Goal: Information Seeking & Learning: Learn about a topic

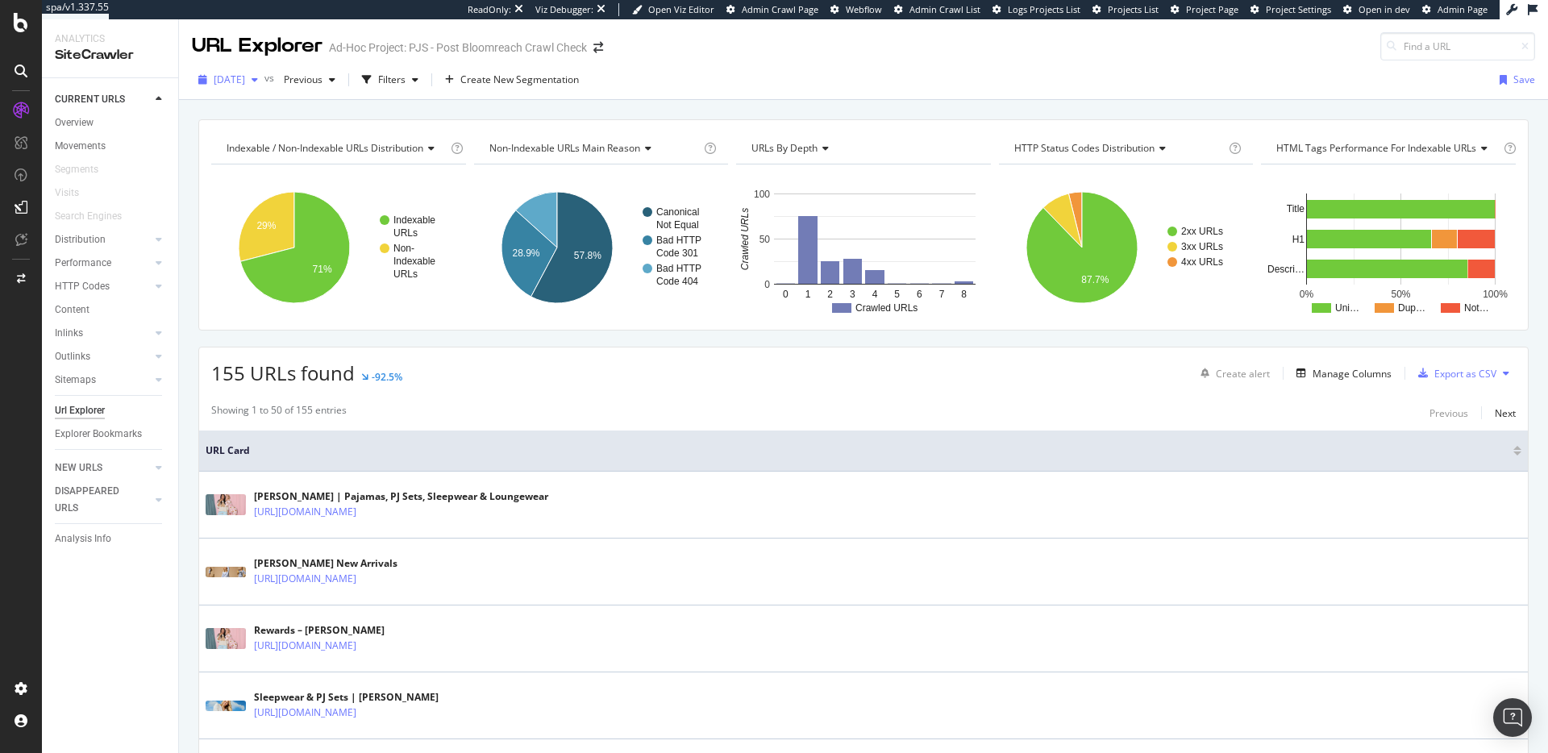
click at [245, 78] on span "[DATE]" at bounding box center [229, 80] width 31 height 14
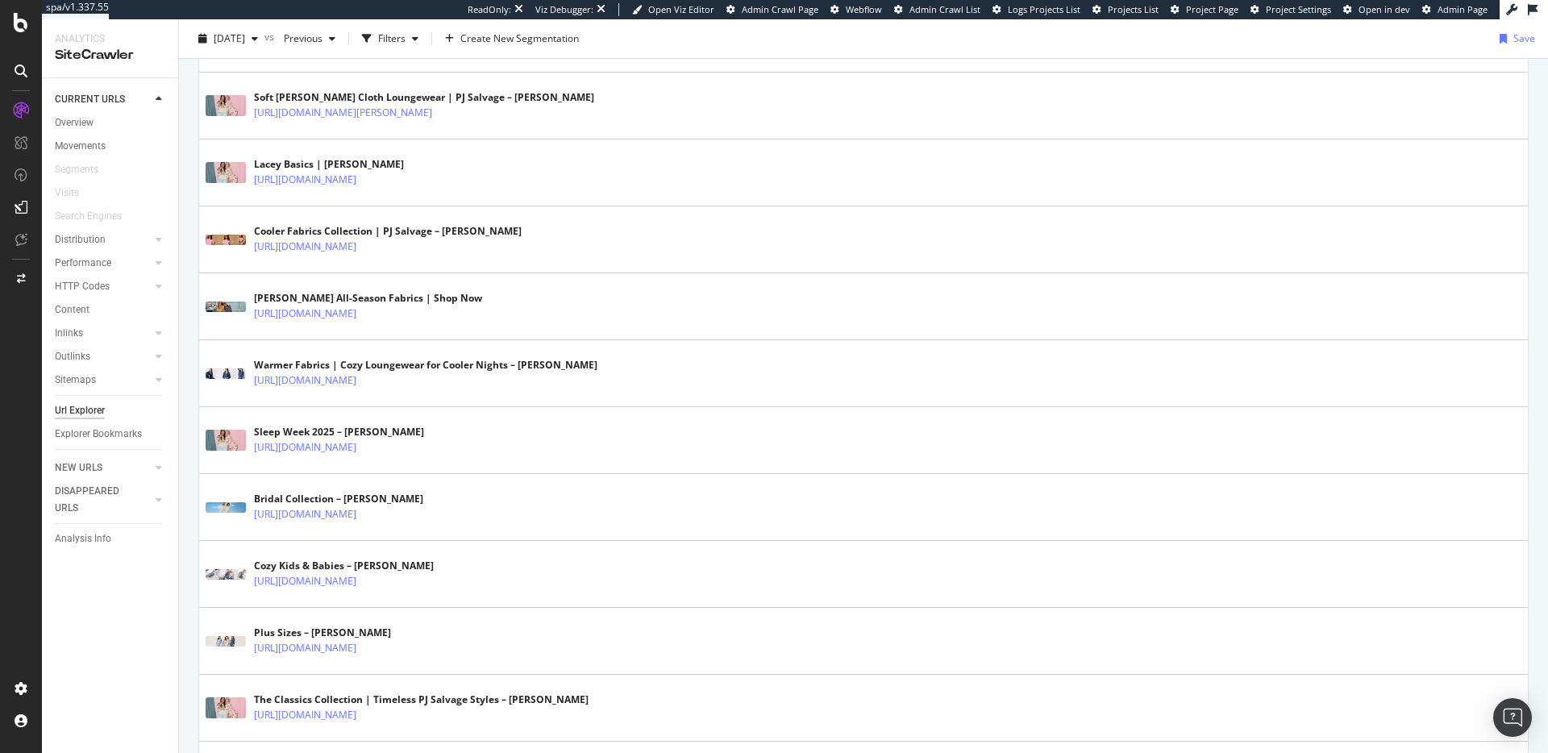
scroll to position [3157, 0]
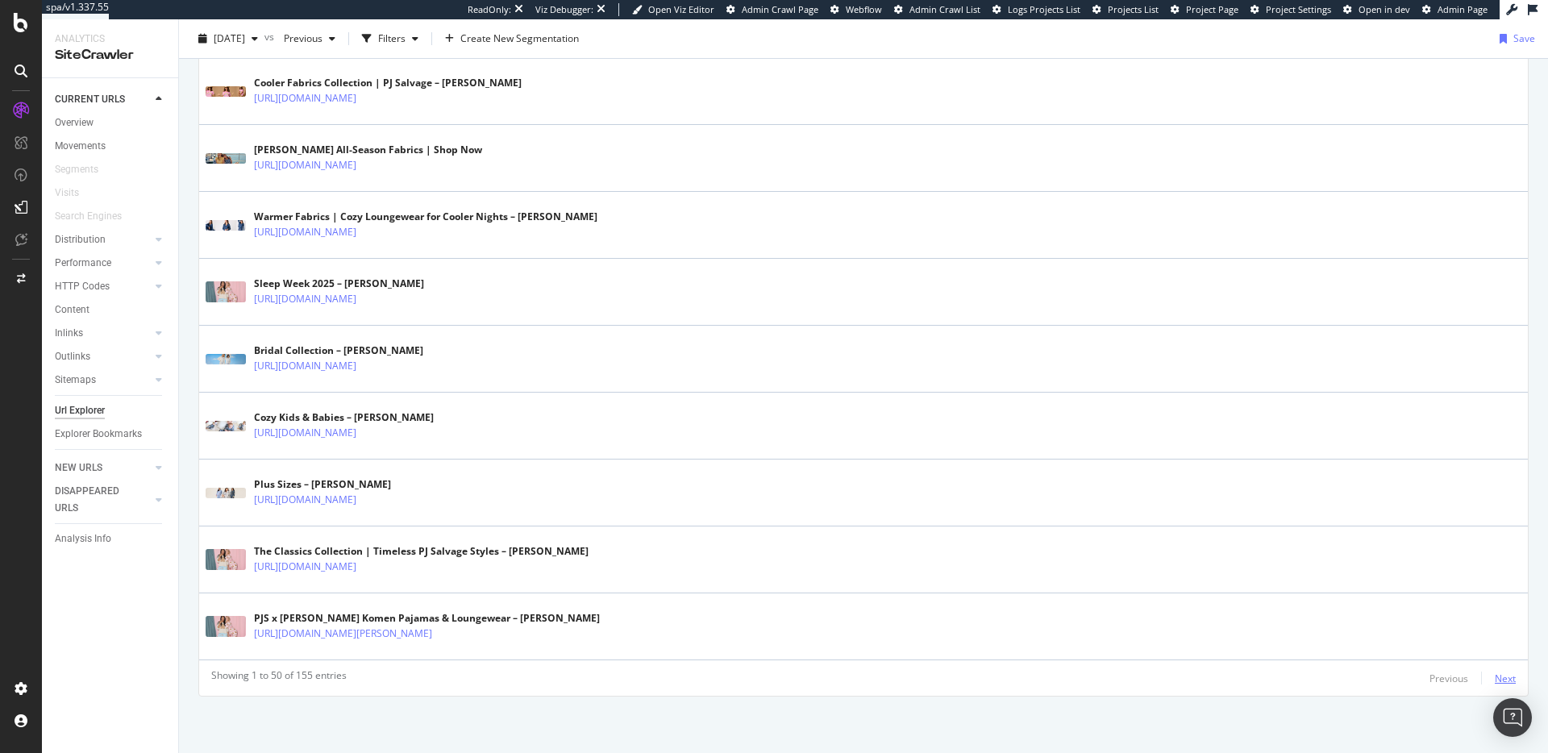
click at [1498, 676] on div "Next" at bounding box center [1505, 679] width 21 height 14
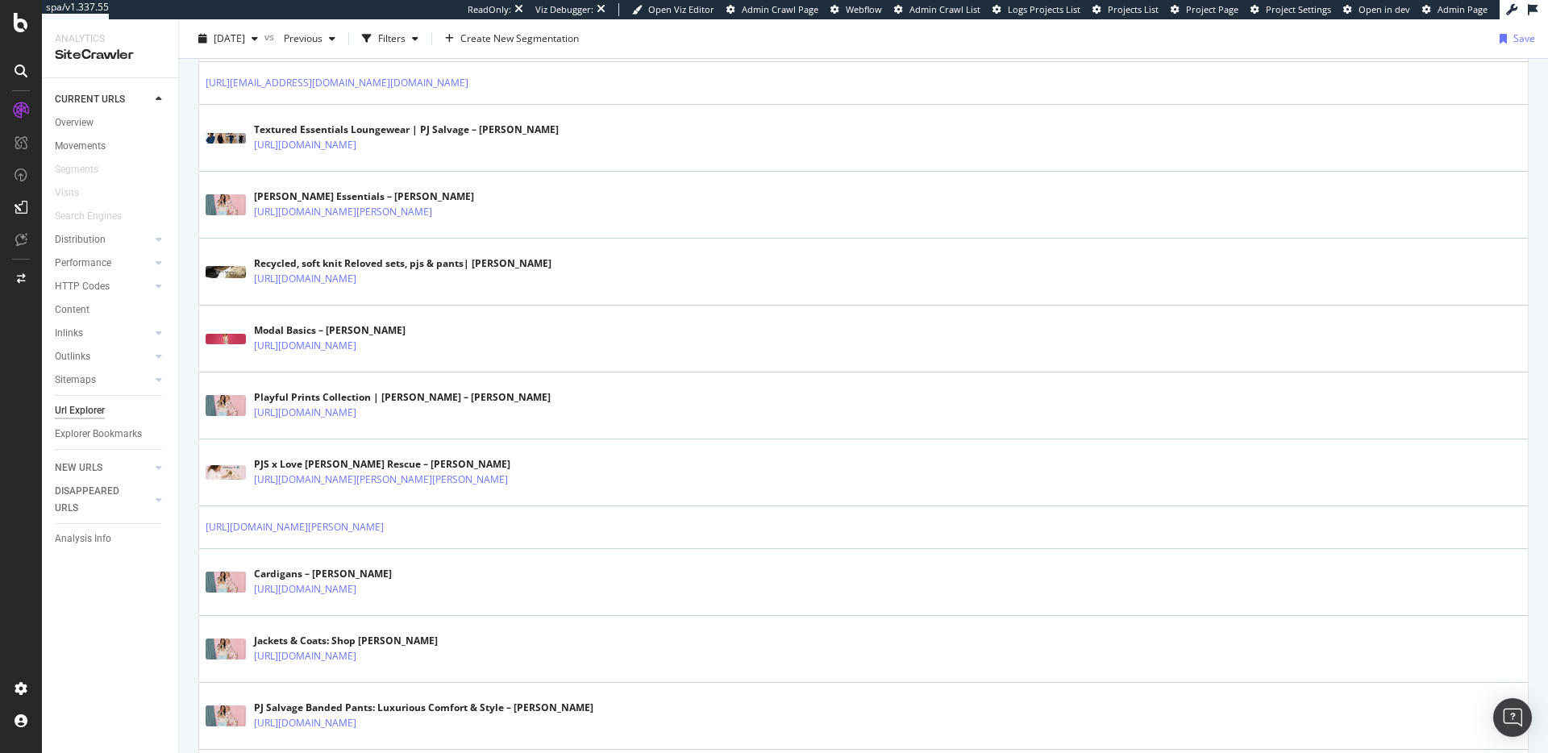
scroll to position [2983, 0]
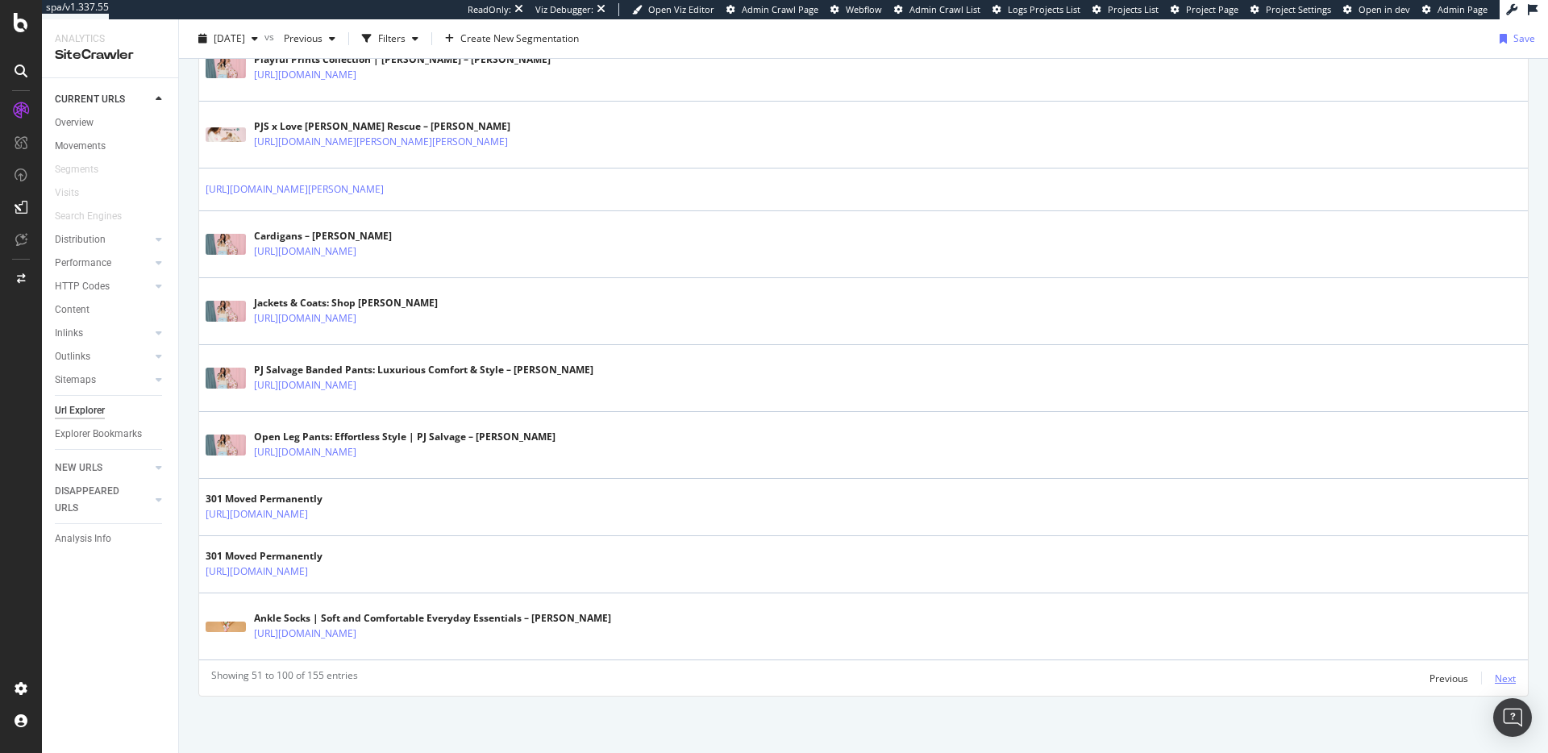
click at [1497, 676] on div "Next" at bounding box center [1505, 679] width 21 height 14
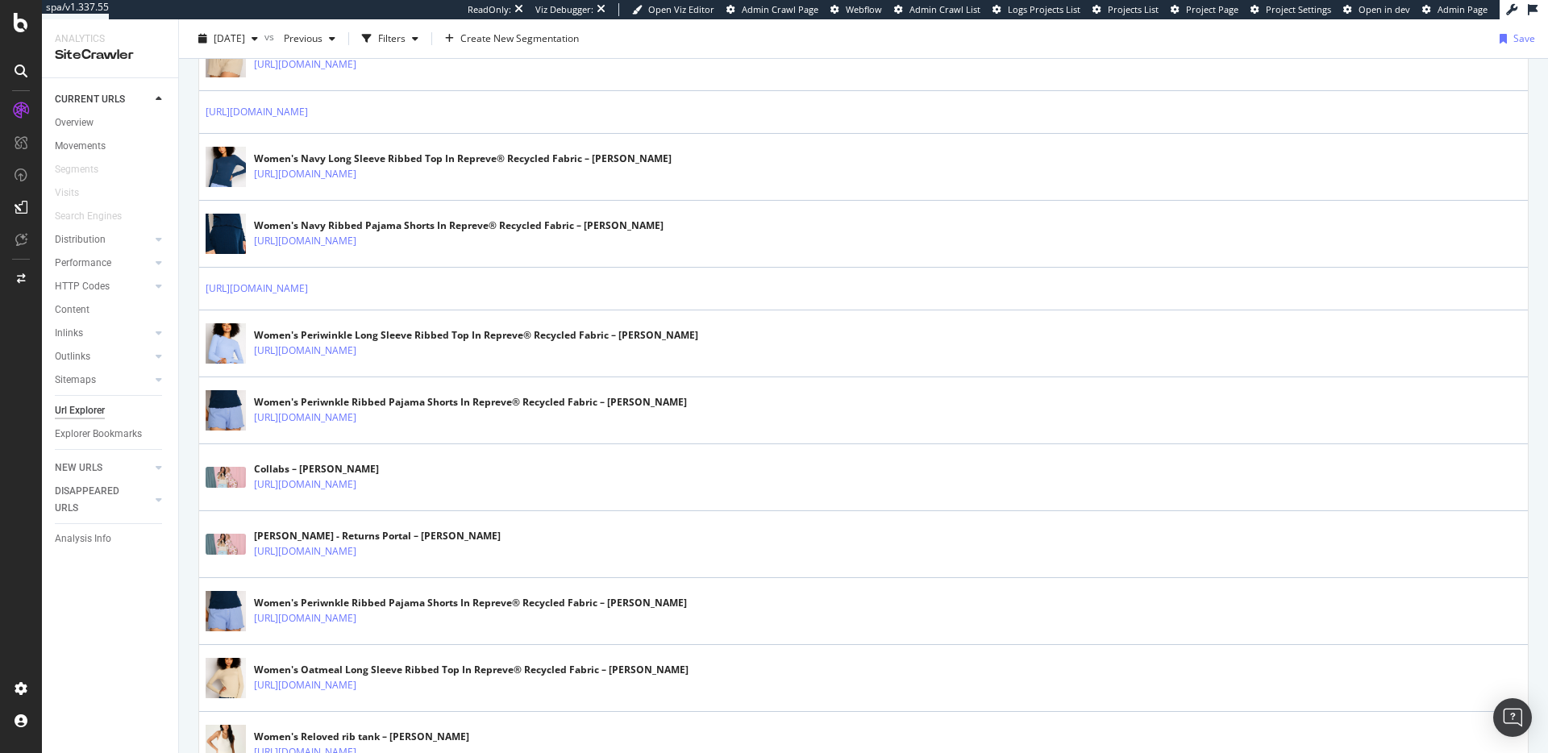
scroll to position [2425, 0]
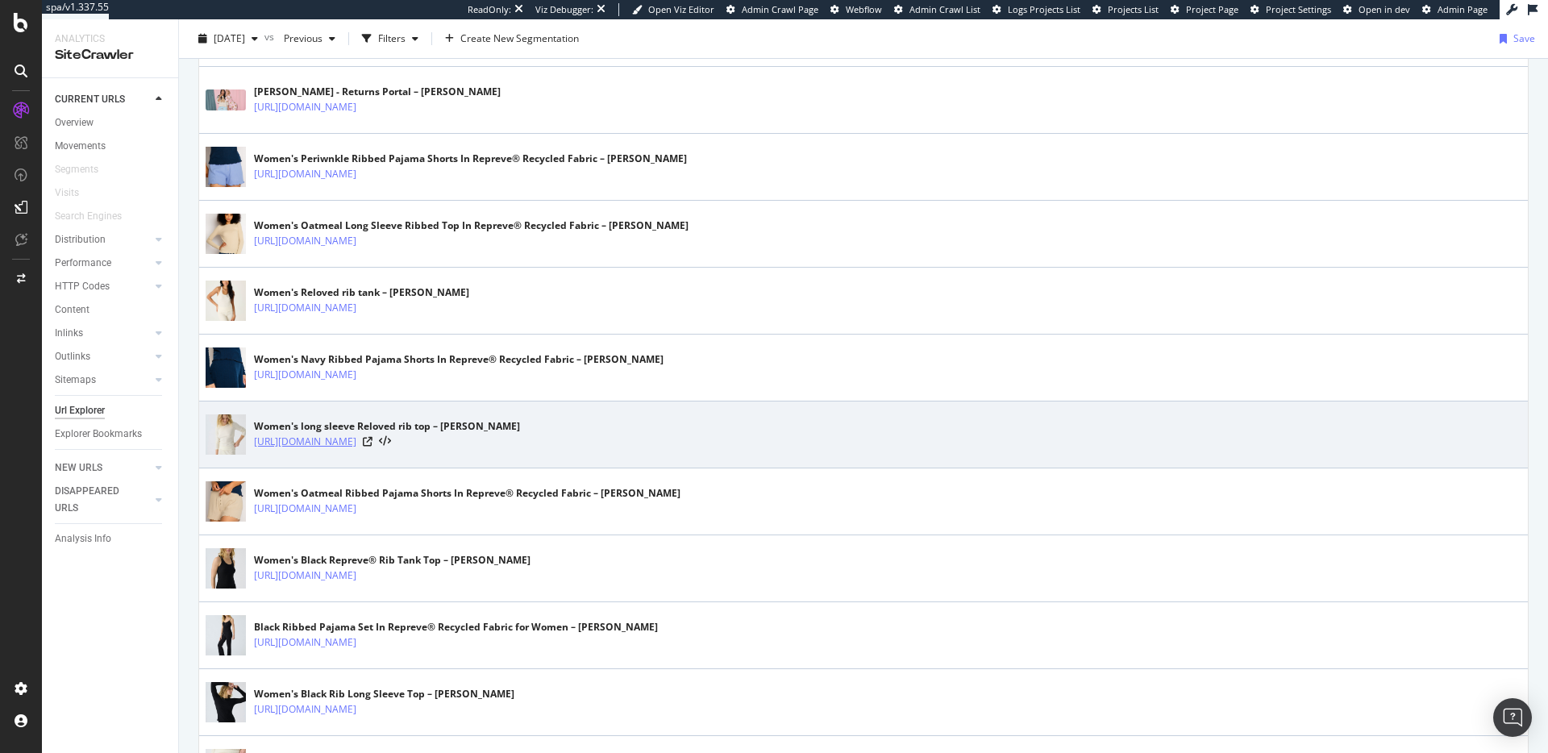
click at [356, 446] on link "https://www.pjsalvage.com/products/reloved-rib-long-sleeve-top-3?variant=521081…" at bounding box center [305, 442] width 102 height 16
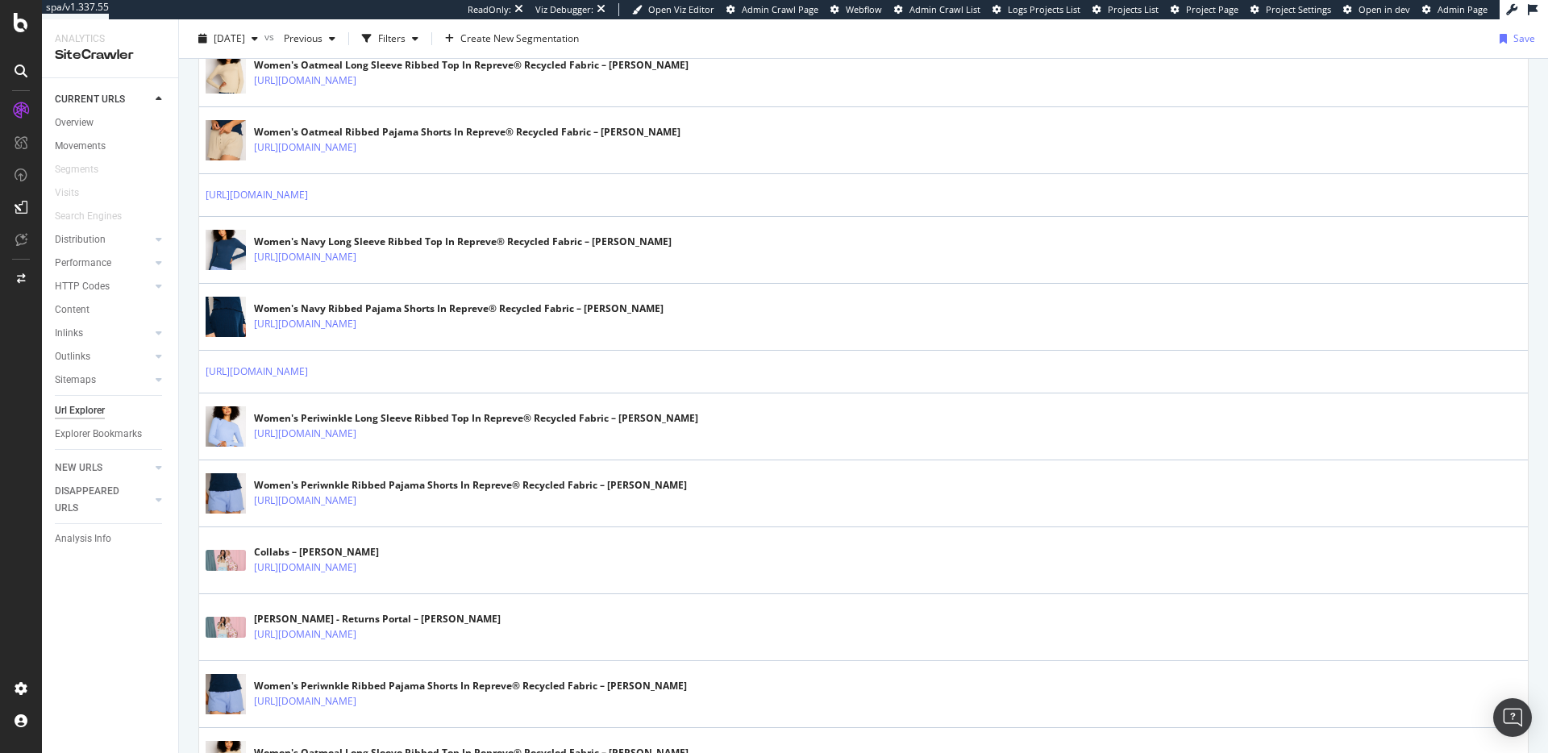
scroll to position [1815, 0]
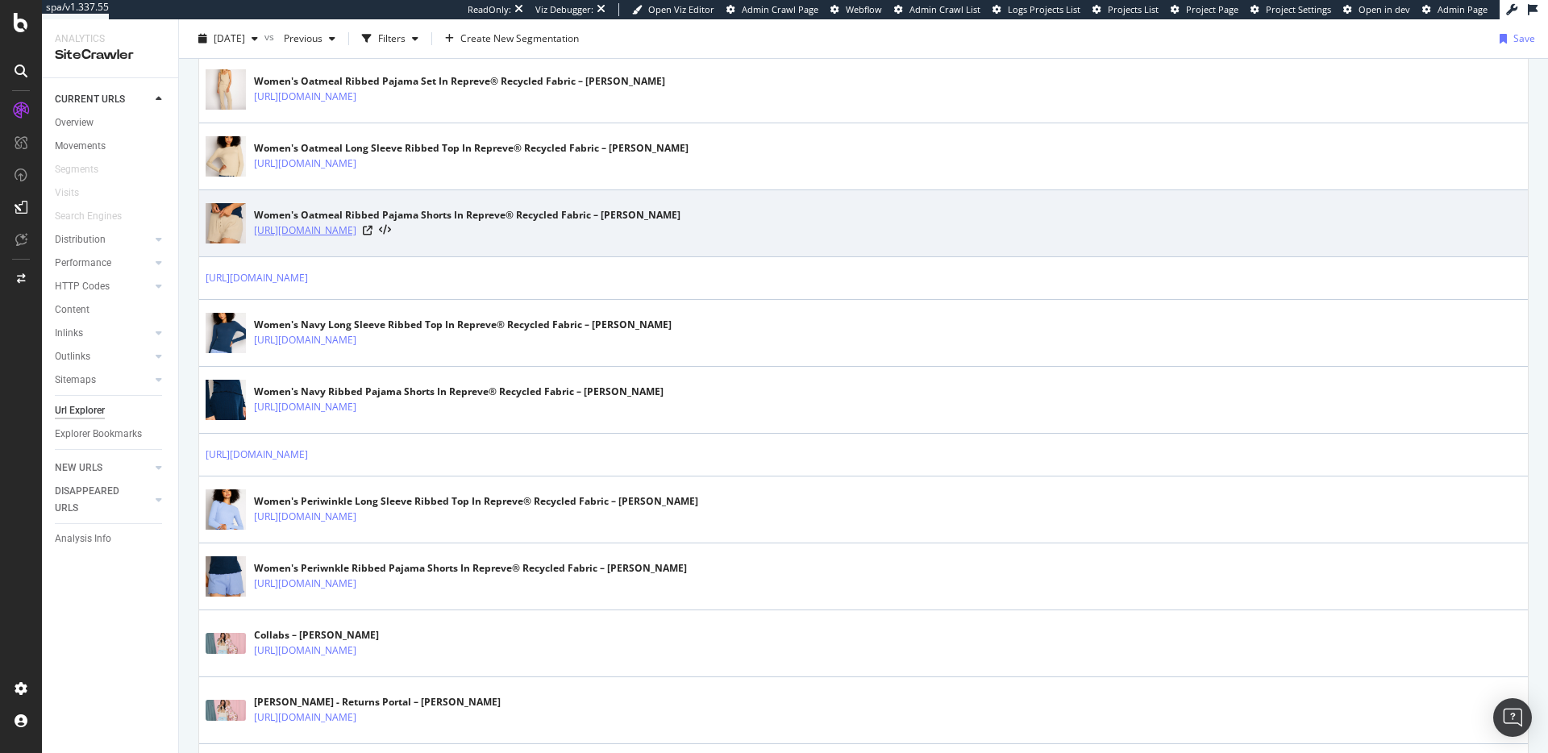
click at [356, 233] on link "https://www.pjsalvage.com/products/reloved-rib-shorts-2" at bounding box center [305, 230] width 102 height 16
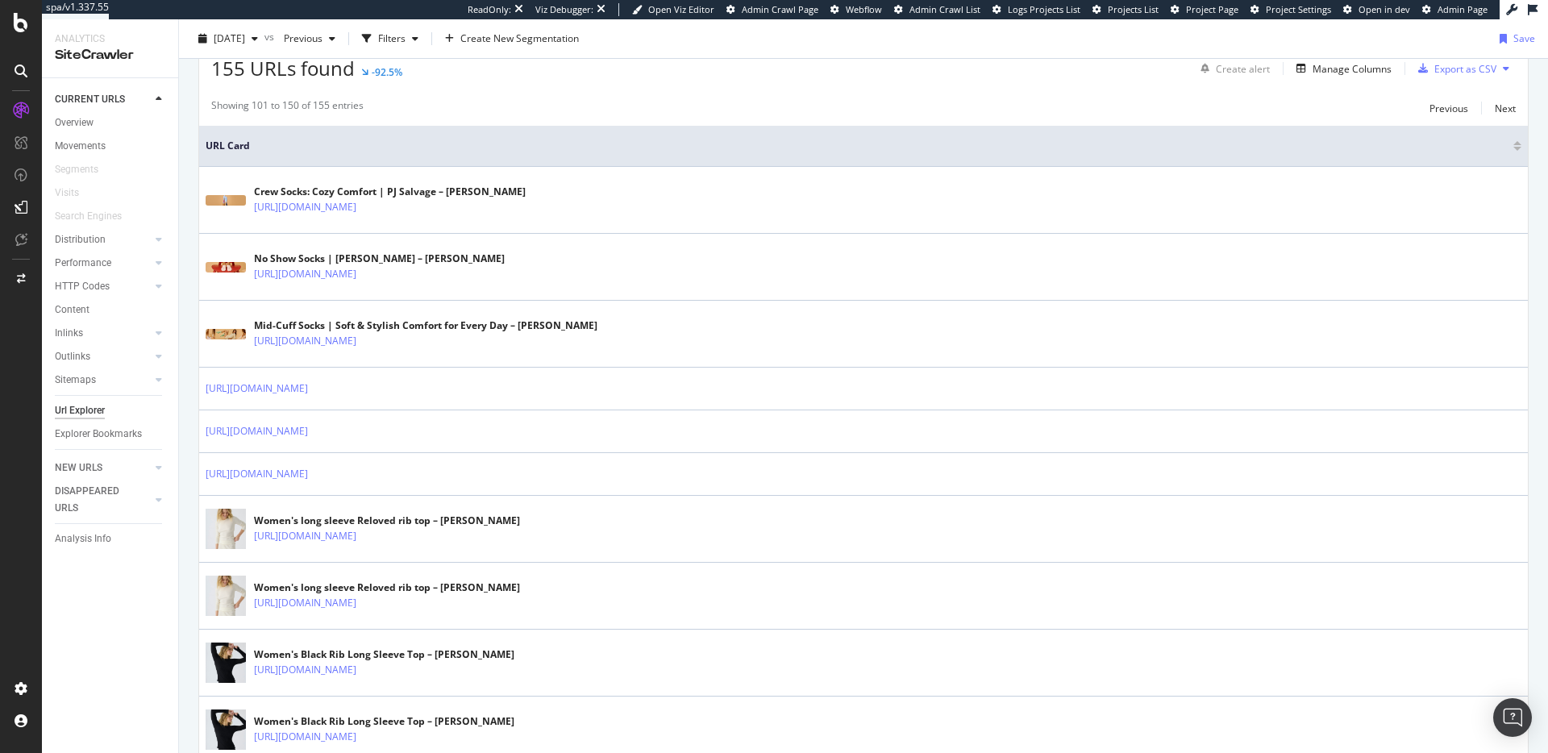
scroll to position [0, 0]
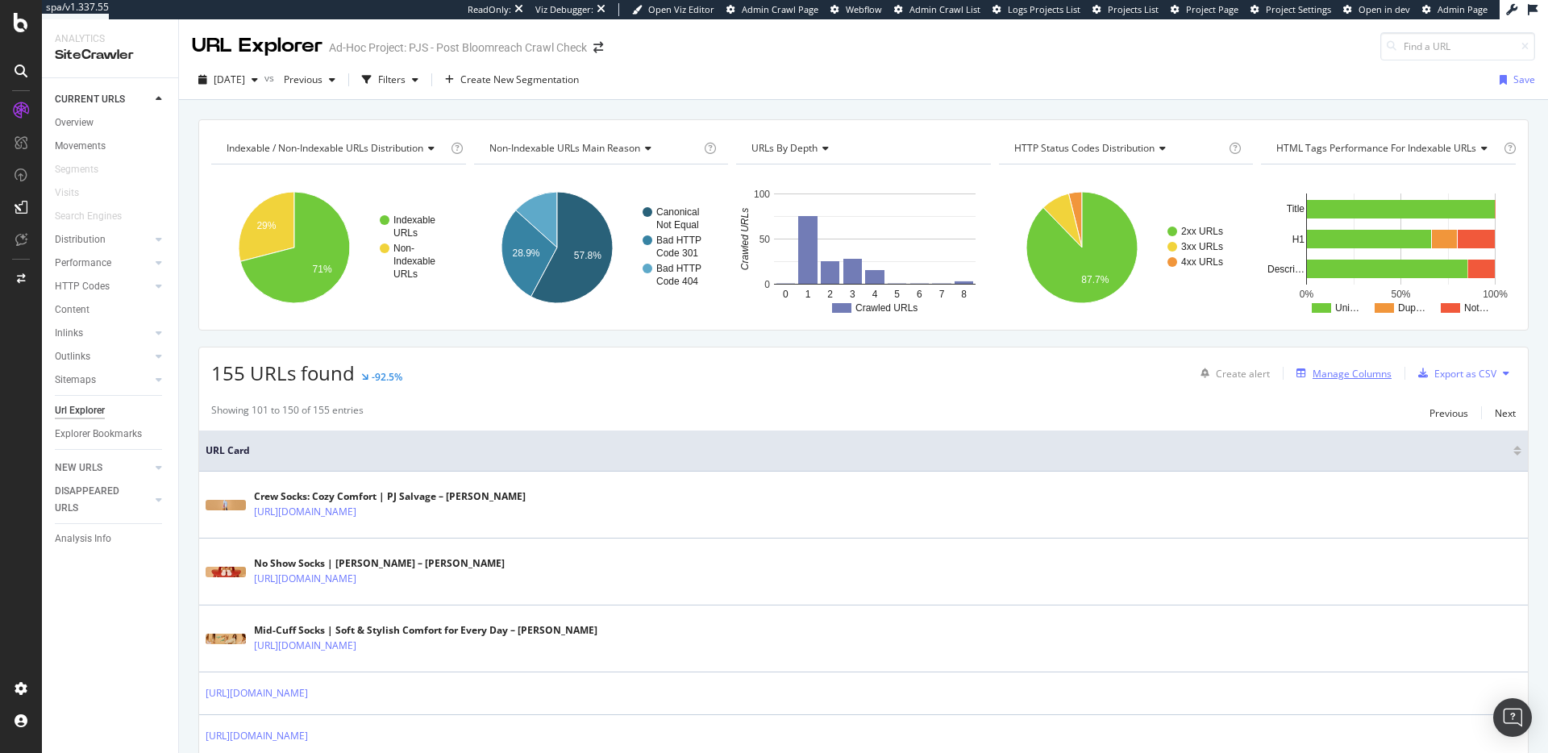
click at [1329, 375] on div "Manage Columns" at bounding box center [1351, 374] width 79 height 14
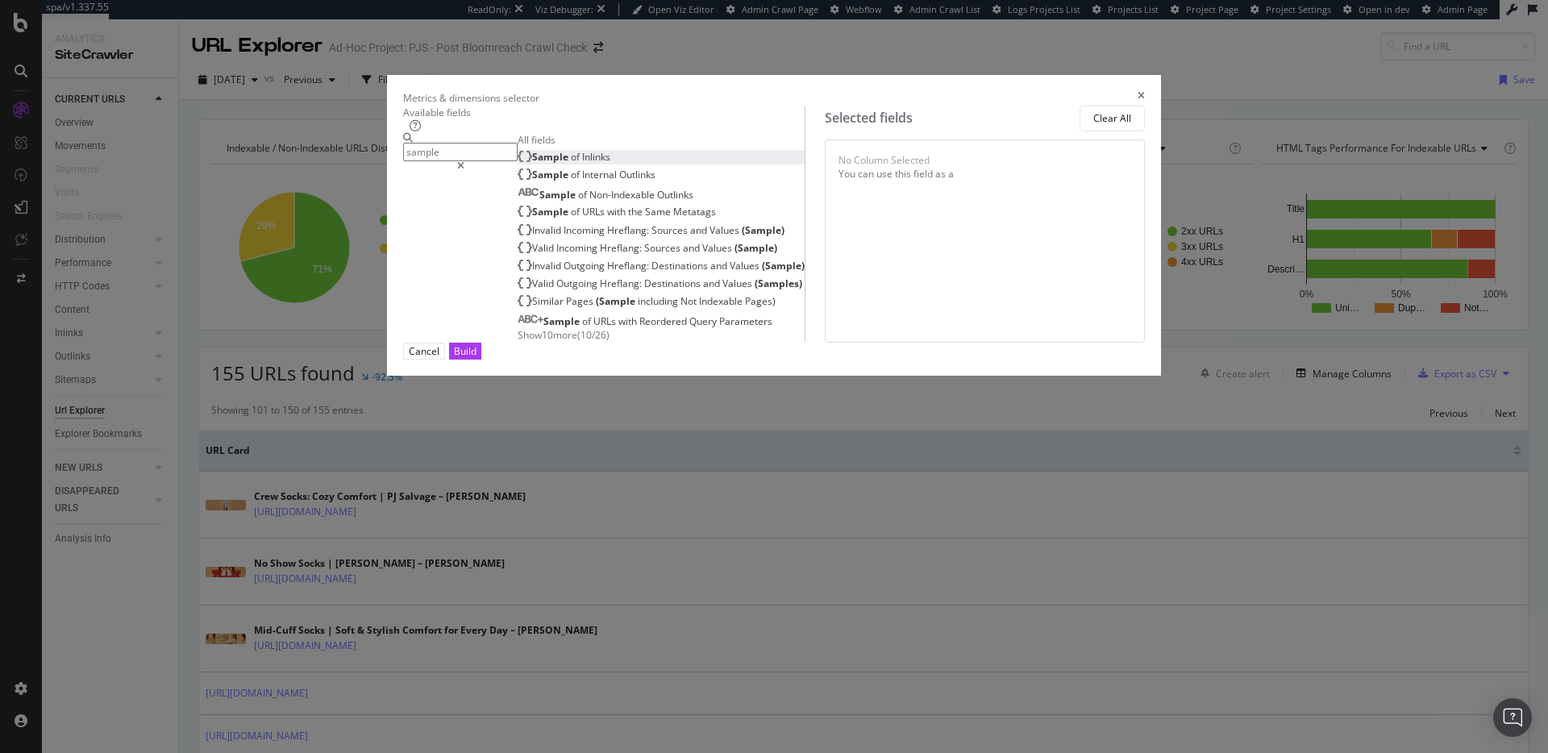
type input "sample"
click at [610, 164] on div "Sample of Inlinks" at bounding box center [564, 157] width 93 height 14
click at [481, 360] on button "Build" at bounding box center [465, 351] width 32 height 17
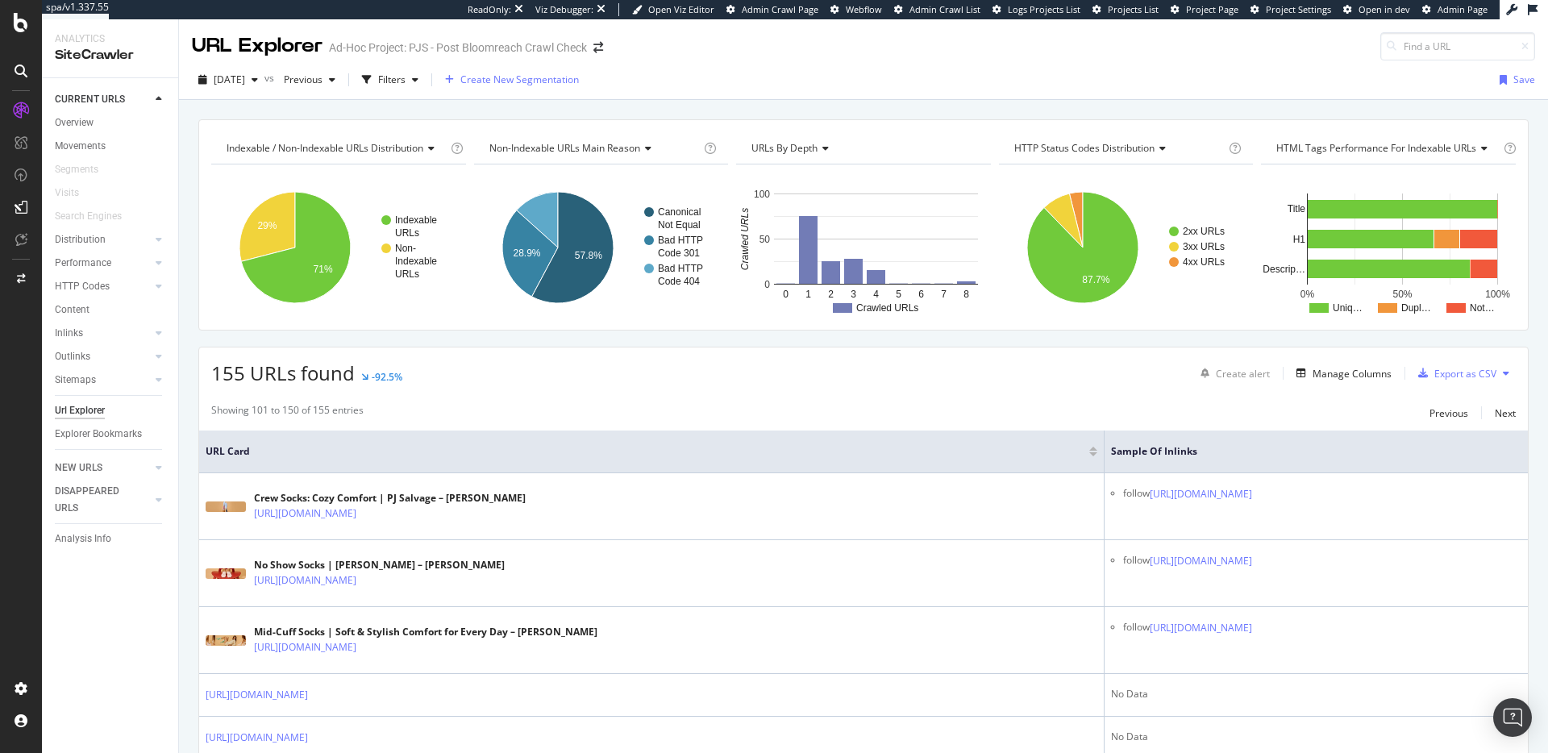
click at [538, 79] on span "Create New Segmentation" at bounding box center [519, 80] width 119 height 14
click at [405, 74] on div "Filters" at bounding box center [391, 80] width 27 height 14
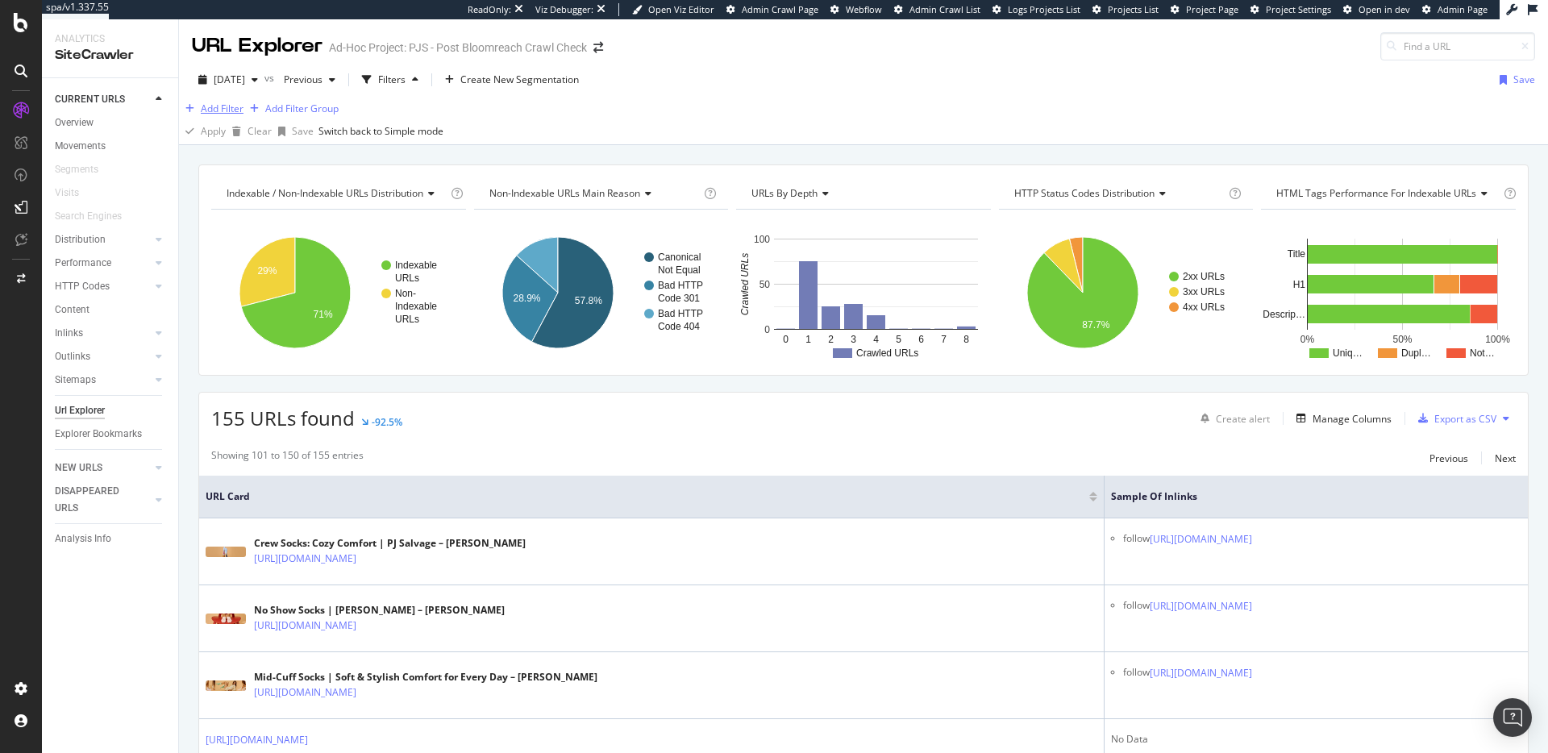
click at [201, 114] on div "button" at bounding box center [190, 109] width 22 height 10
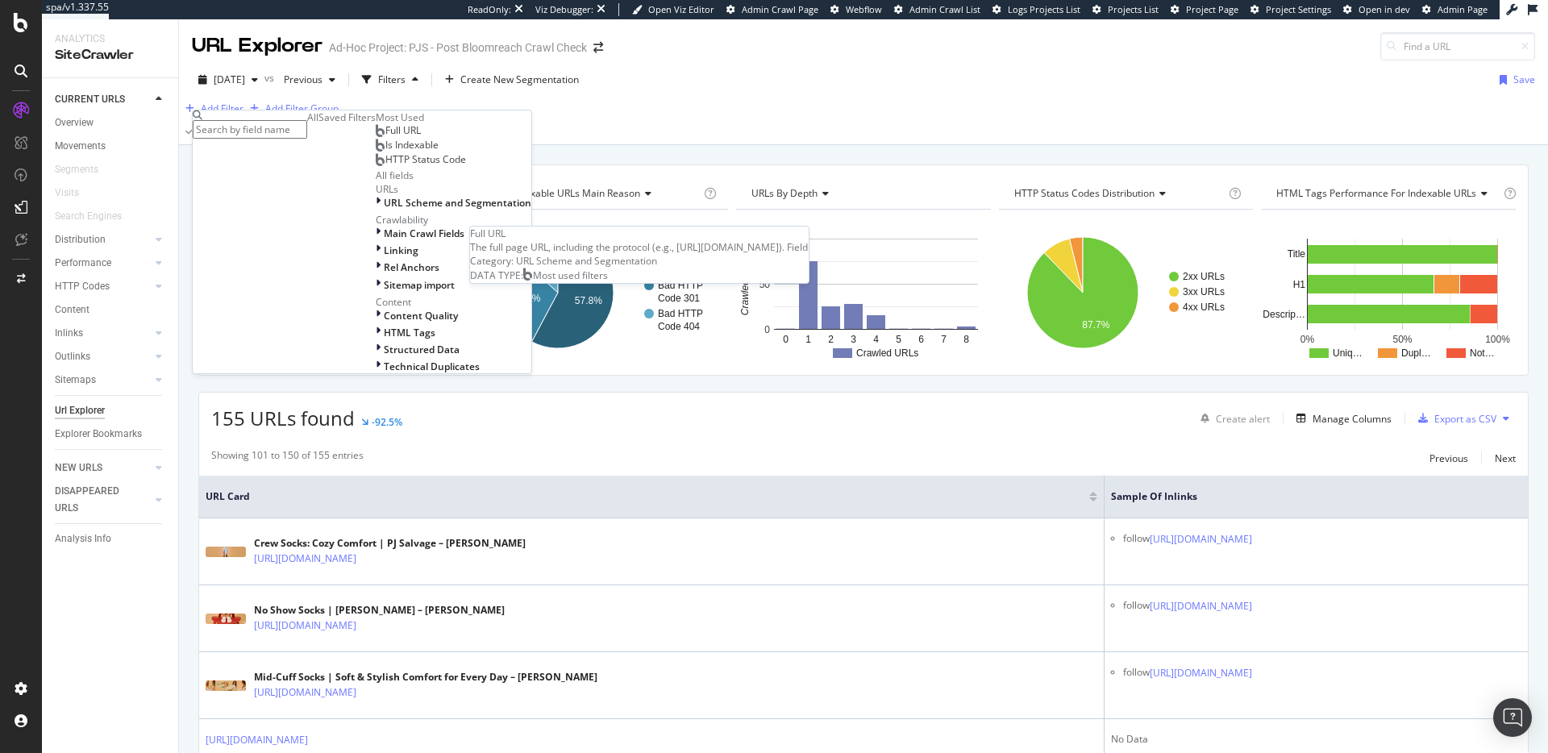
click at [376, 137] on div "Full URL" at bounding box center [398, 130] width 45 height 13
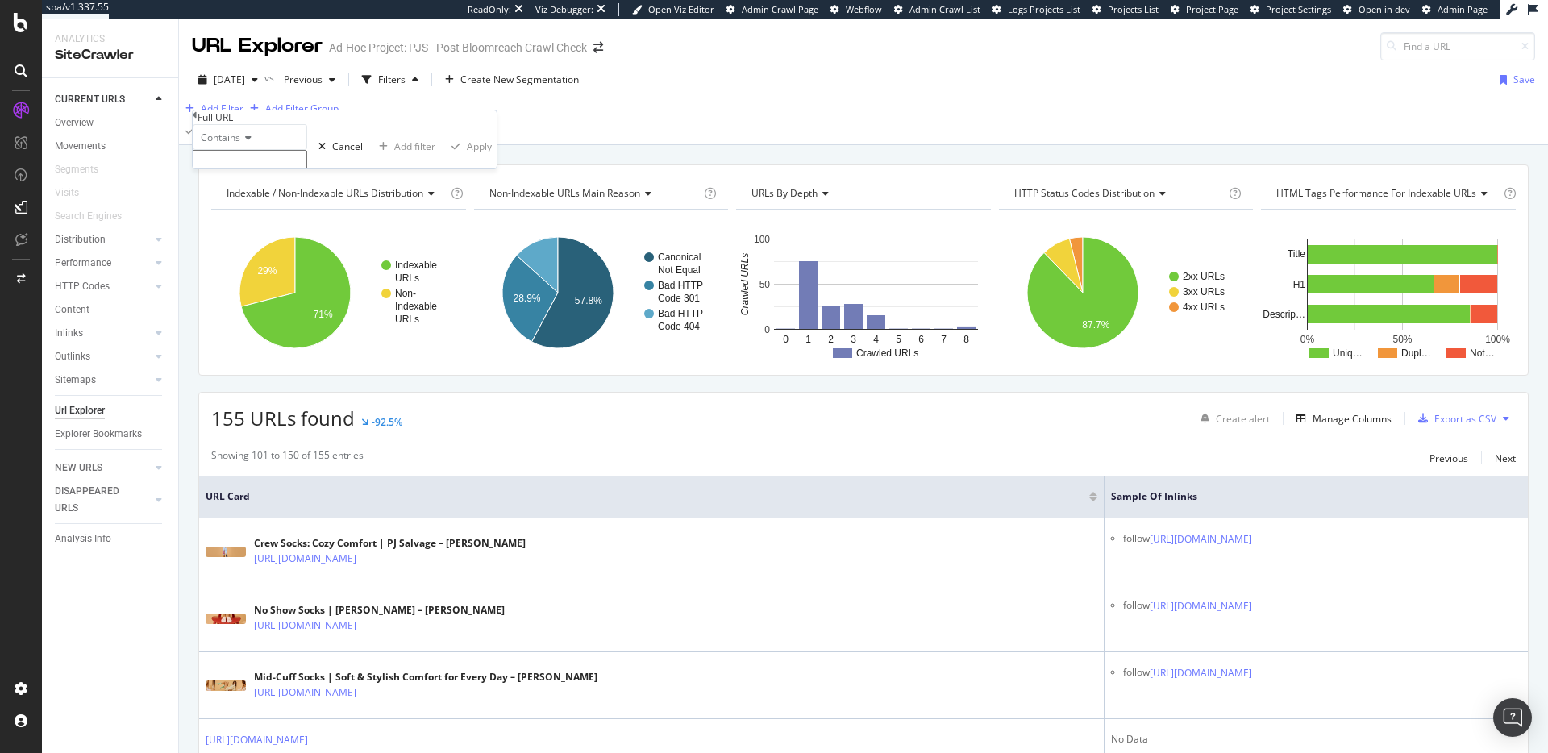
click at [277, 168] on input "text" at bounding box center [250, 159] width 114 height 19
click at [252, 143] on icon at bounding box center [245, 138] width 11 height 10
click at [268, 285] on span "Doesn't contain" at bounding box center [233, 278] width 70 height 14
click at [307, 168] on input "text" at bounding box center [250, 159] width 114 height 19
type input "?"
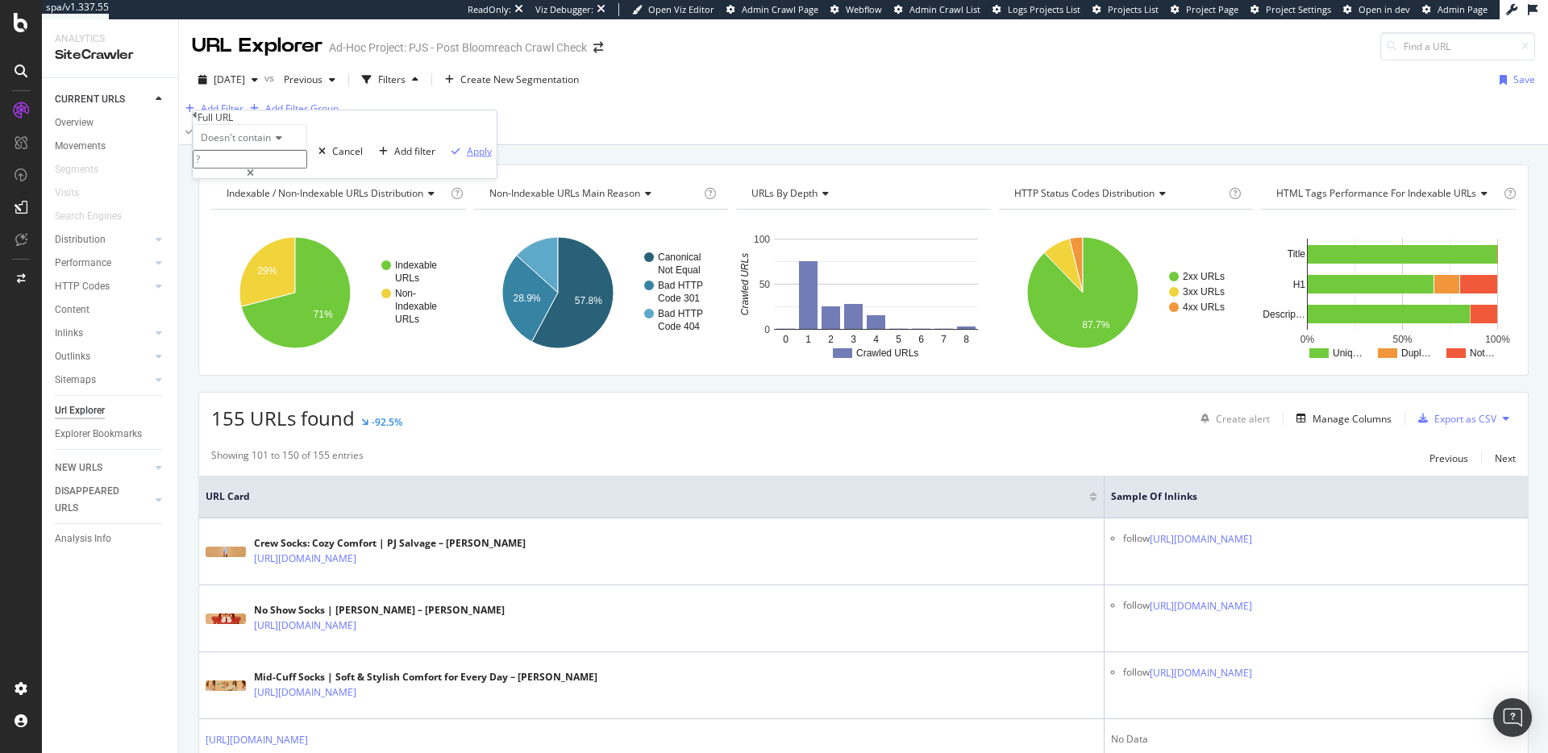
click at [467, 158] on div "Apply" at bounding box center [479, 151] width 25 height 14
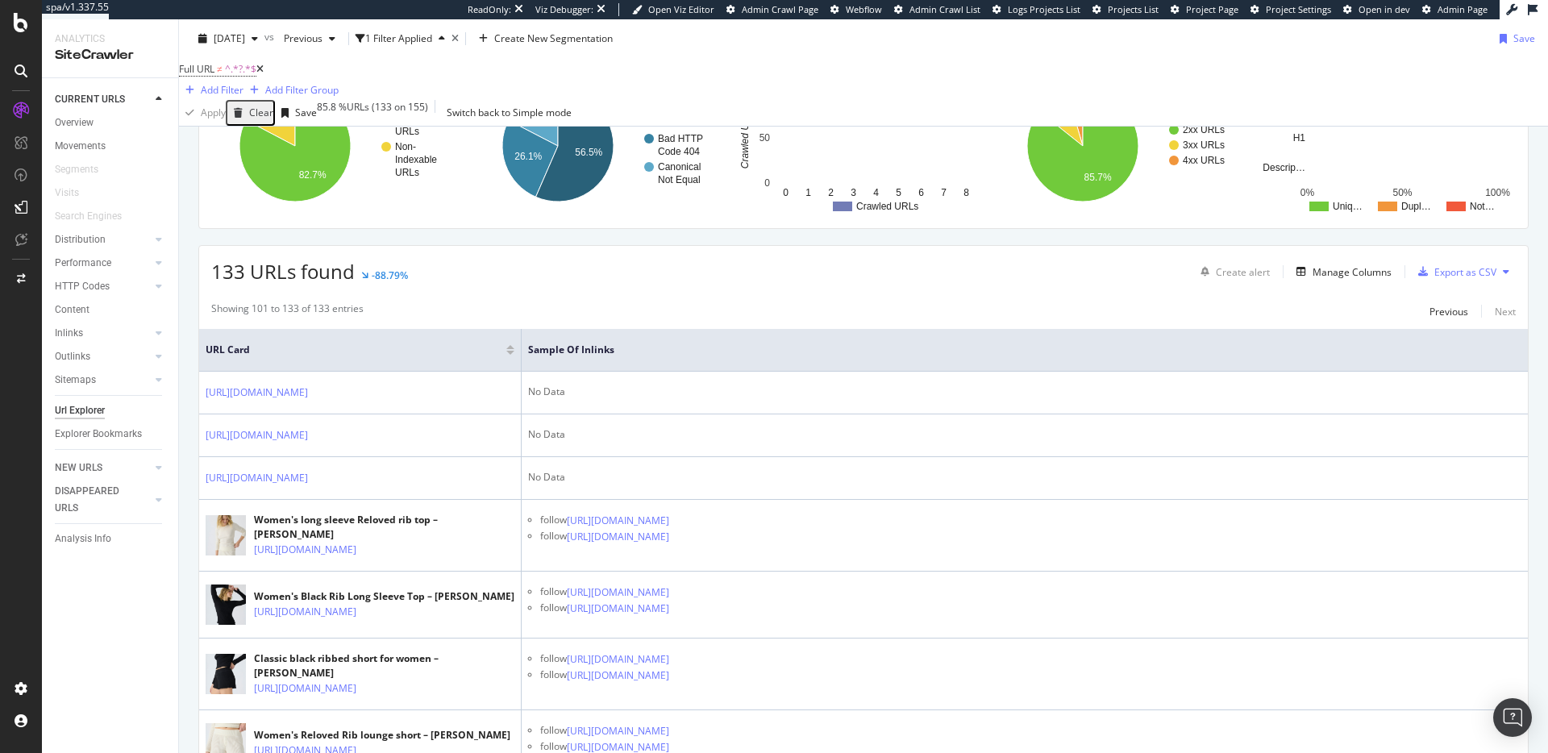
scroll to position [159, 0]
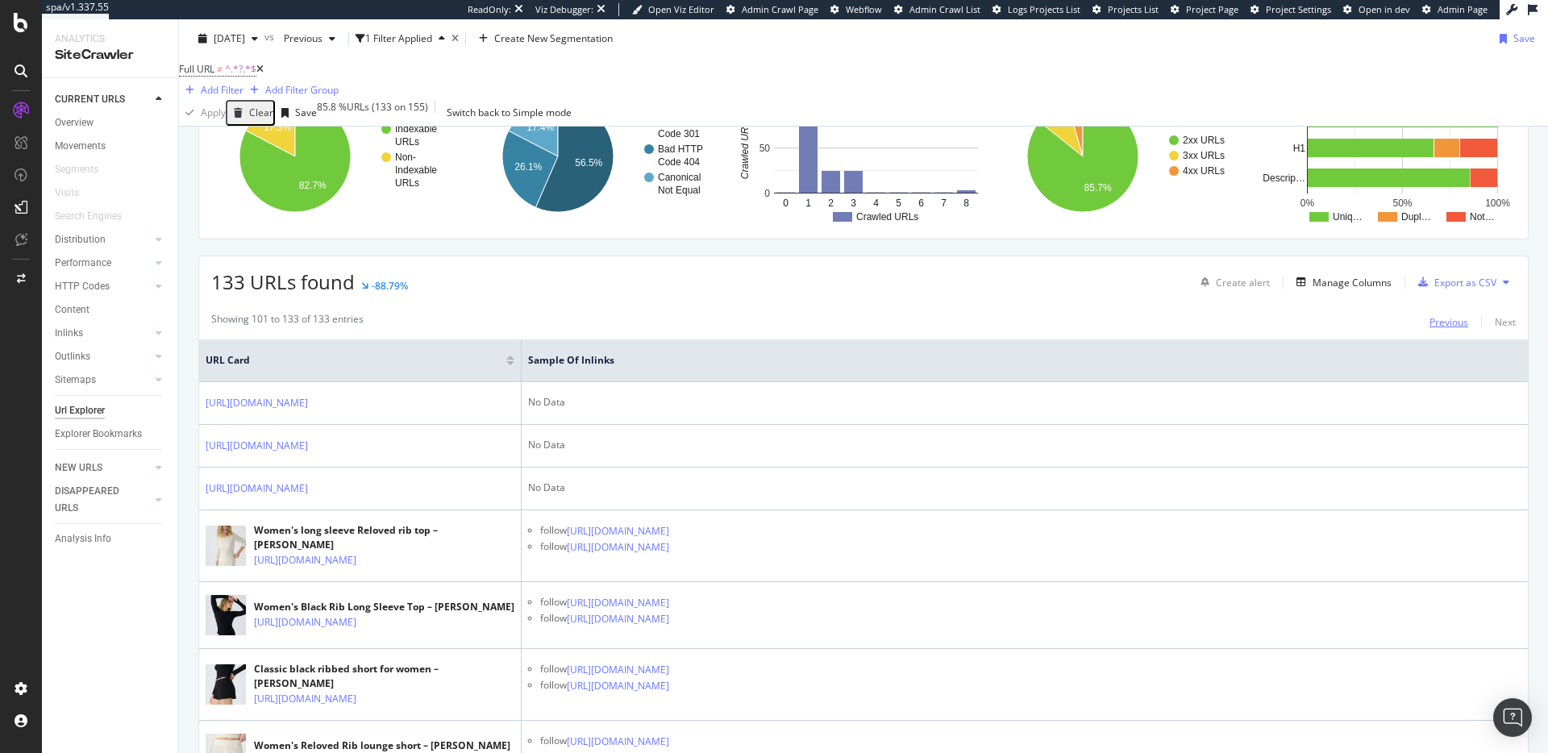
click at [1446, 329] on div "Previous" at bounding box center [1448, 322] width 39 height 14
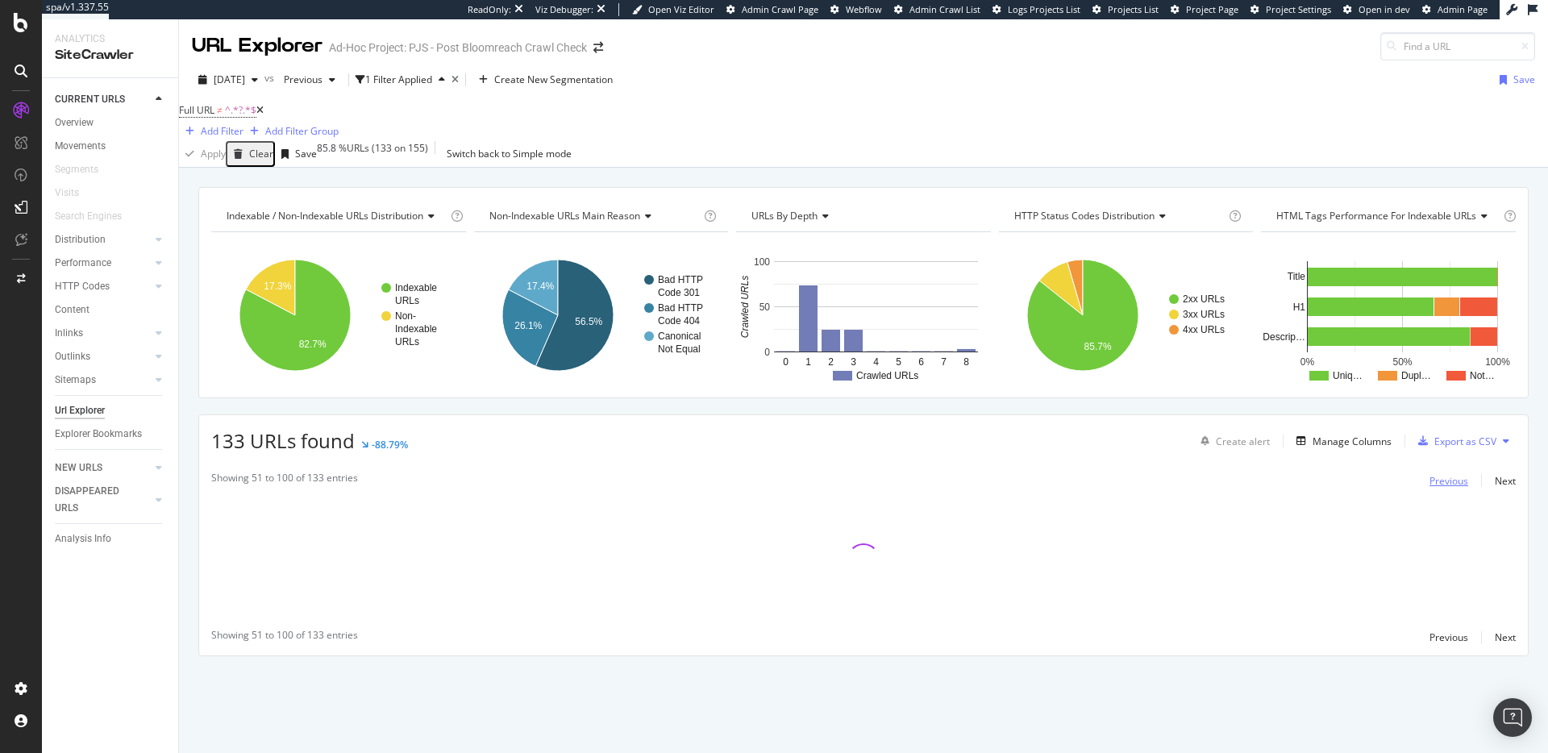
click at [1437, 486] on div "Previous" at bounding box center [1448, 481] width 39 height 14
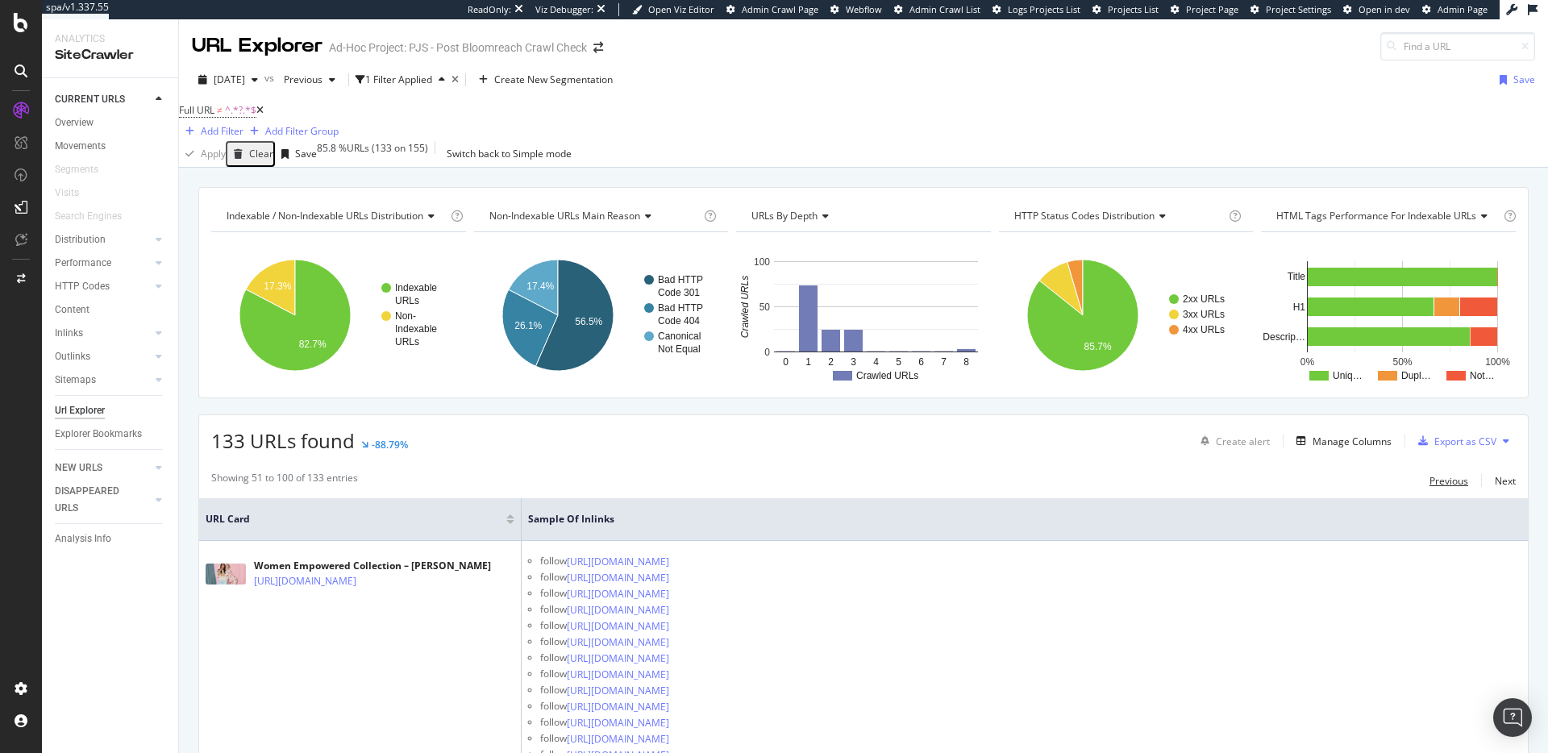
click at [1436, 488] on div "Previous" at bounding box center [1448, 481] width 39 height 14
click at [1432, 487] on div "Previous" at bounding box center [1448, 481] width 39 height 14
click at [243, 124] on div "Add Filter" at bounding box center [222, 131] width 43 height 14
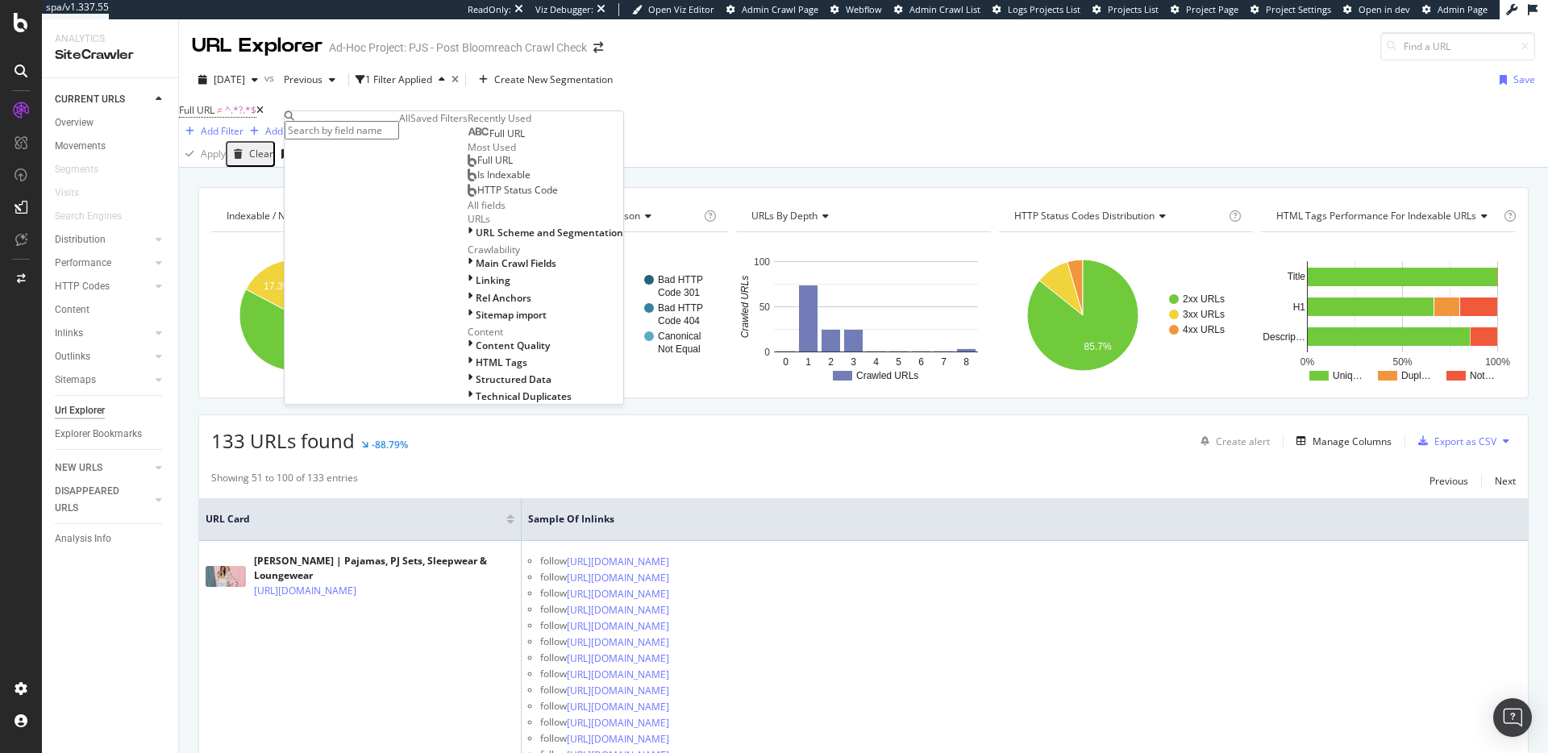
click at [489, 140] on span "Full URL" at bounding box center [506, 134] width 35 height 14
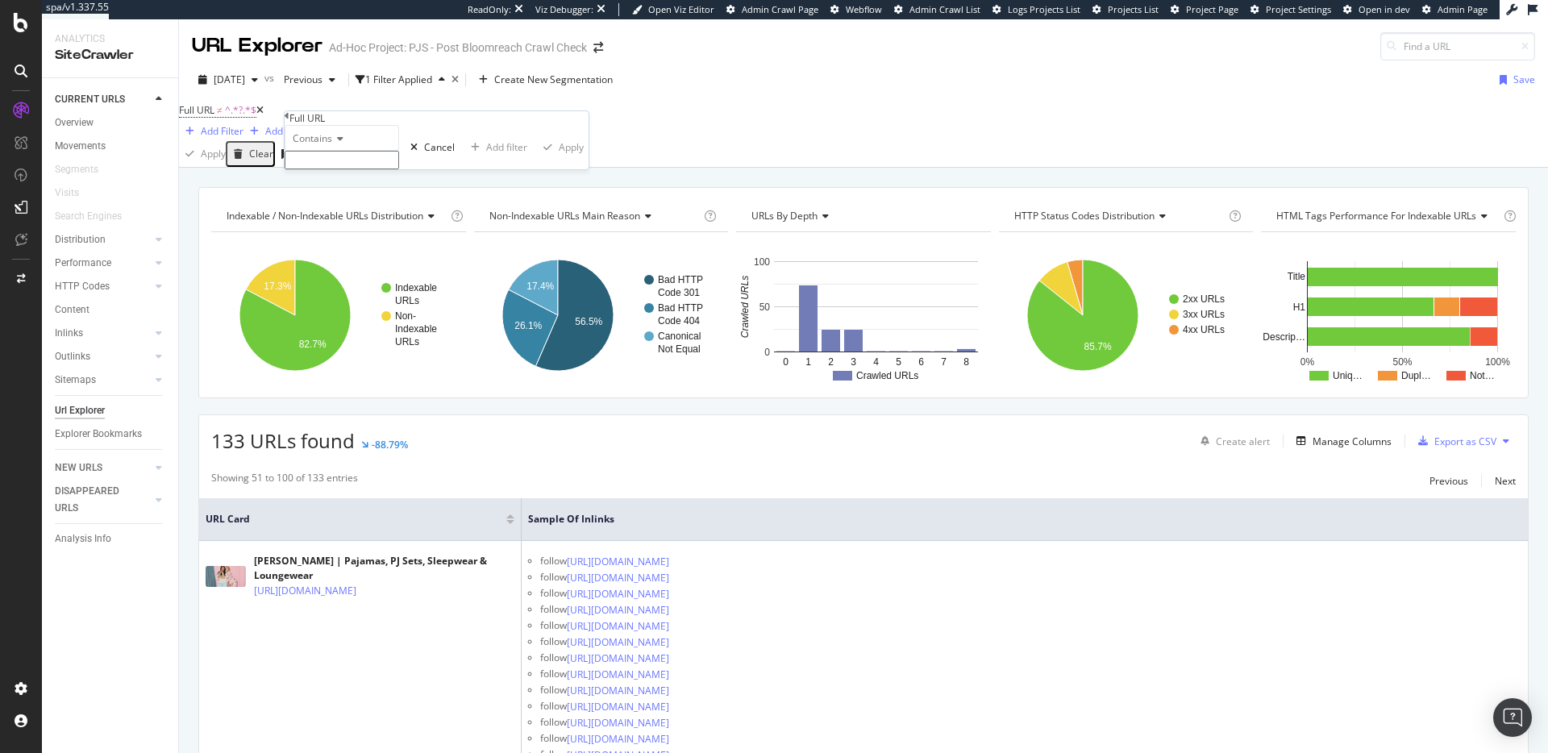
click at [372, 169] on input "text" at bounding box center [342, 160] width 114 height 19
type input "product"
click at [559, 159] on div "Apply" at bounding box center [571, 152] width 25 height 14
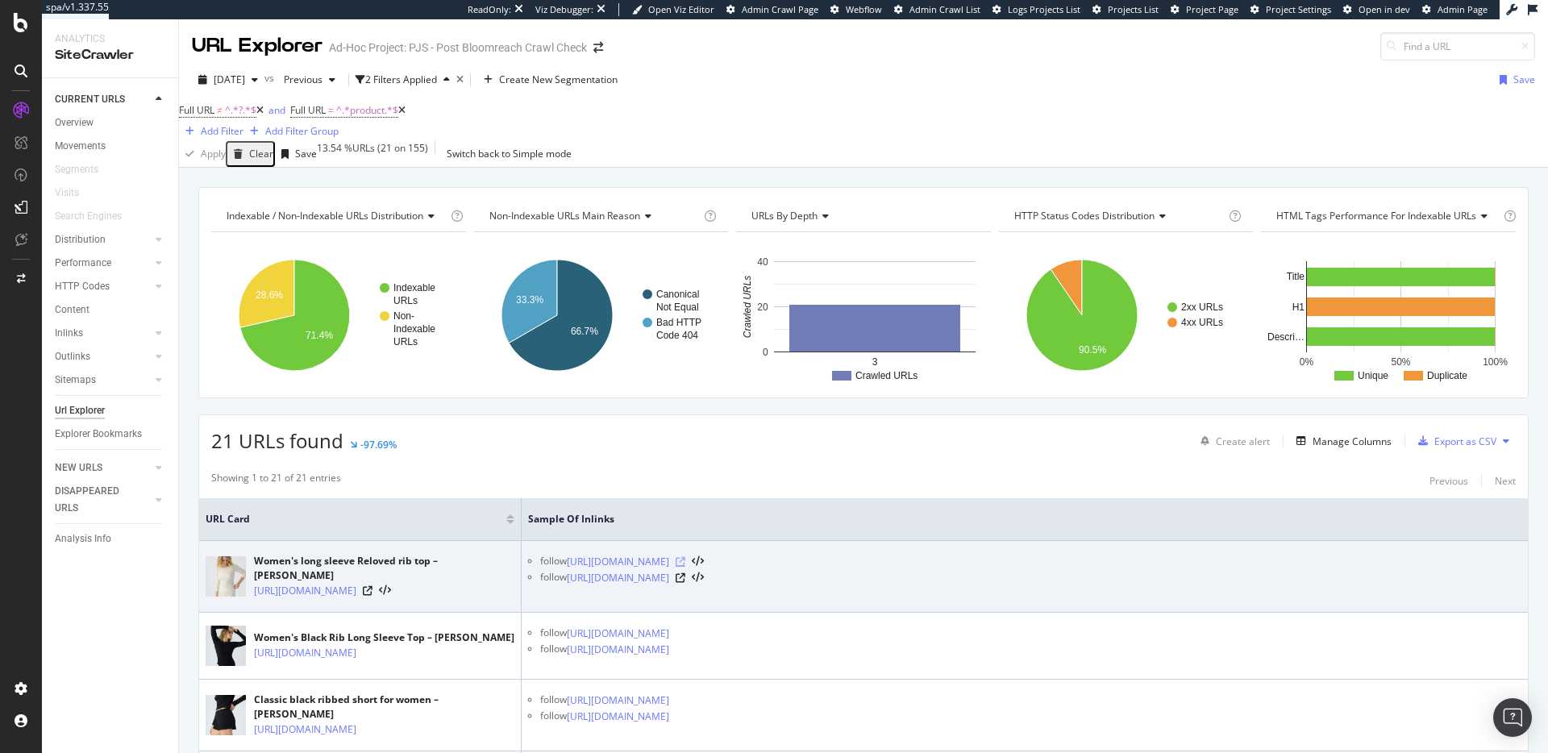
click at [685, 567] on icon at bounding box center [681, 562] width 10 height 10
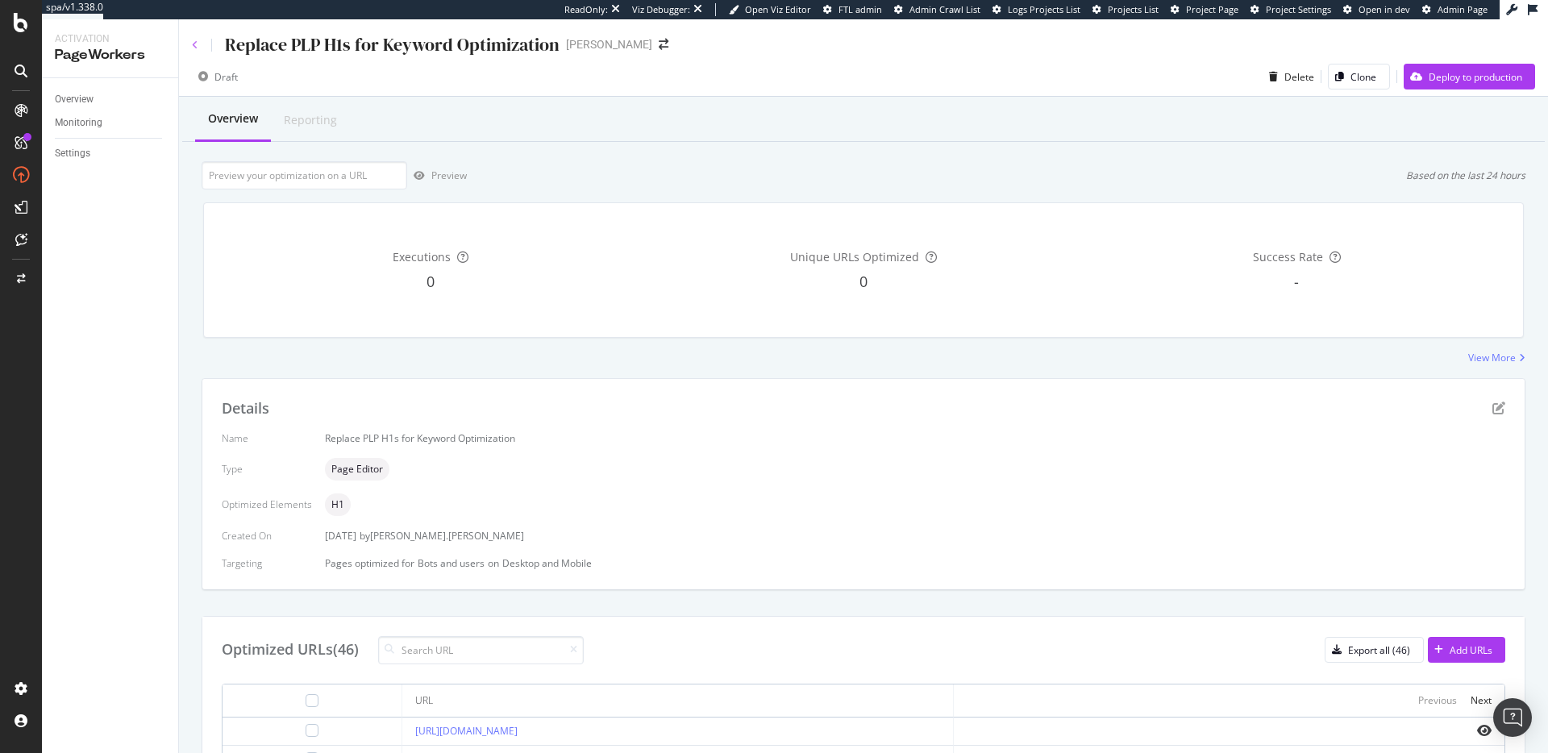
click at [197, 44] on icon at bounding box center [195, 45] width 6 height 10
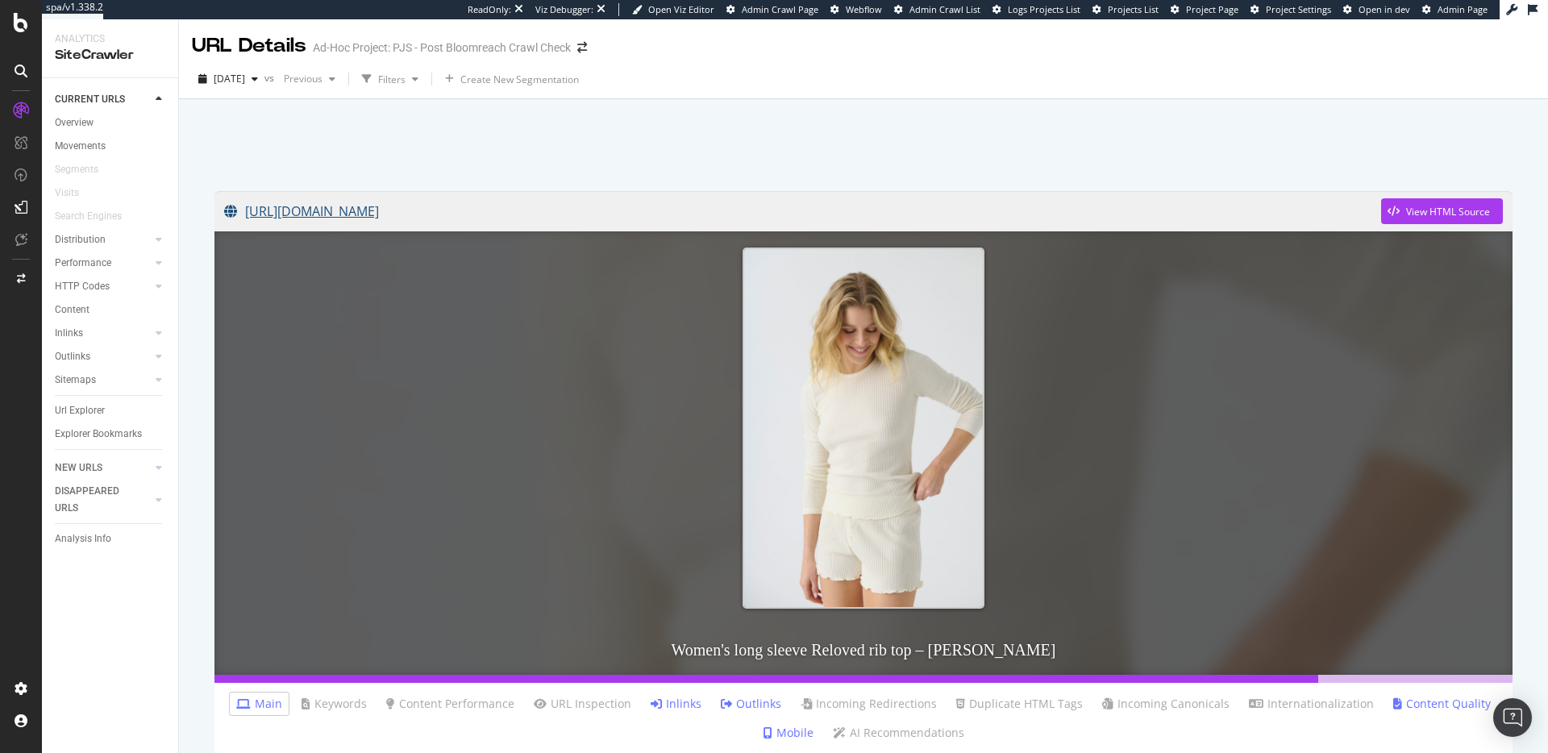
click at [526, 211] on link "[URL][DOMAIN_NAME]" at bounding box center [802, 211] width 1157 height 40
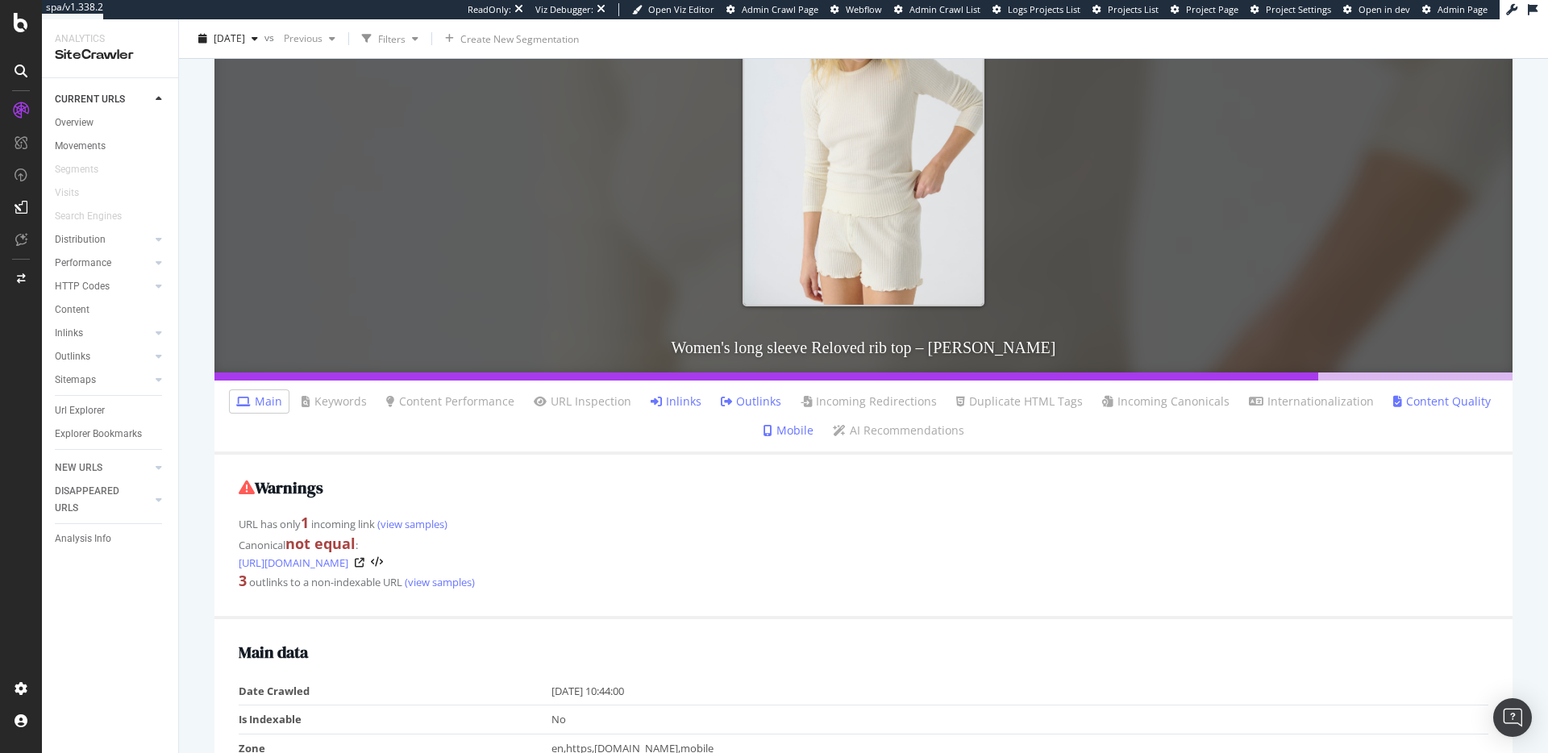
scroll to position [313, 0]
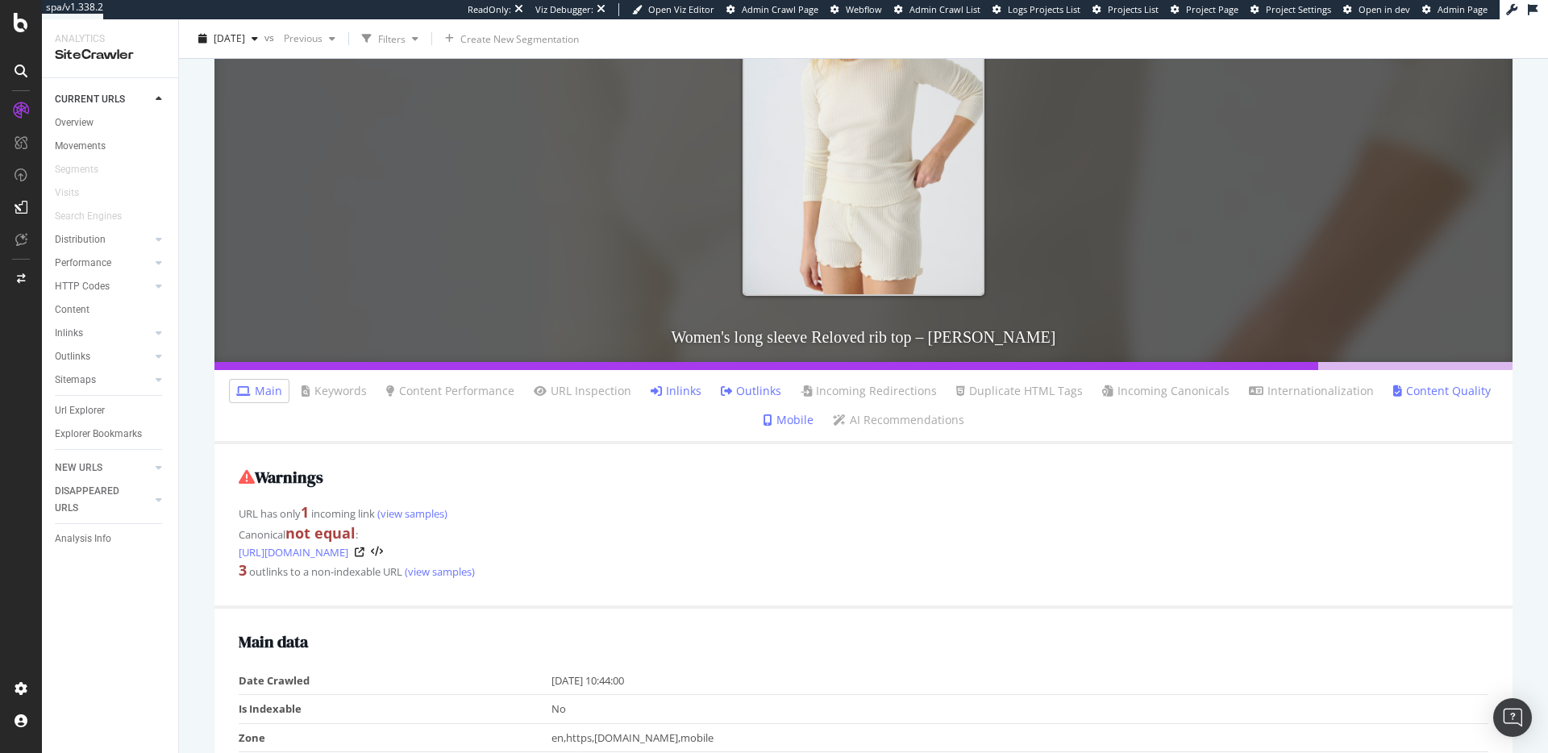
click at [677, 391] on link "Inlinks" at bounding box center [676, 391] width 51 height 16
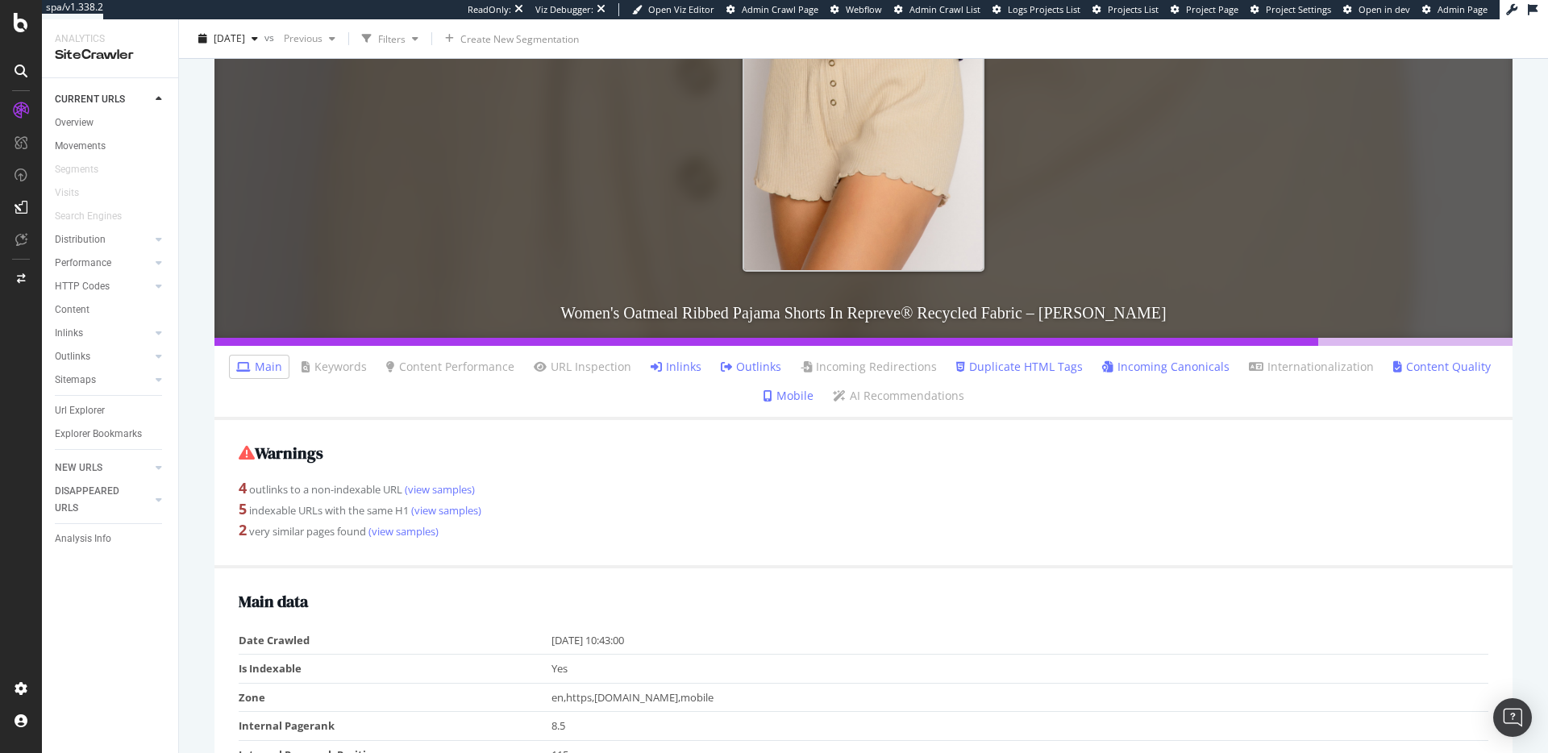
scroll to position [418, 0]
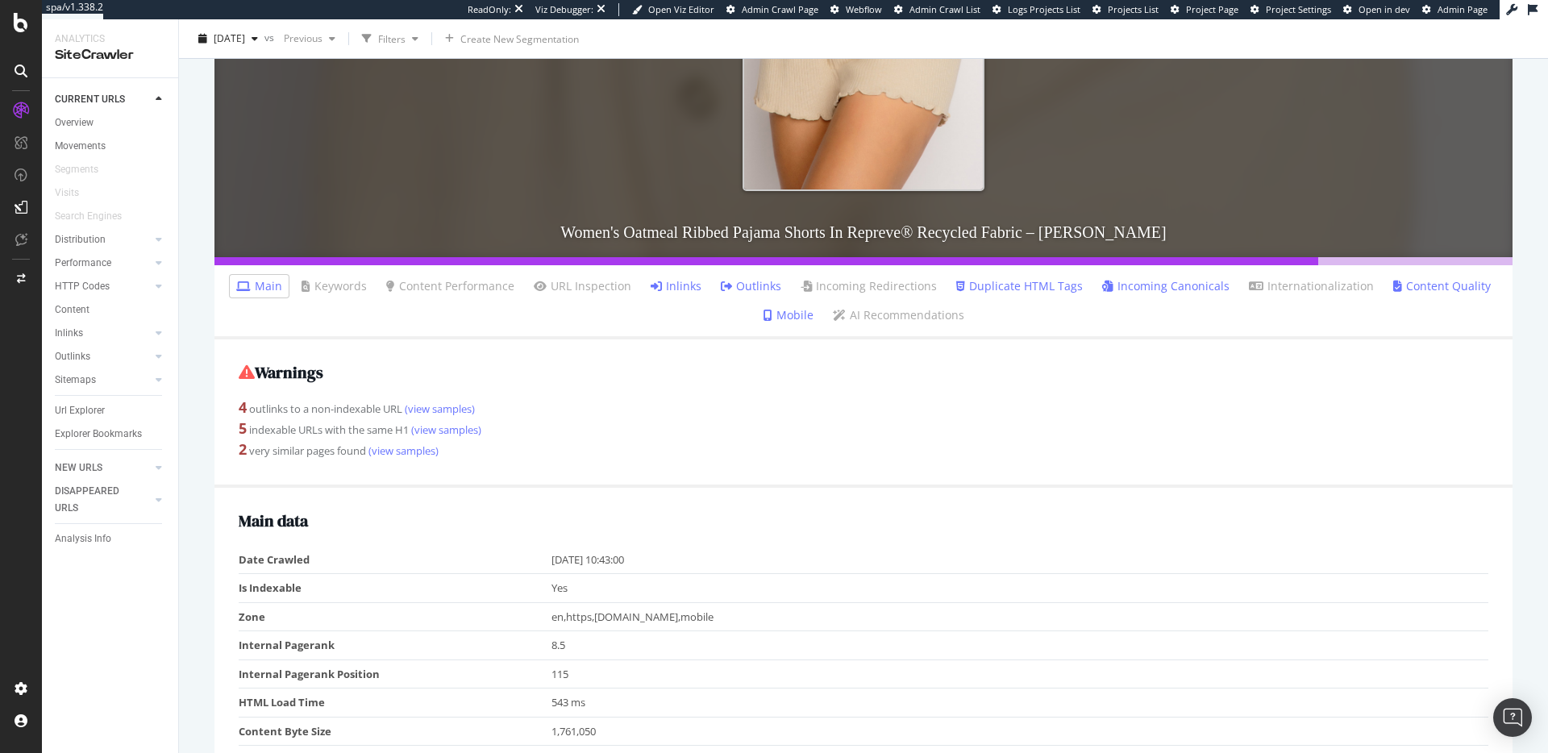
click at [683, 283] on link "Inlinks" at bounding box center [676, 286] width 51 height 16
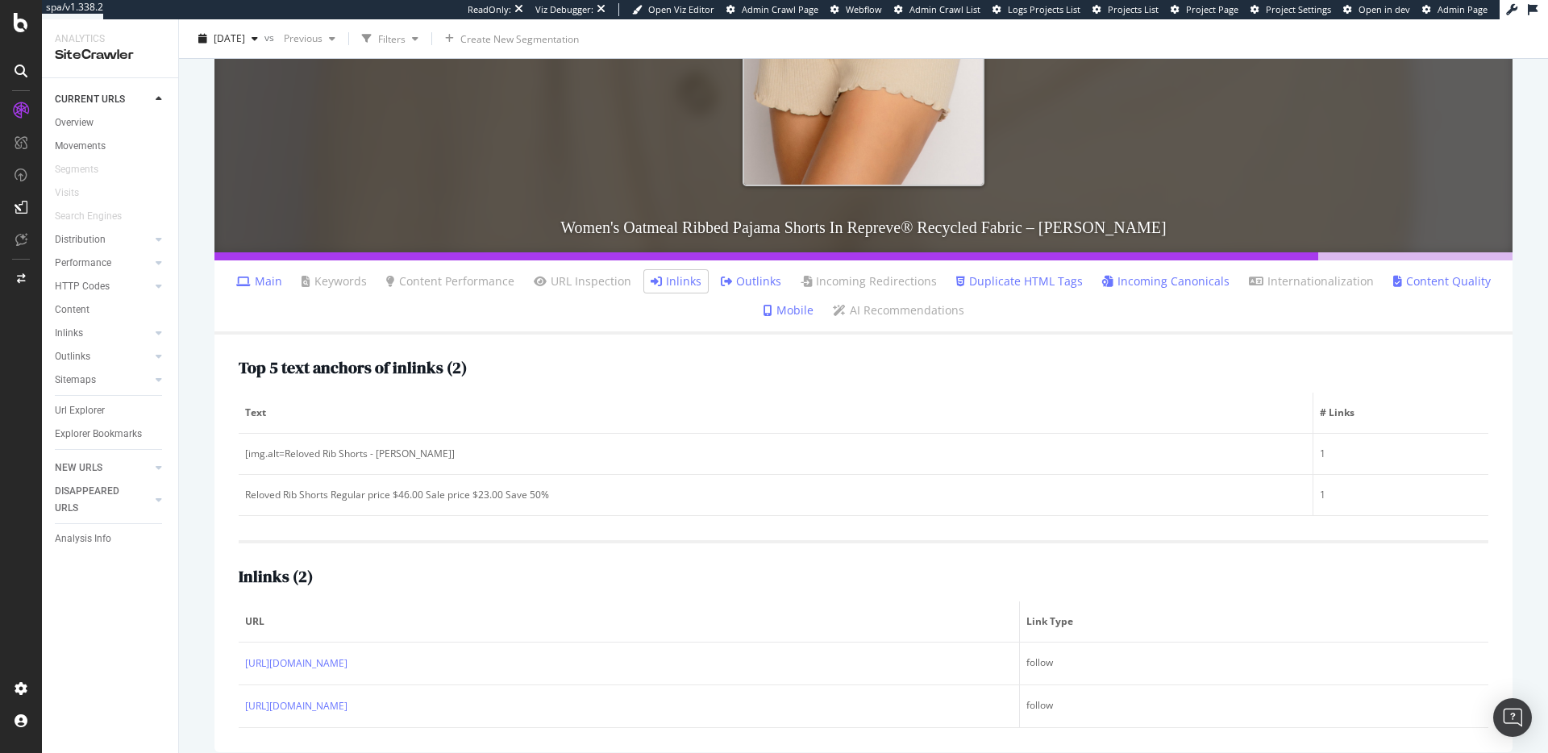
scroll to position [438, 0]
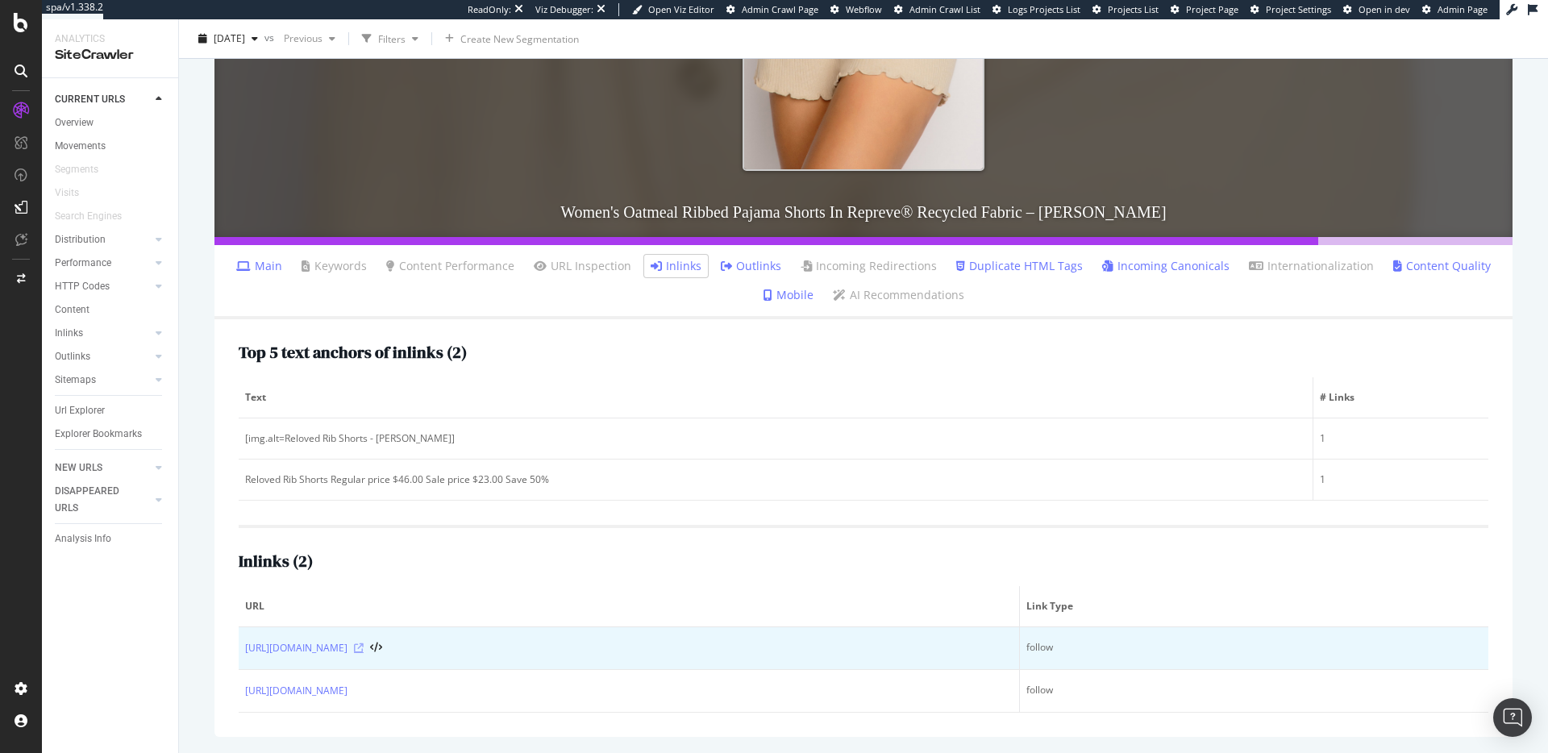
click at [364, 649] on icon at bounding box center [359, 648] width 10 height 10
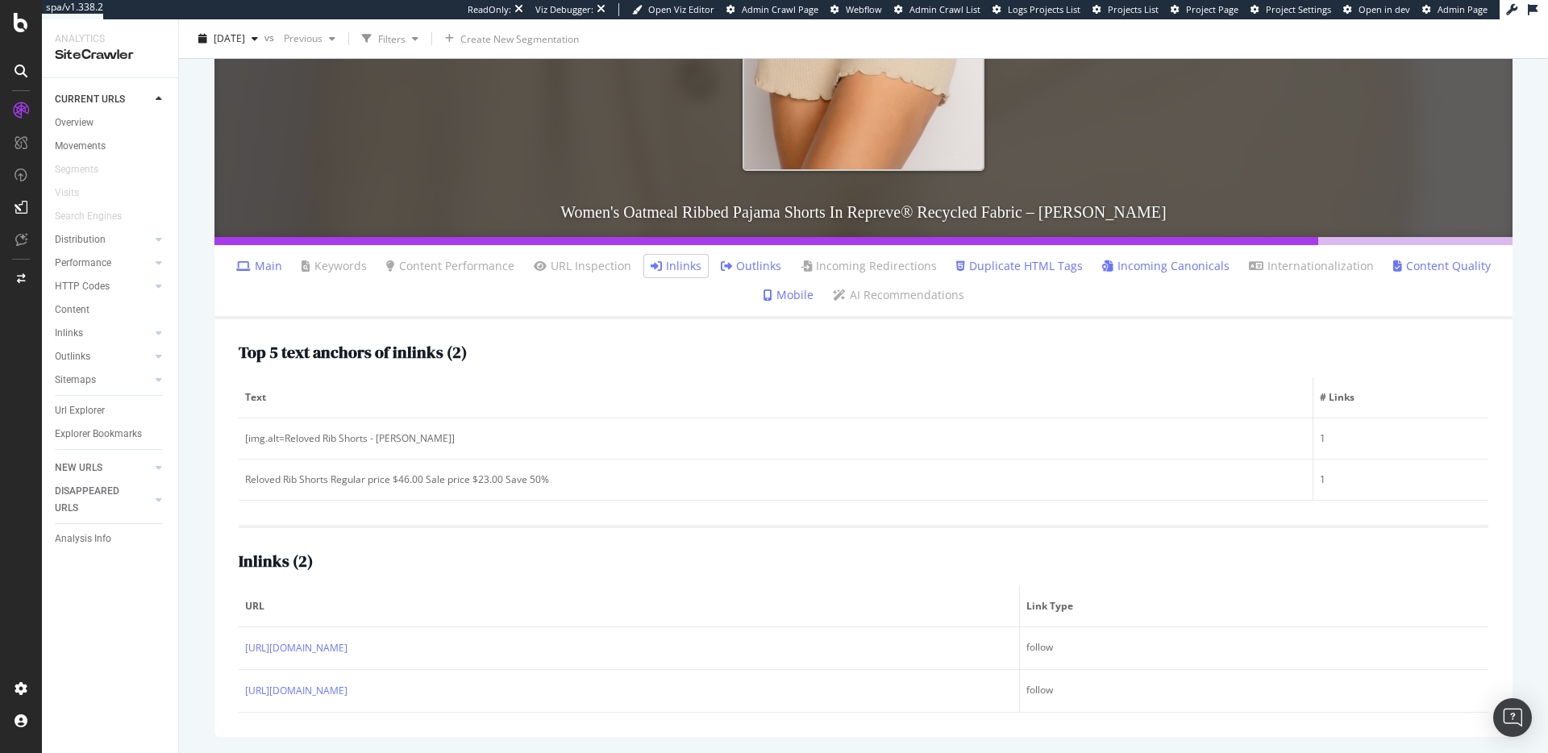
click at [579, 336] on div "Top 5 text anchors of inlinks ( 2 ) Text # Links [img.alt=Reloved Rib Shorts - …" at bounding box center [863, 528] width 1298 height 418
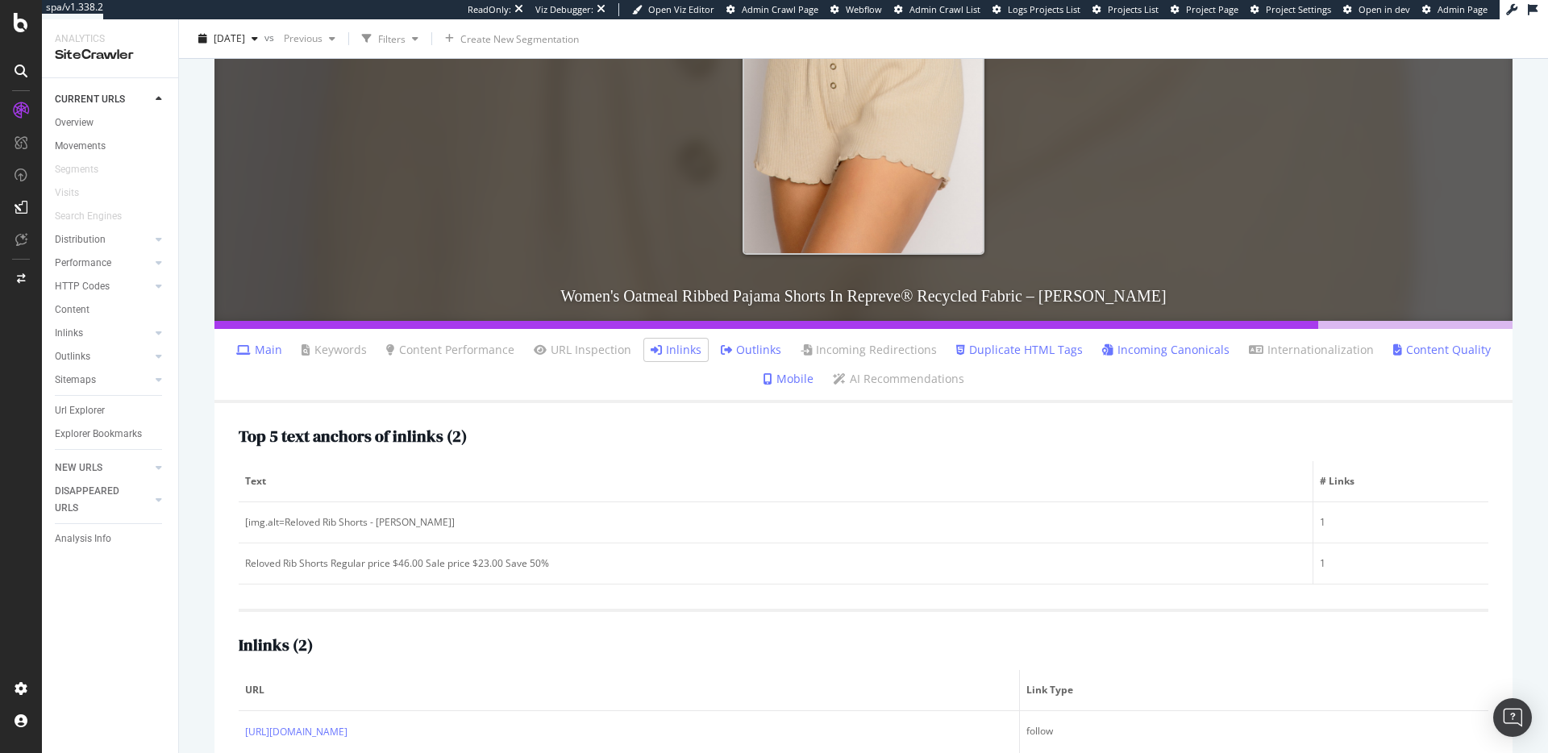
scroll to position [272, 0]
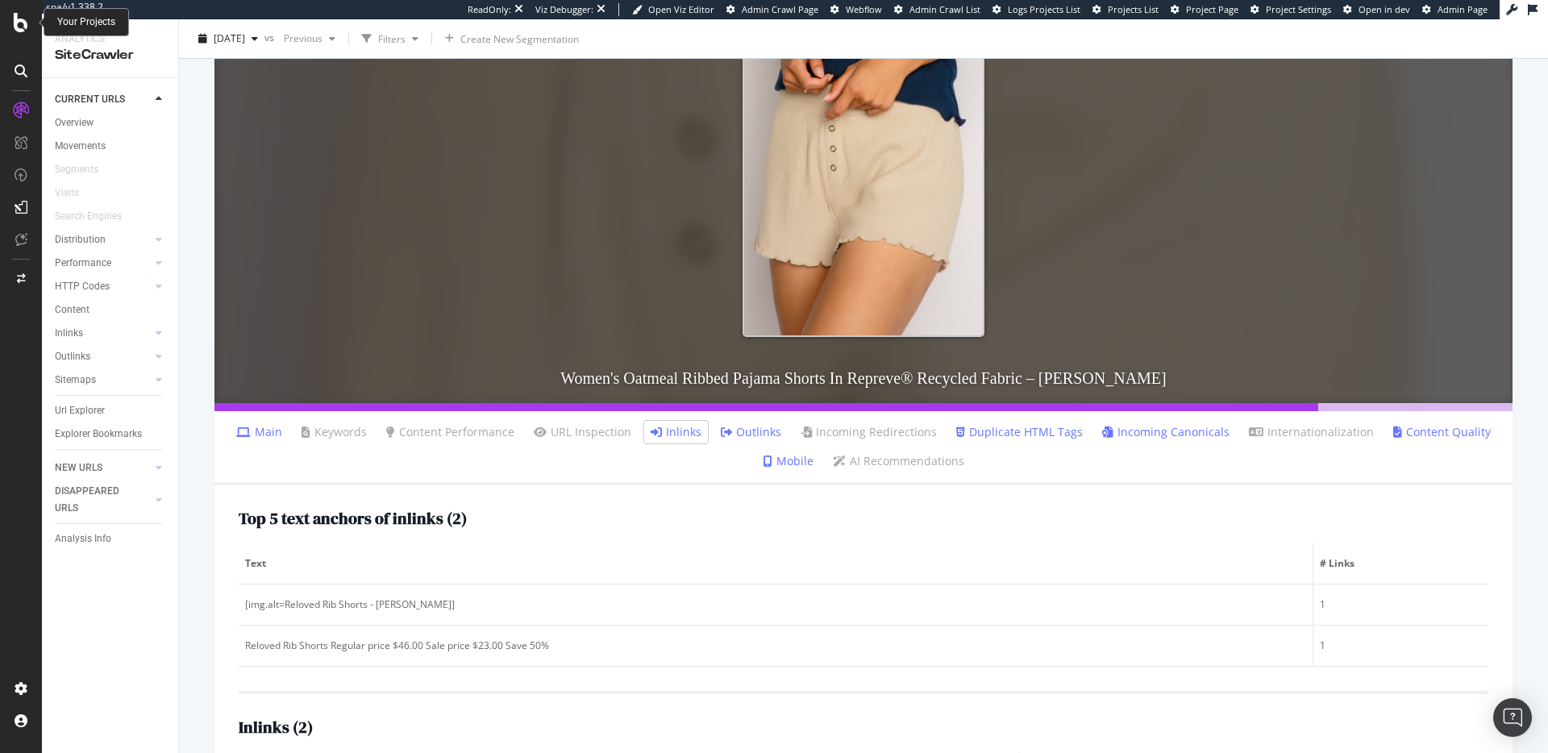
click at [18, 25] on icon at bounding box center [21, 22] width 15 height 19
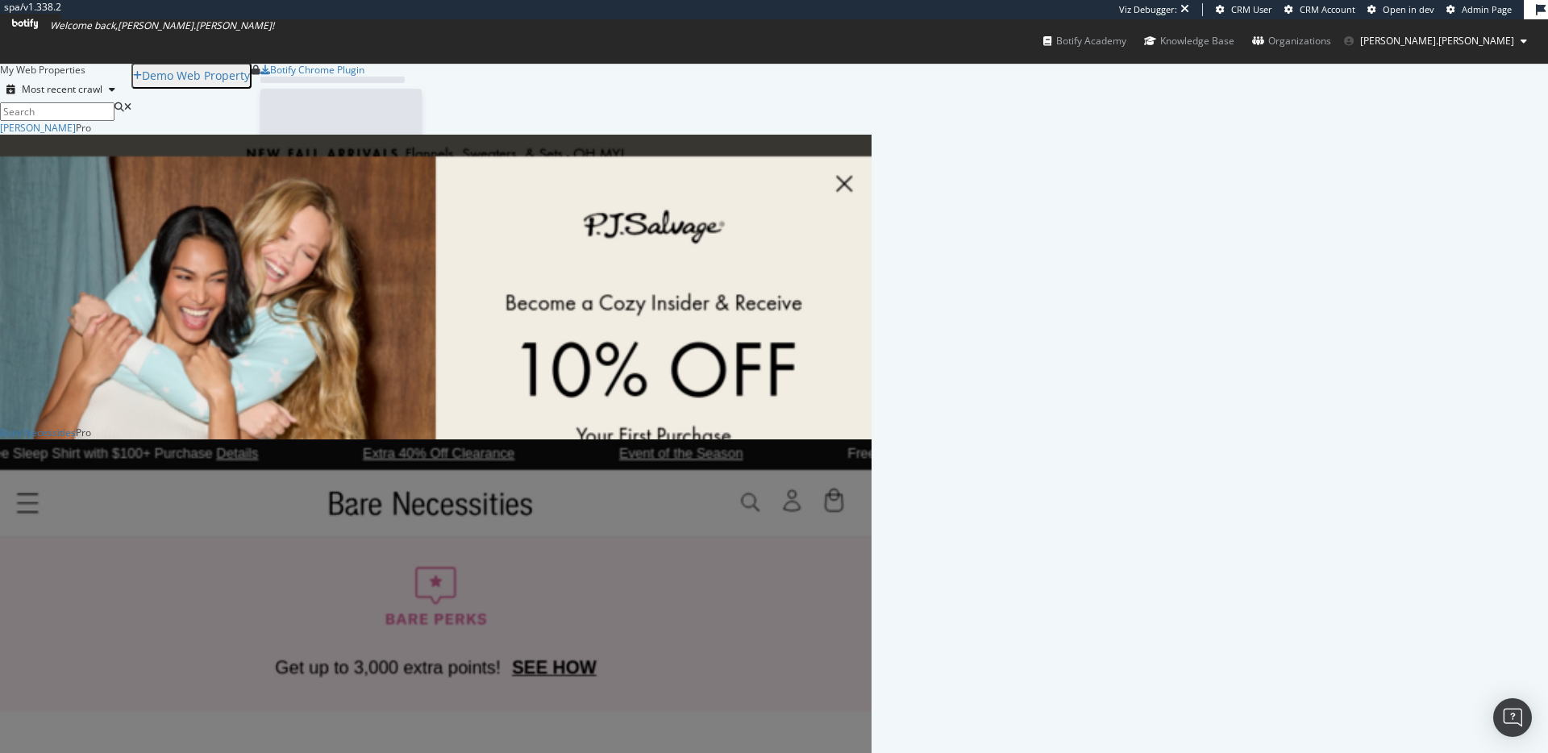
scroll to position [620, 859]
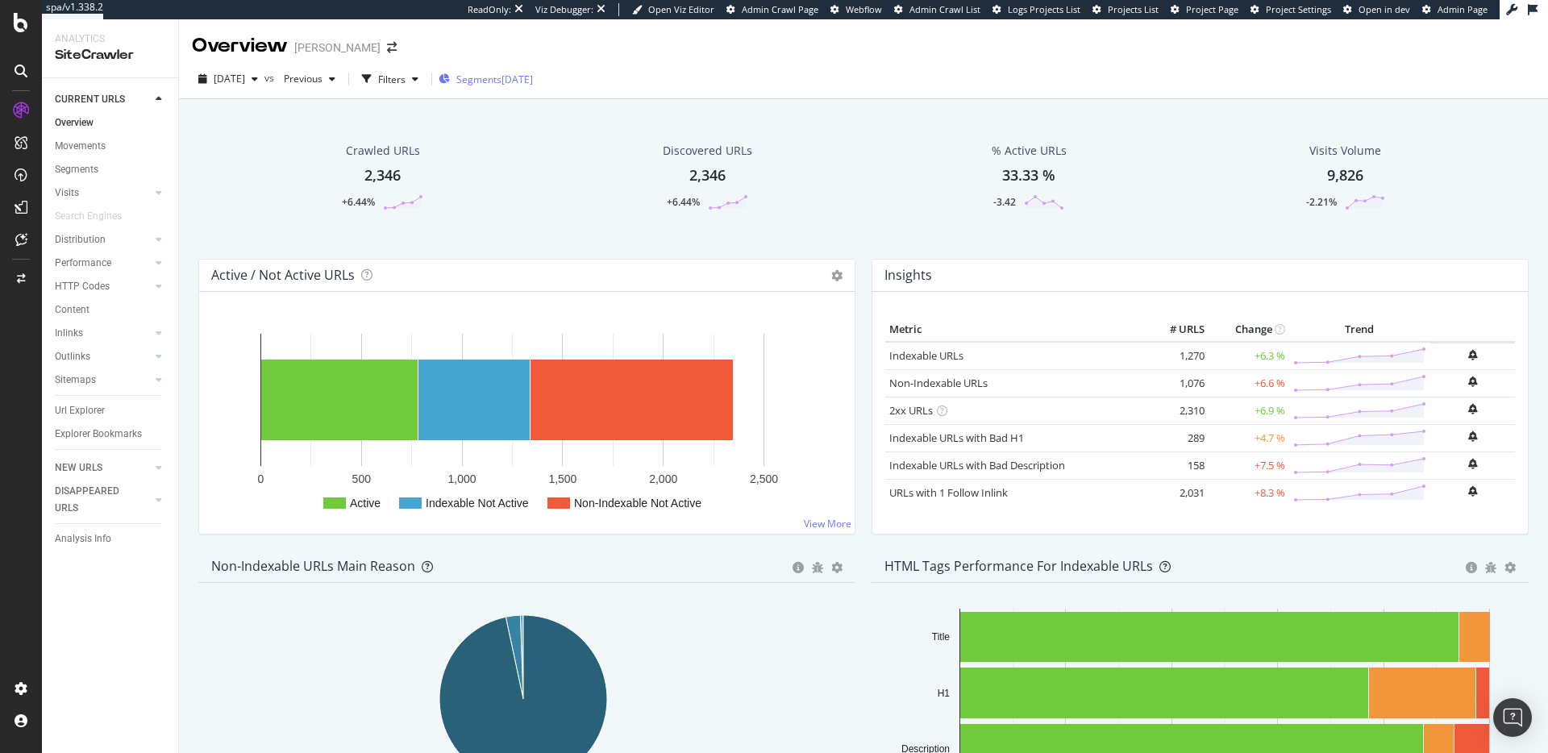
click at [497, 82] on span "Segments" at bounding box center [478, 80] width 45 height 14
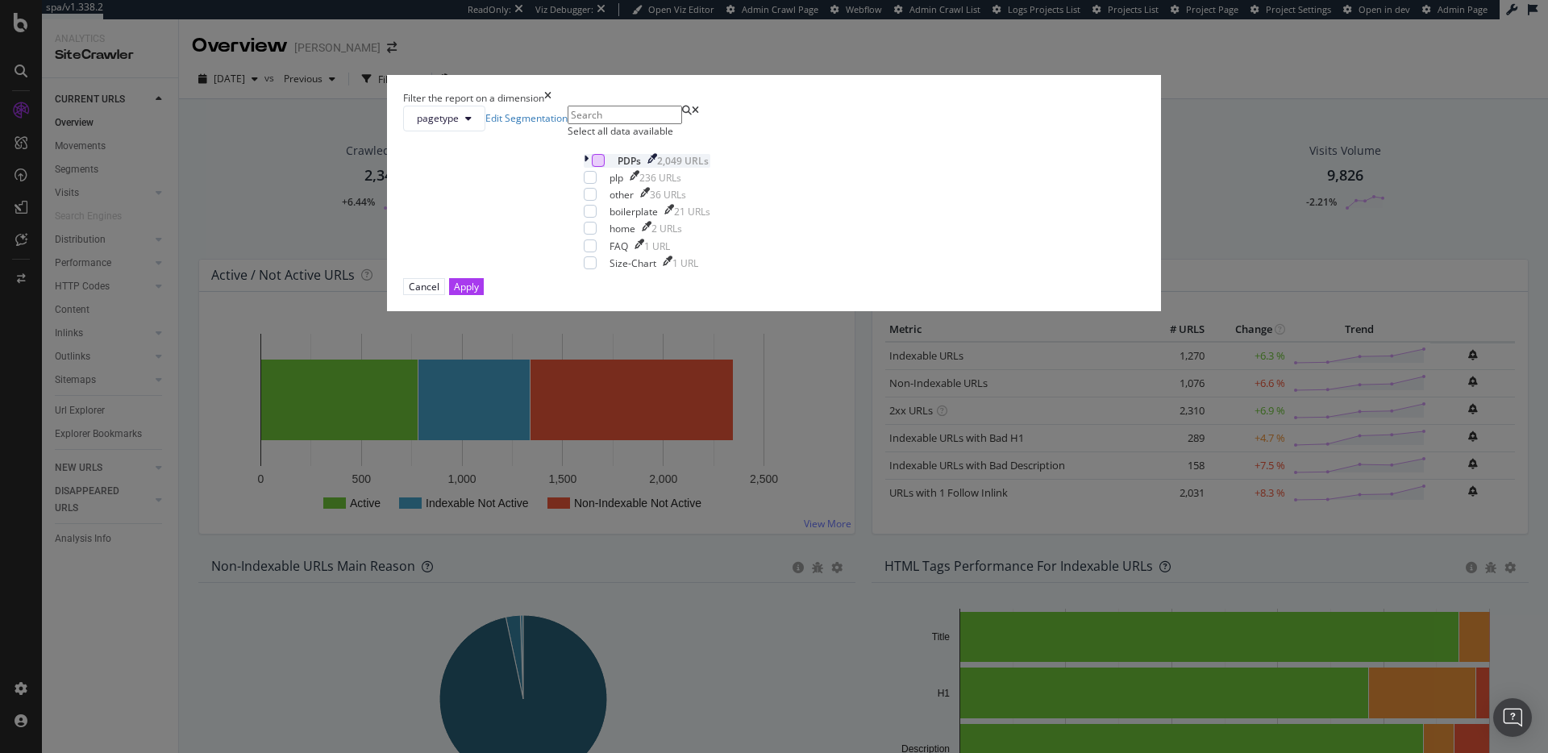
click at [605, 167] on div "modal" at bounding box center [598, 160] width 13 height 13
click at [484, 295] on button "Apply" at bounding box center [466, 286] width 35 height 17
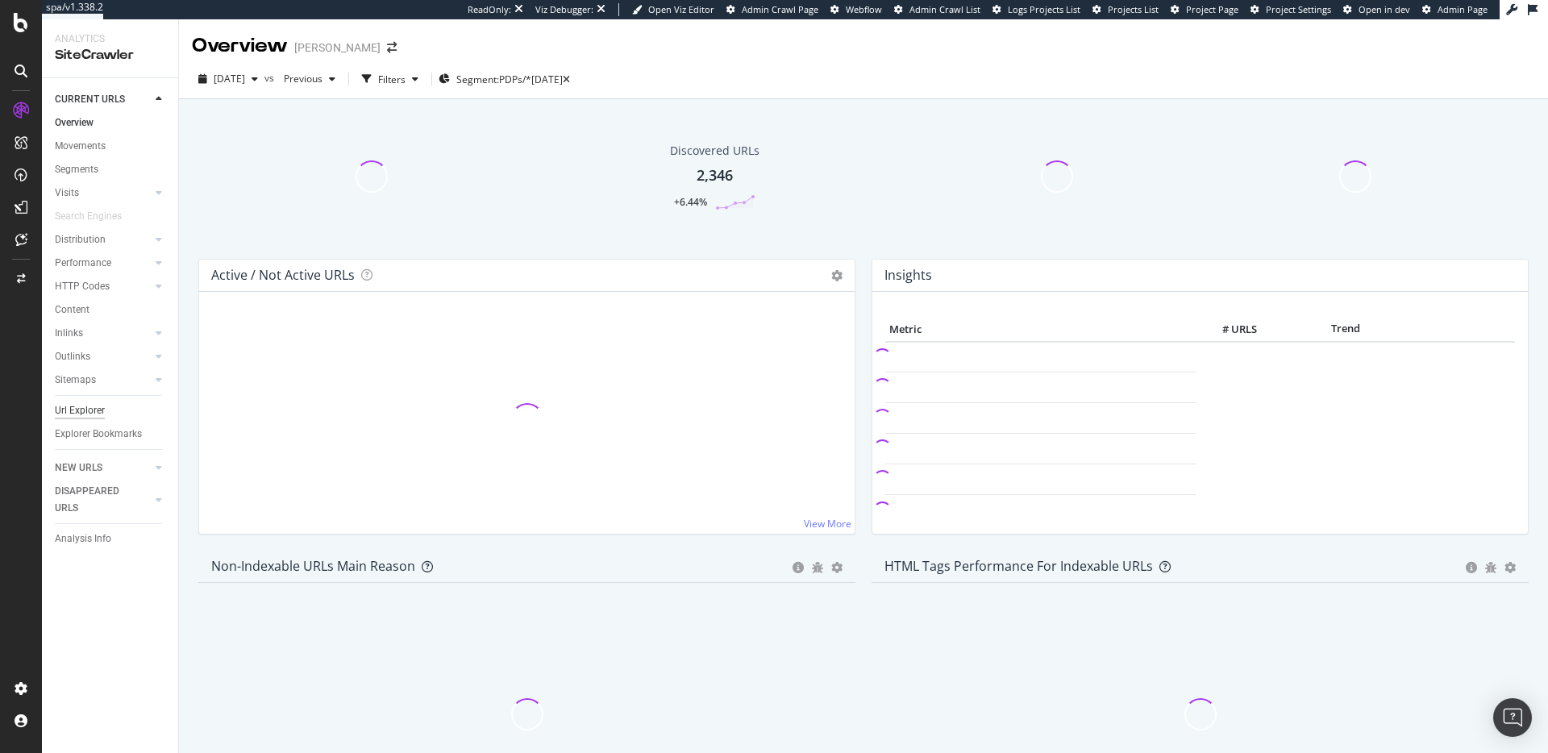
click at [98, 413] on div "Url Explorer" at bounding box center [80, 410] width 50 height 17
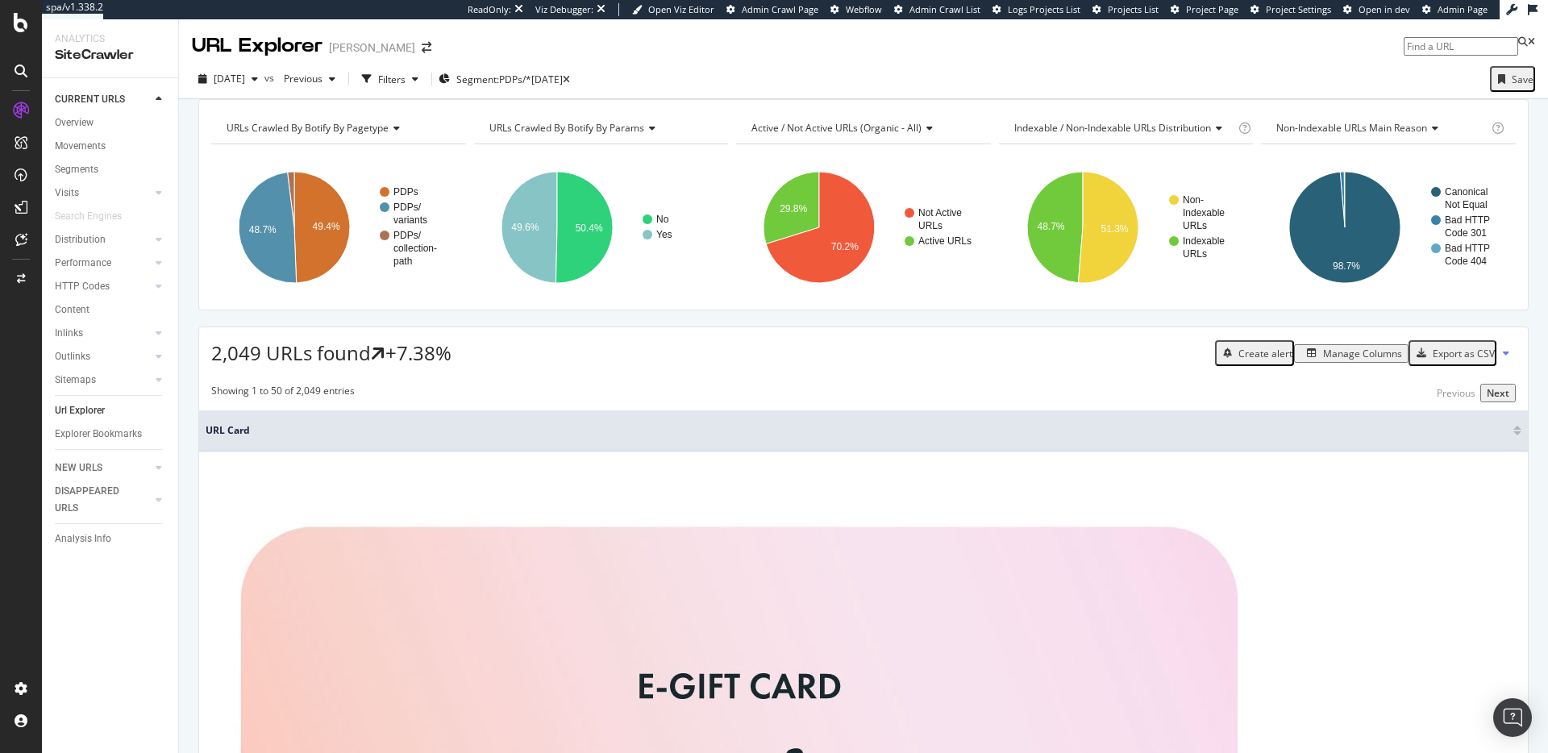
click at [1323, 360] on div "Manage Columns" at bounding box center [1362, 354] width 79 height 14
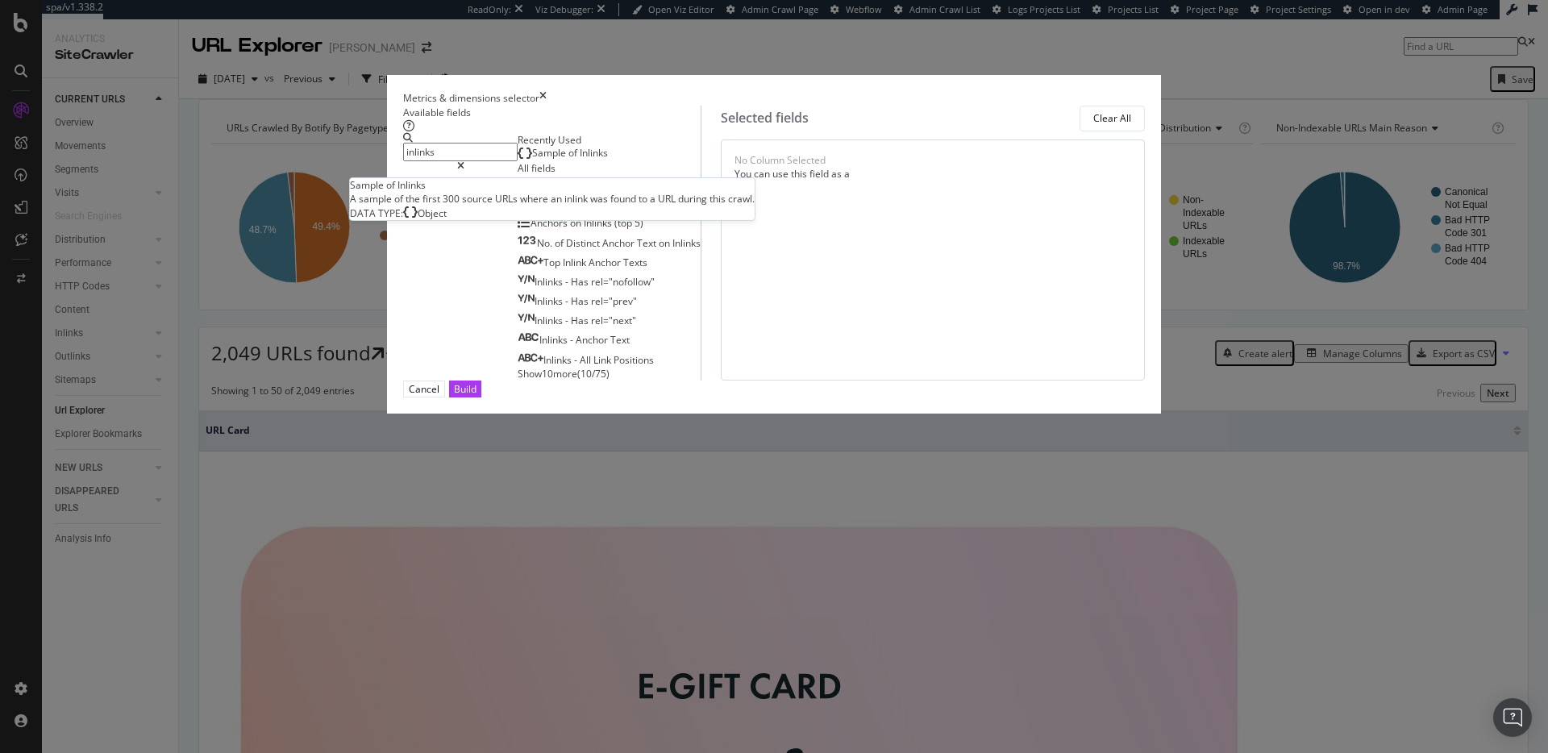
type input "inlinks"
click at [580, 160] on div "Sample of Inlinks" at bounding box center [563, 153] width 90 height 13
click at [481, 397] on button "Build" at bounding box center [465, 388] width 32 height 17
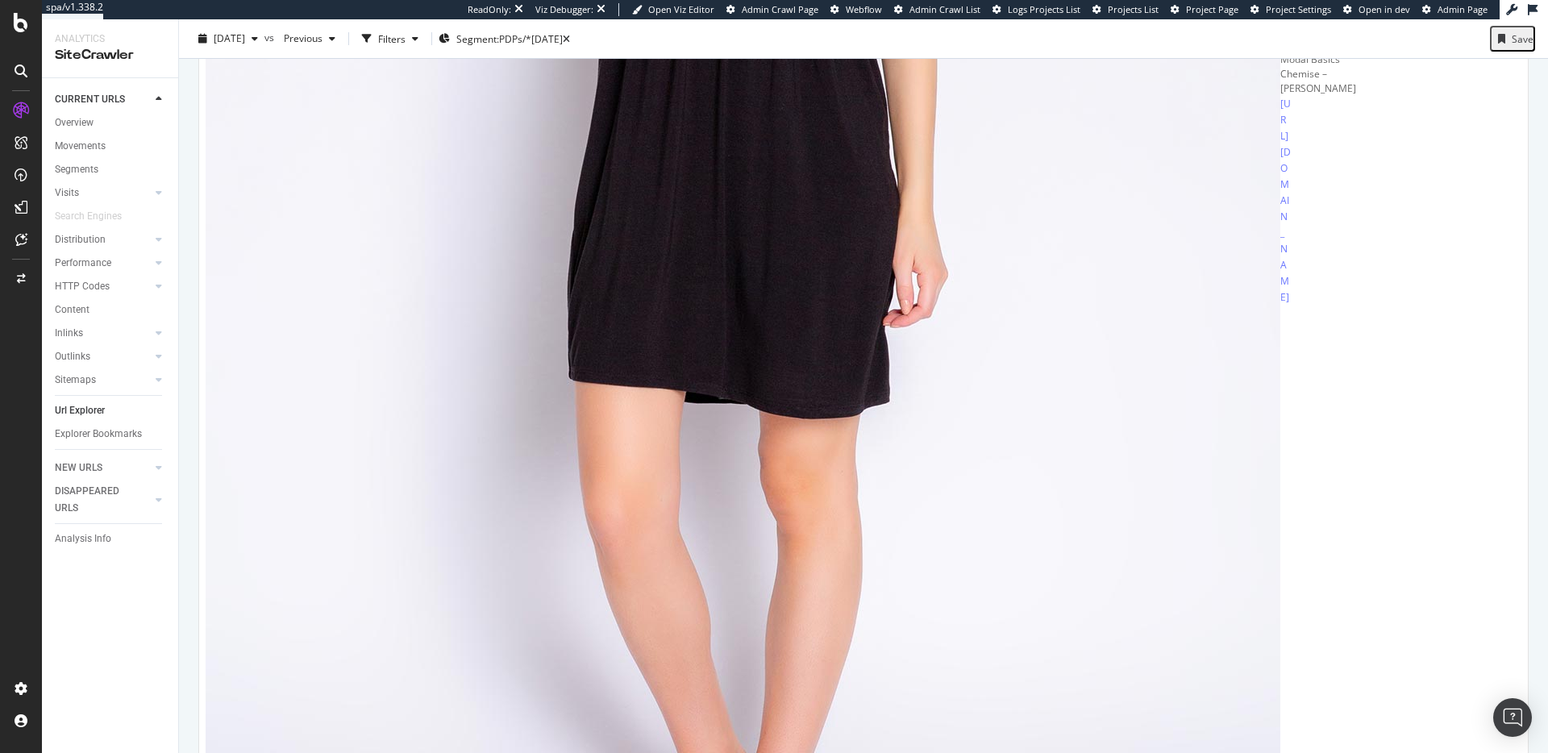
scroll to position [1311, 0]
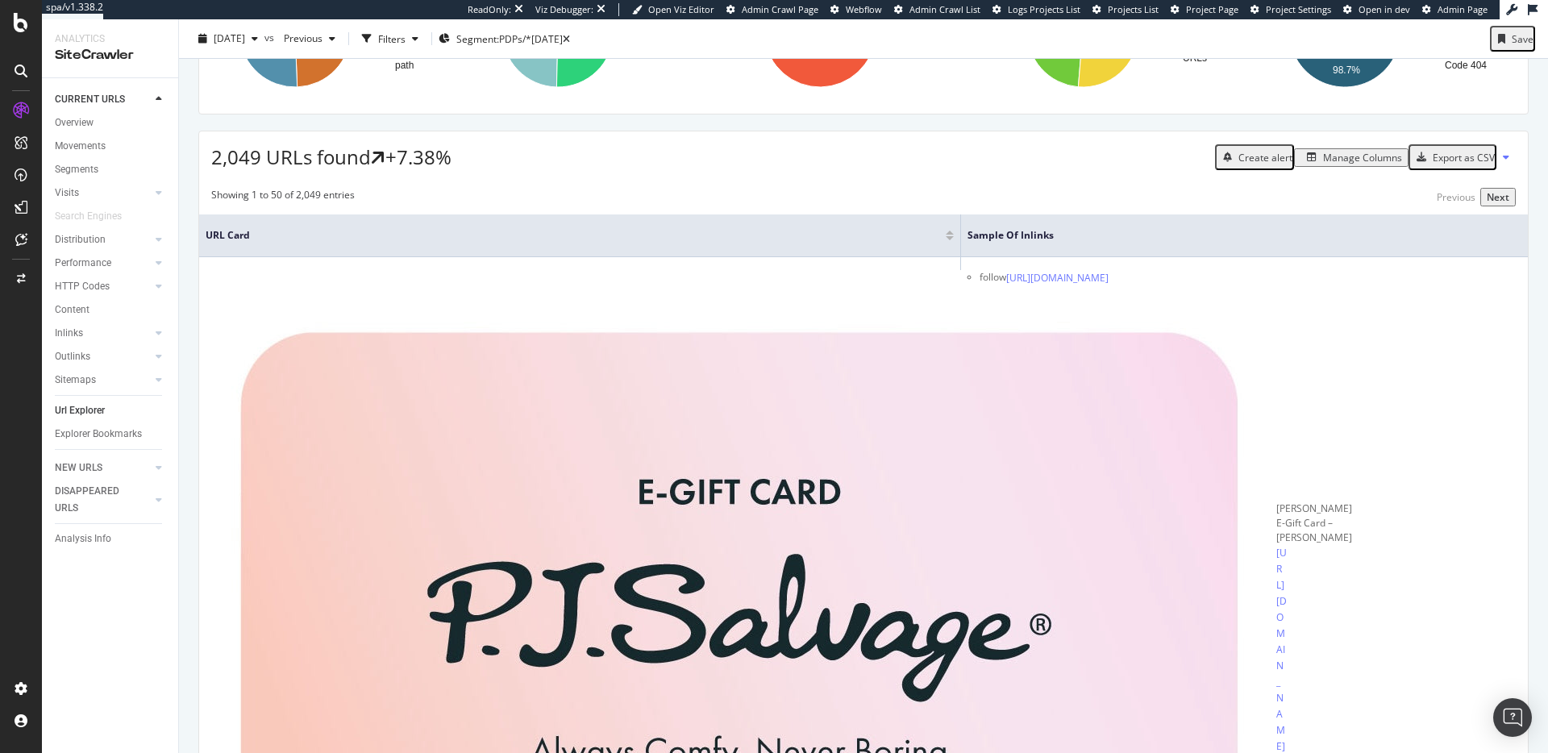
scroll to position [0, 0]
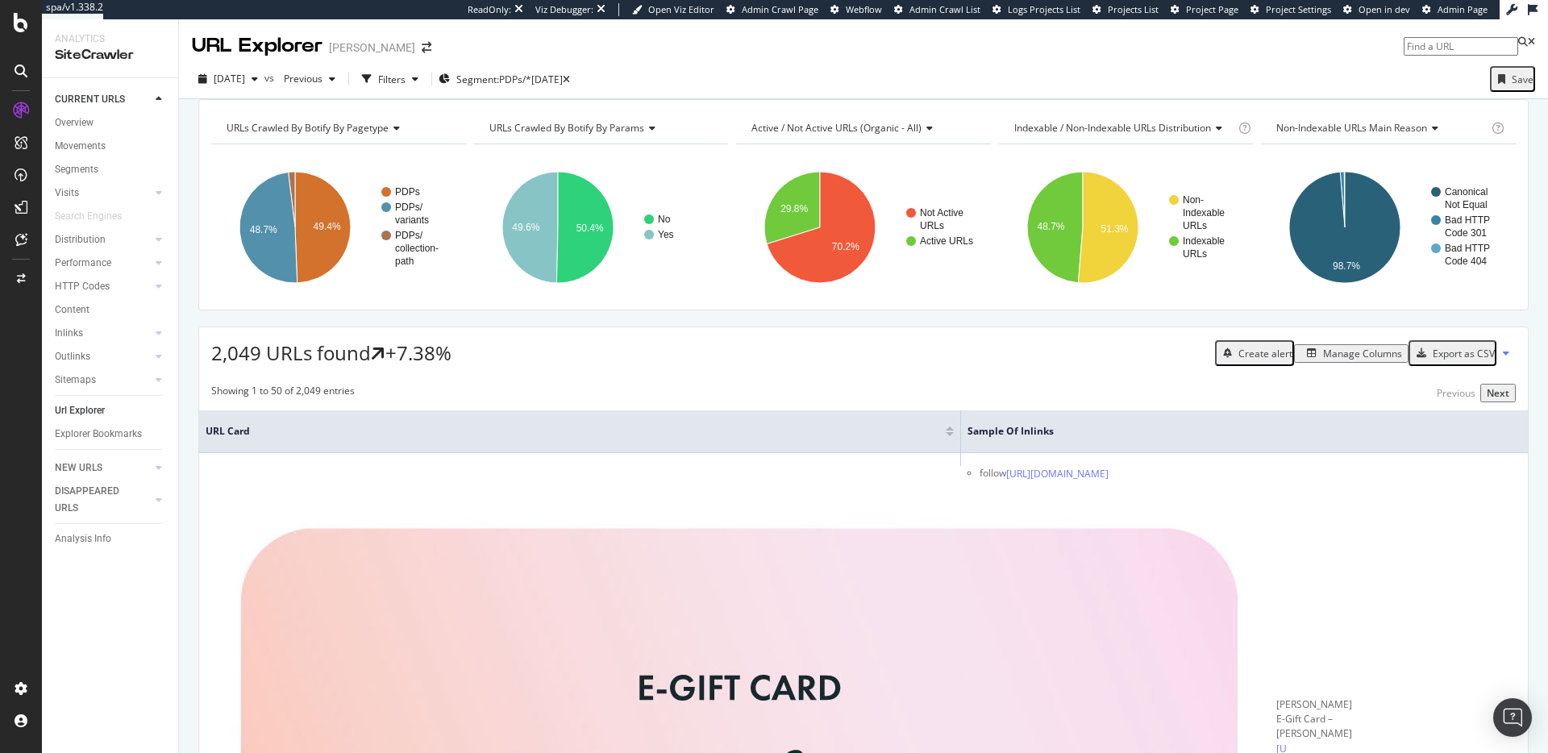
click at [1403, 49] on input at bounding box center [1460, 46] width 114 height 19
paste input "https://www.pjsalvage.com/products/ruflp-dark-coral"
type input "https://www.pjsalvage.com/products/ruflp-dark-coral"
click at [1319, 79] on div "Women’s Coral Cat Flannel Pajama Pants – P.J. Salvage" at bounding box center [1396, 73] width 251 height 13
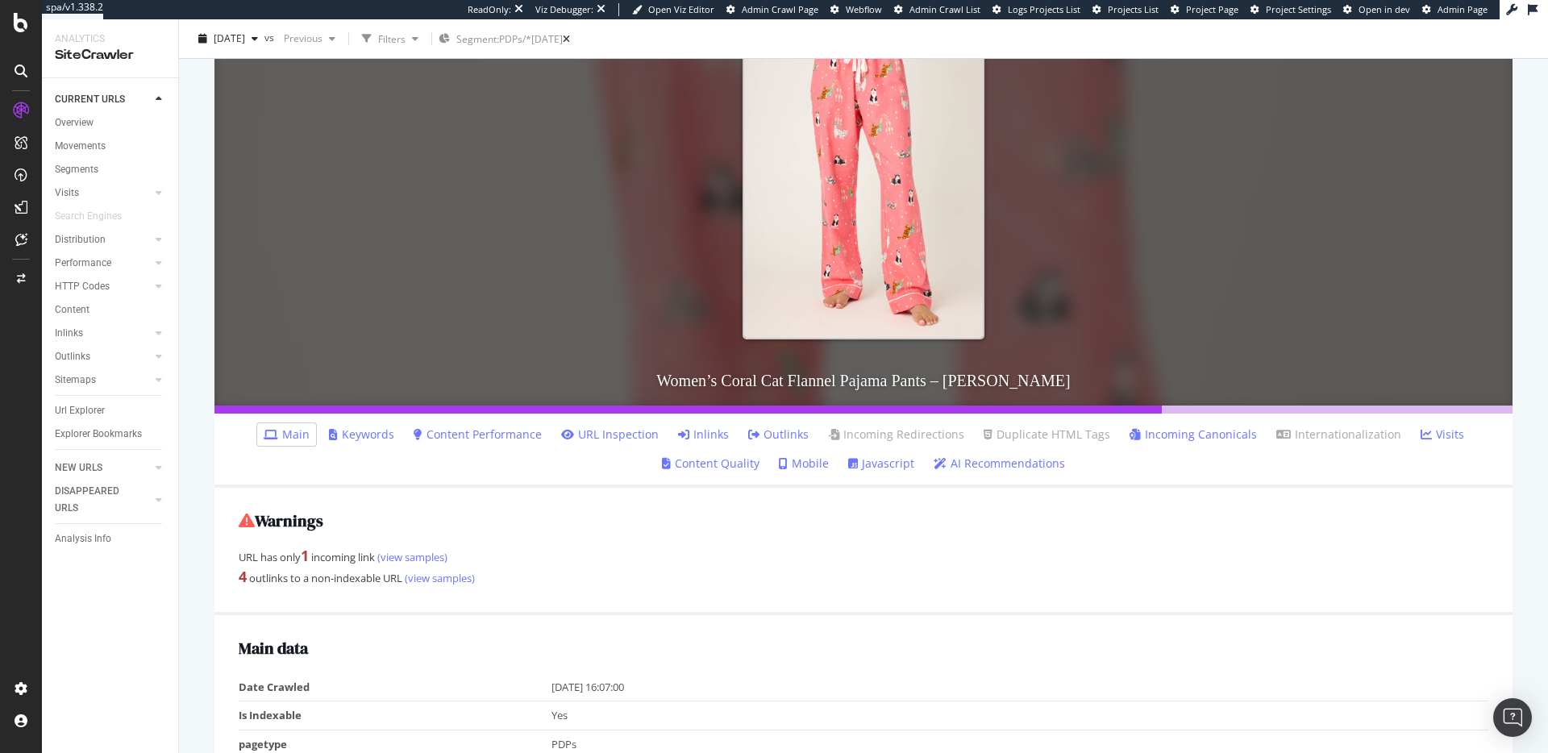
scroll to position [352, 0]
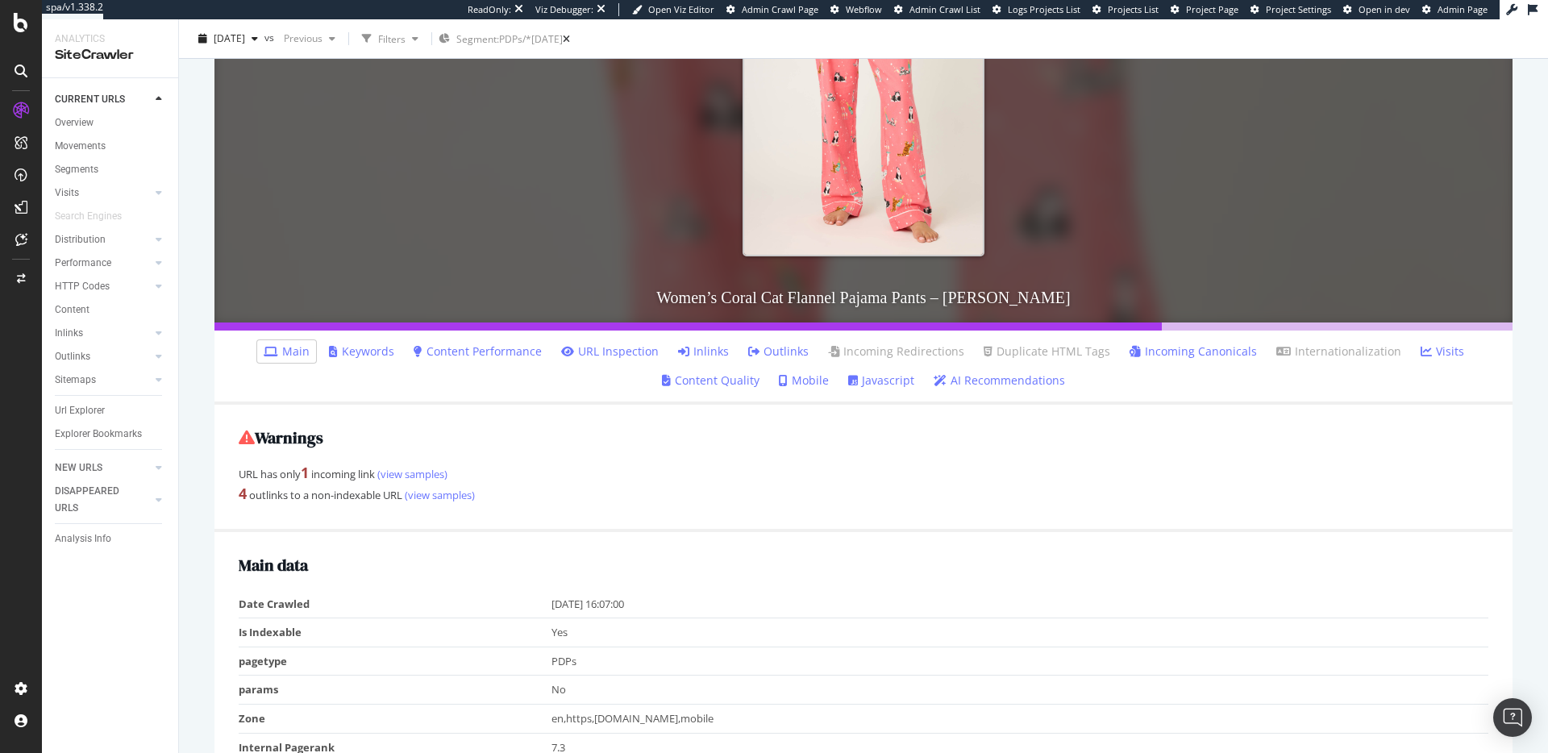
click at [728, 356] on li "Inlinks" at bounding box center [704, 351] width 64 height 23
click at [688, 350] on icon at bounding box center [683, 351] width 11 height 11
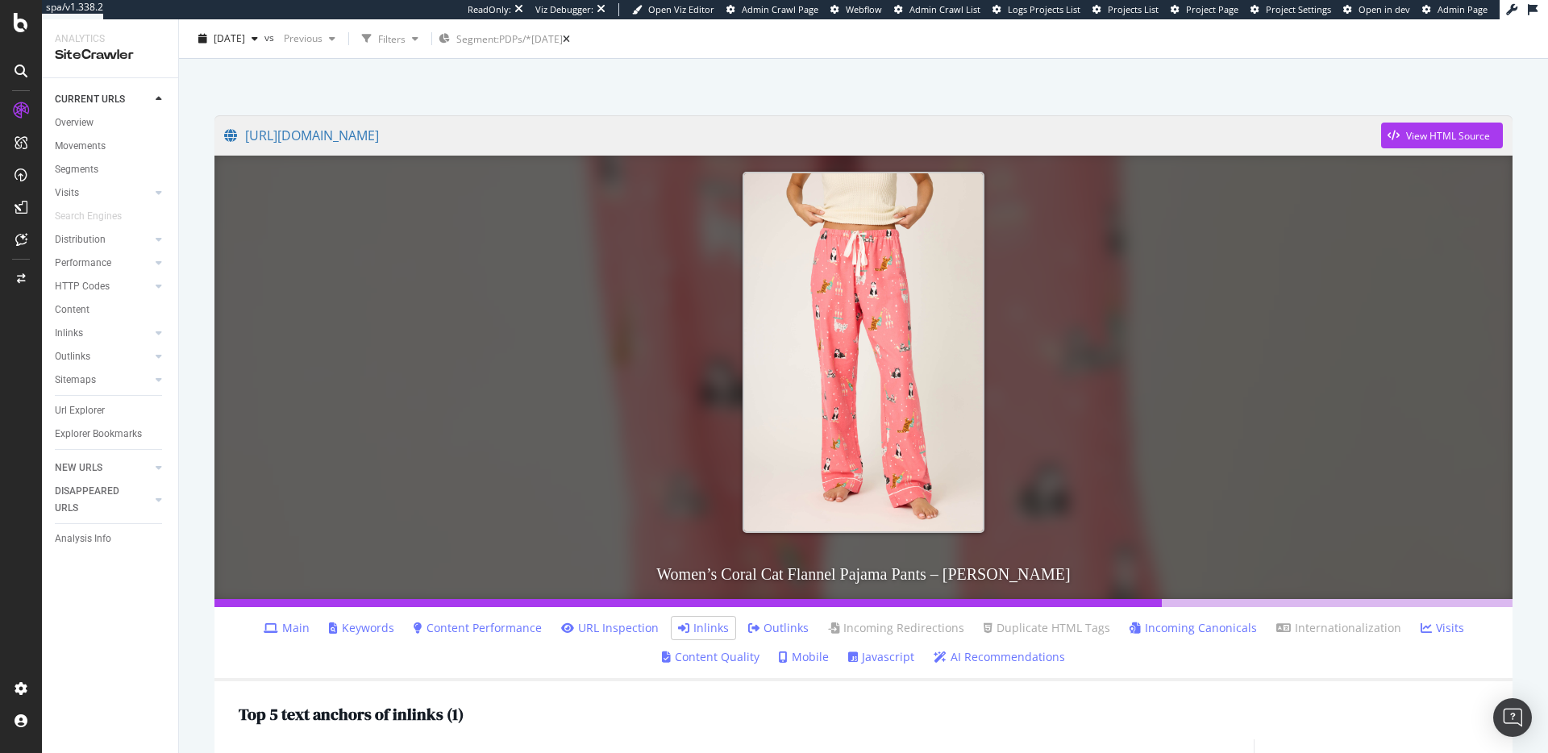
scroll to position [355, 0]
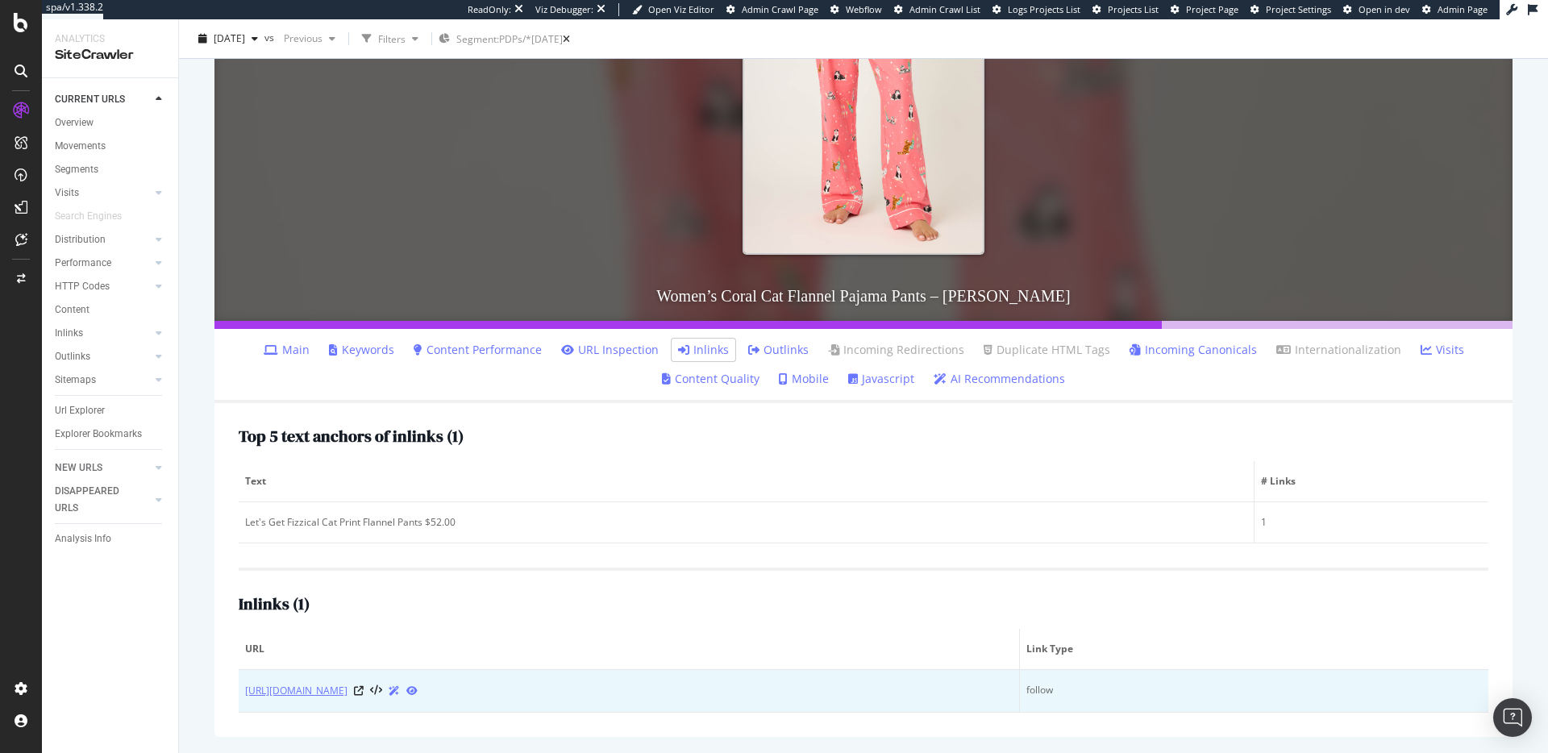
click at [347, 691] on link "https://www.pjsalvage.com/products/ruflp-dark-coral?variant=52636013691244" at bounding box center [296, 691] width 102 height 16
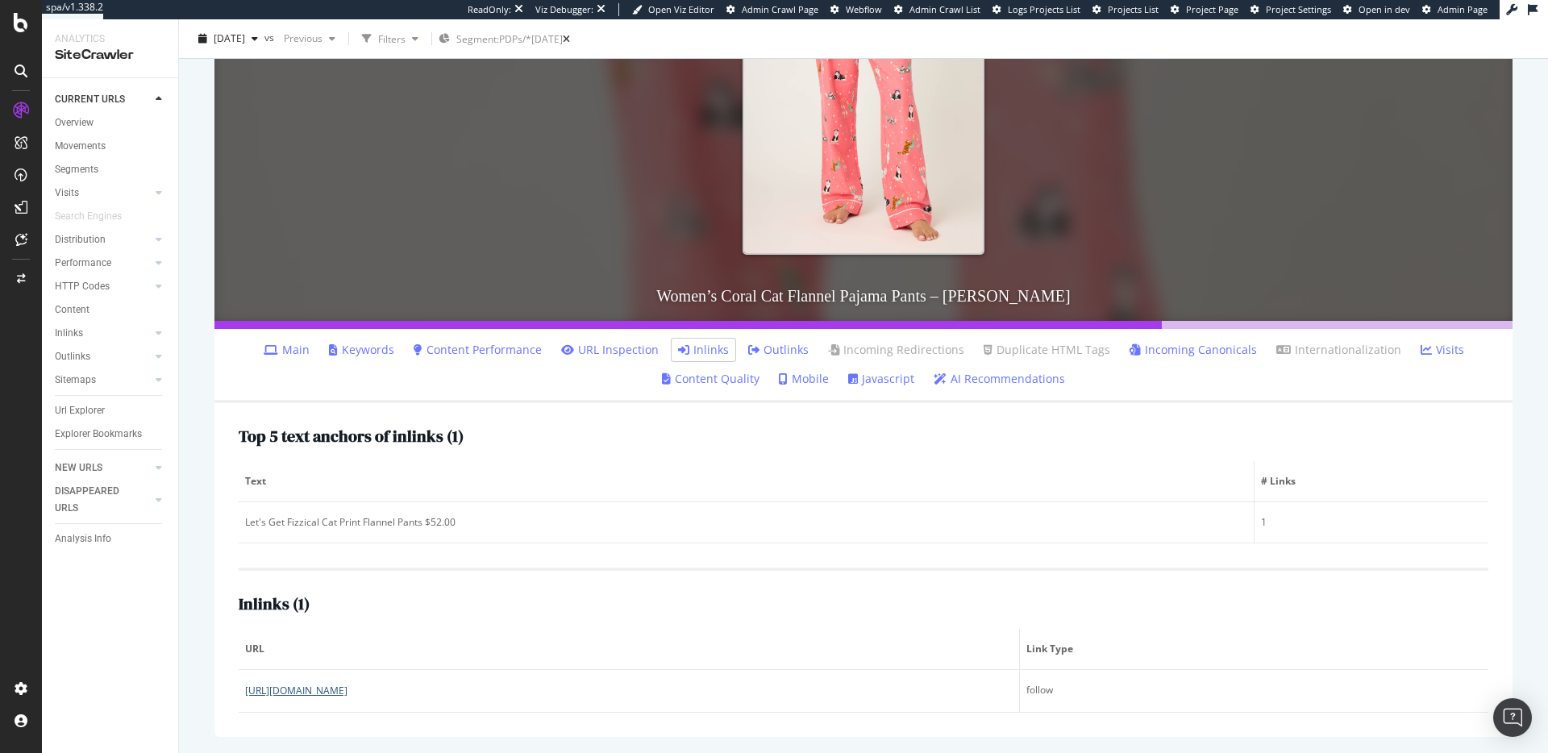
scroll to position [0, 0]
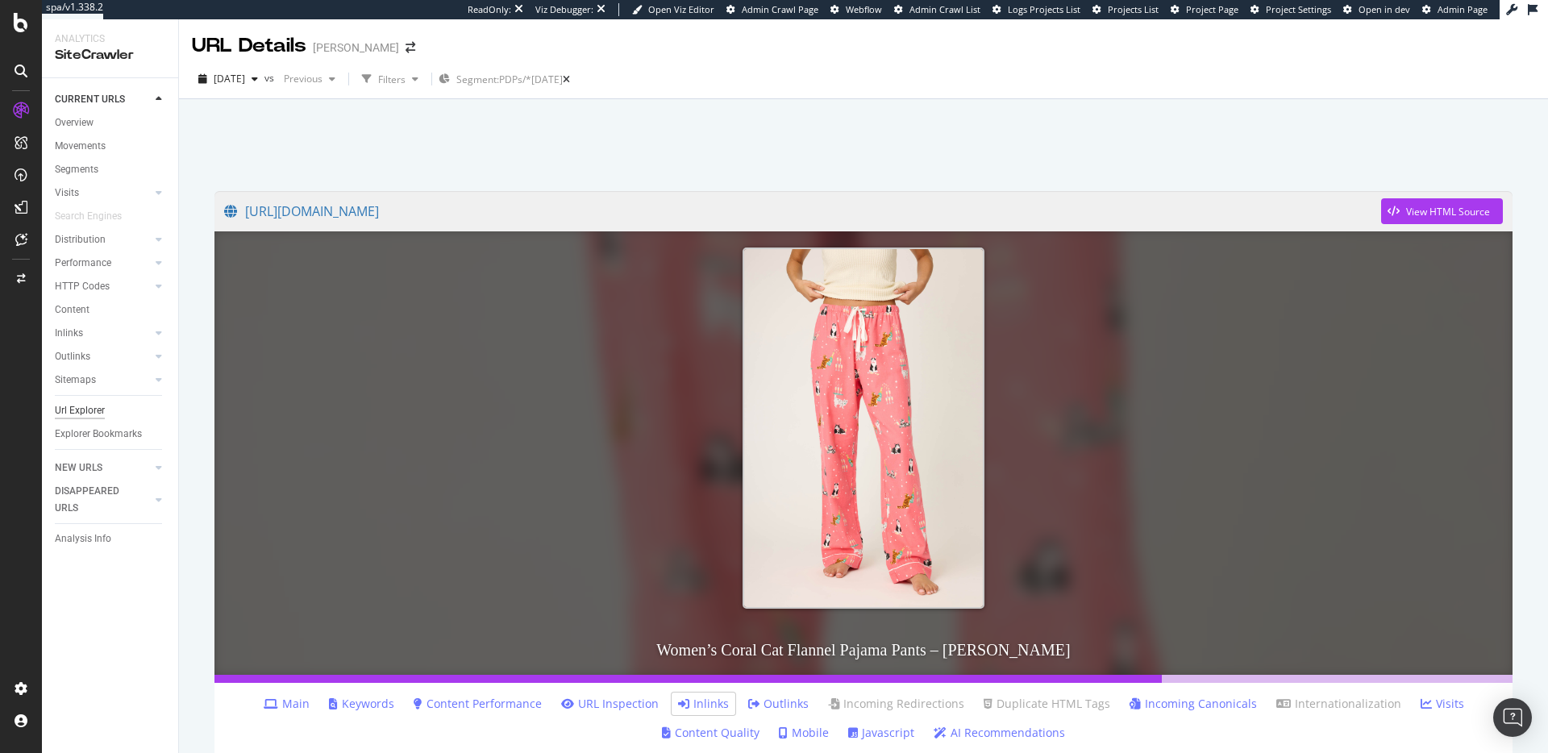
click at [103, 410] on div "Url Explorer" at bounding box center [80, 410] width 50 height 17
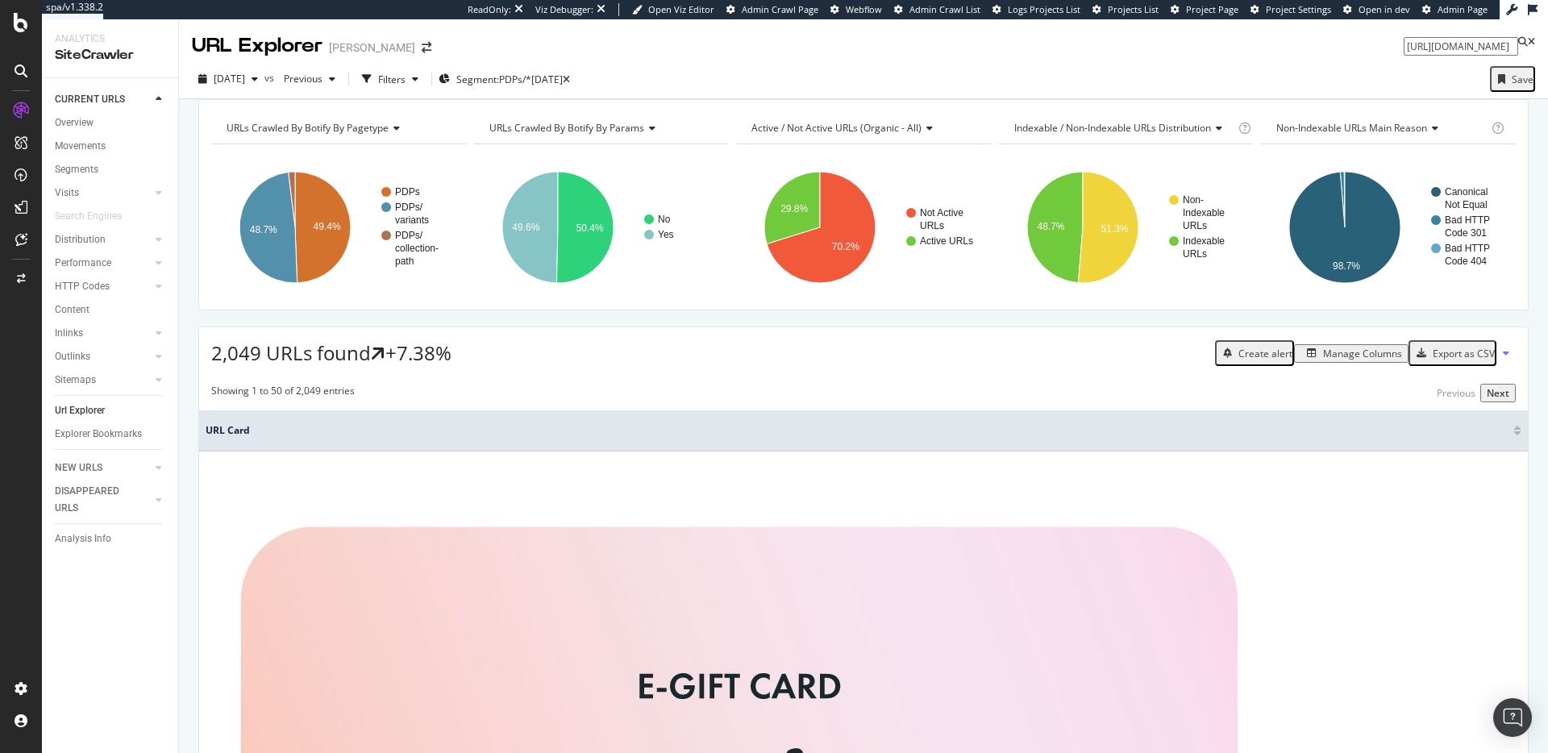
scroll to position [0, 130]
type input "https://www.pjsalvage.com/products/ruflp-turquoise"
click at [1312, 67] on span "https://www.pjsalvage.com/products/ruflp-turquoise" at bounding box center [1260, 60] width 102 height 14
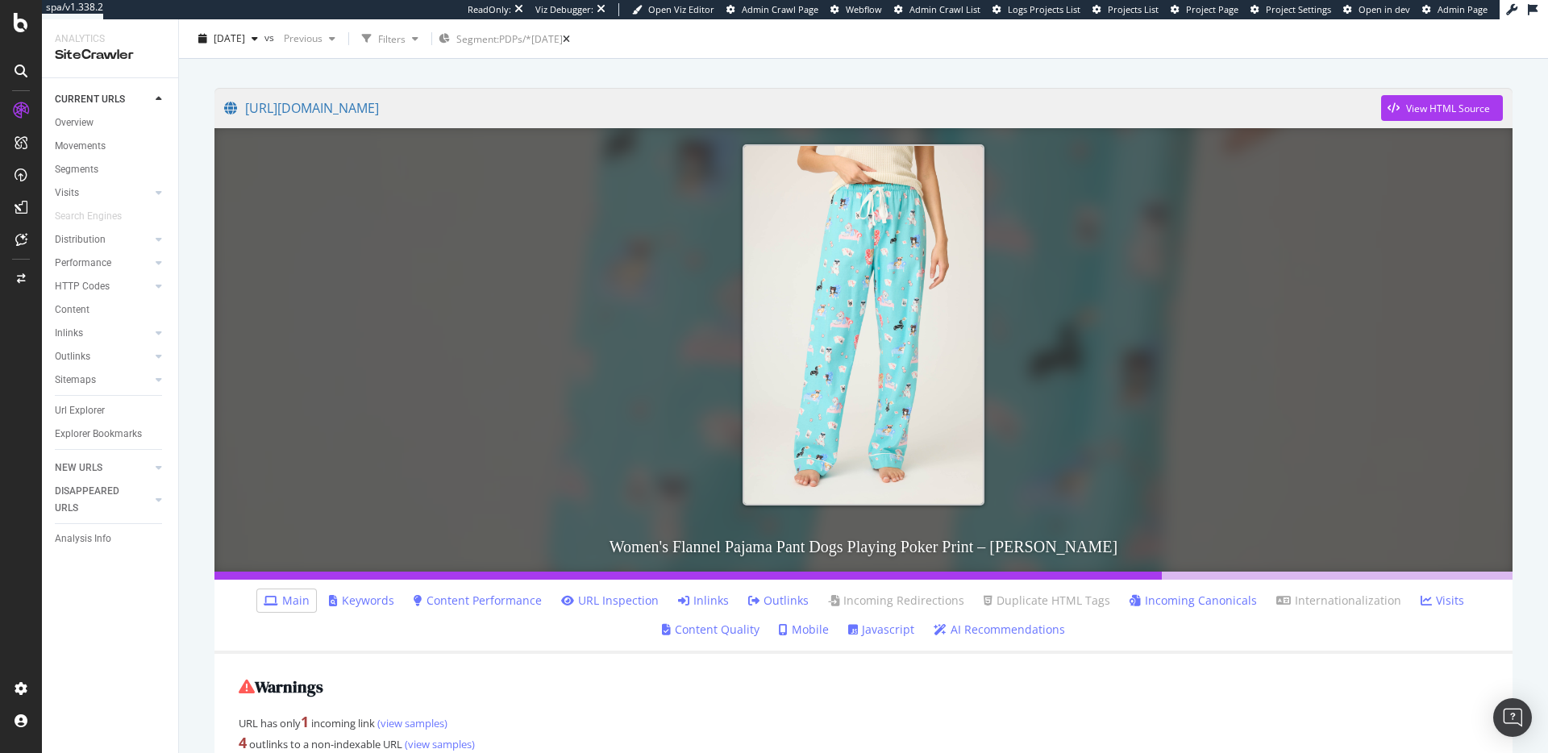
scroll to position [268, 0]
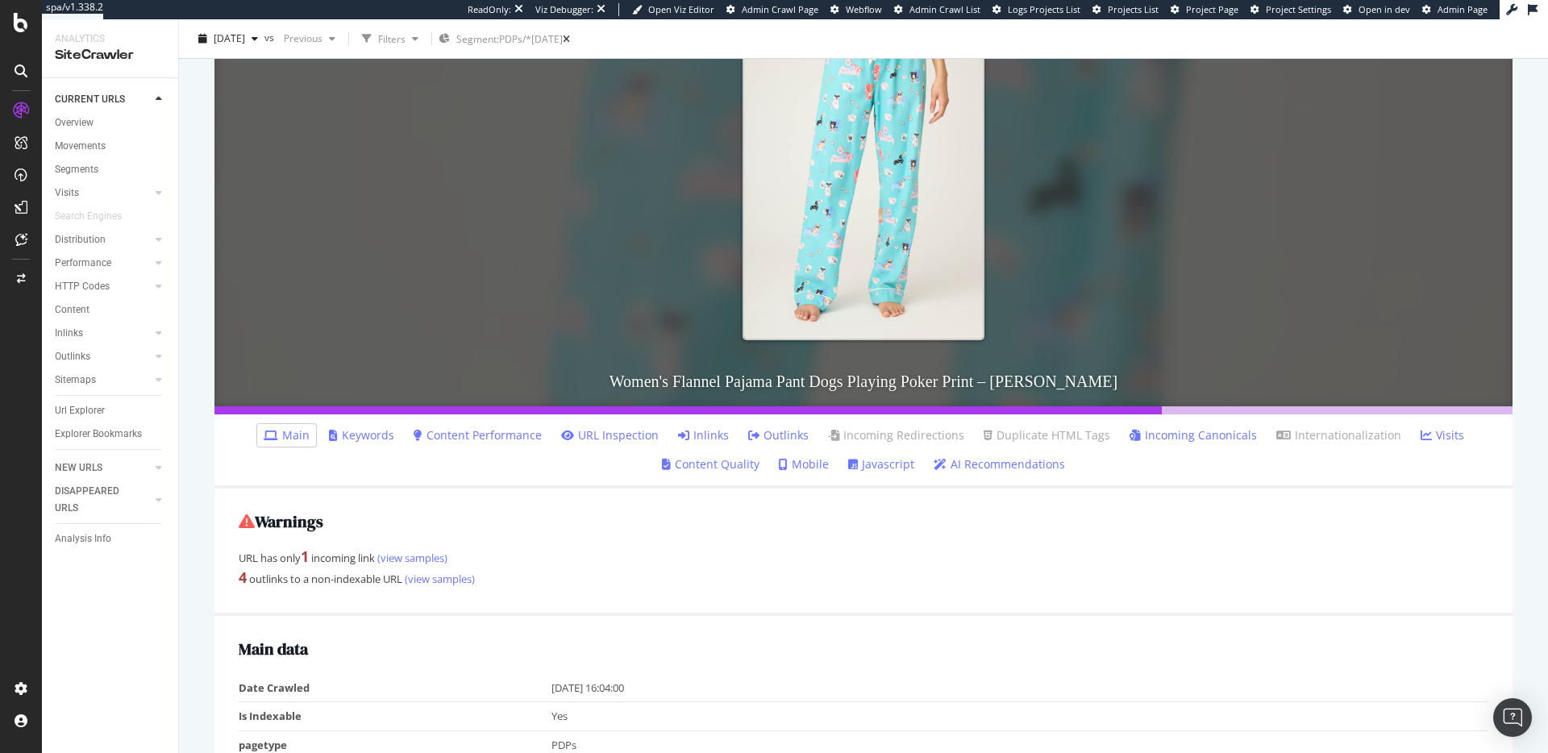
click at [713, 437] on link "Inlinks" at bounding box center [703, 435] width 51 height 16
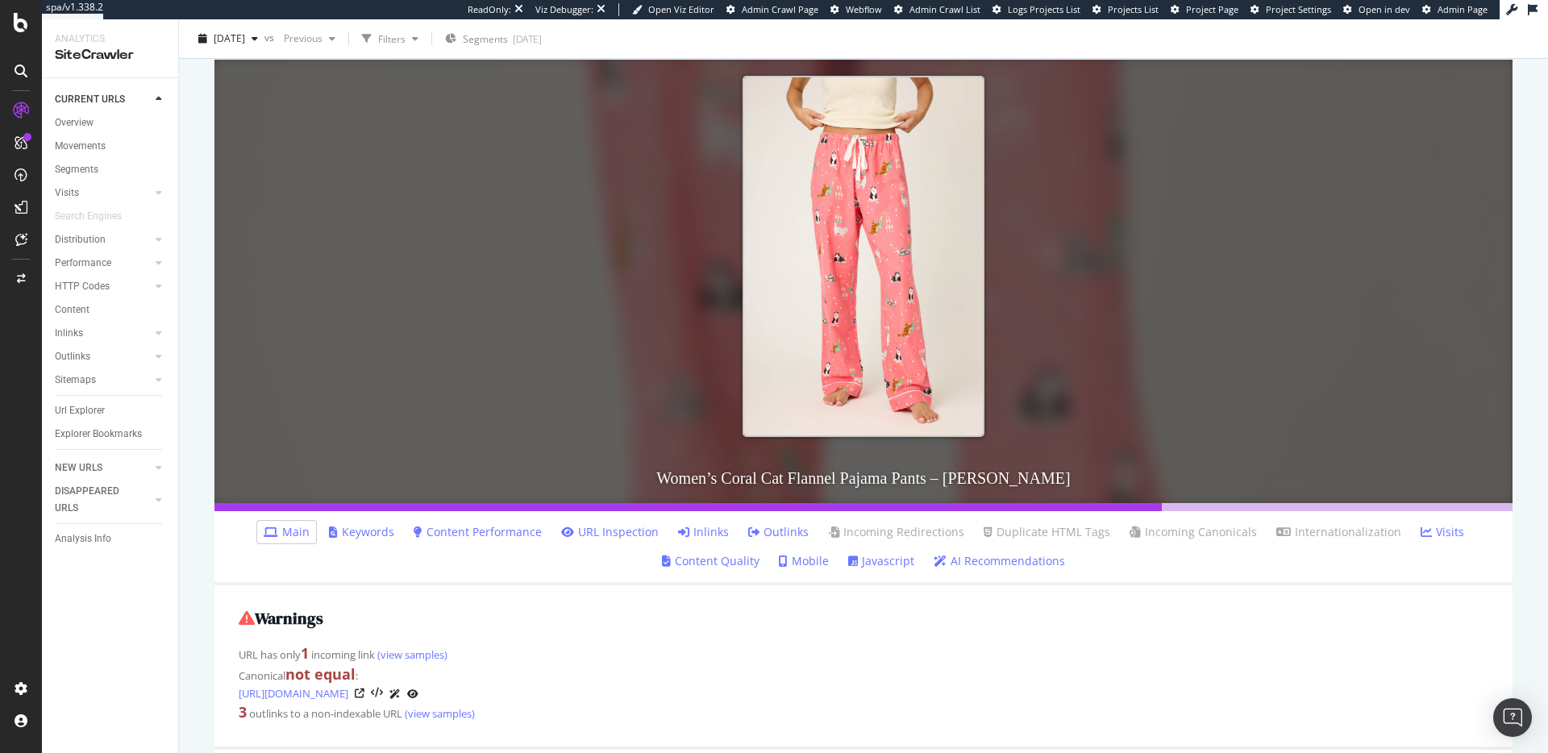
scroll to position [420, 0]
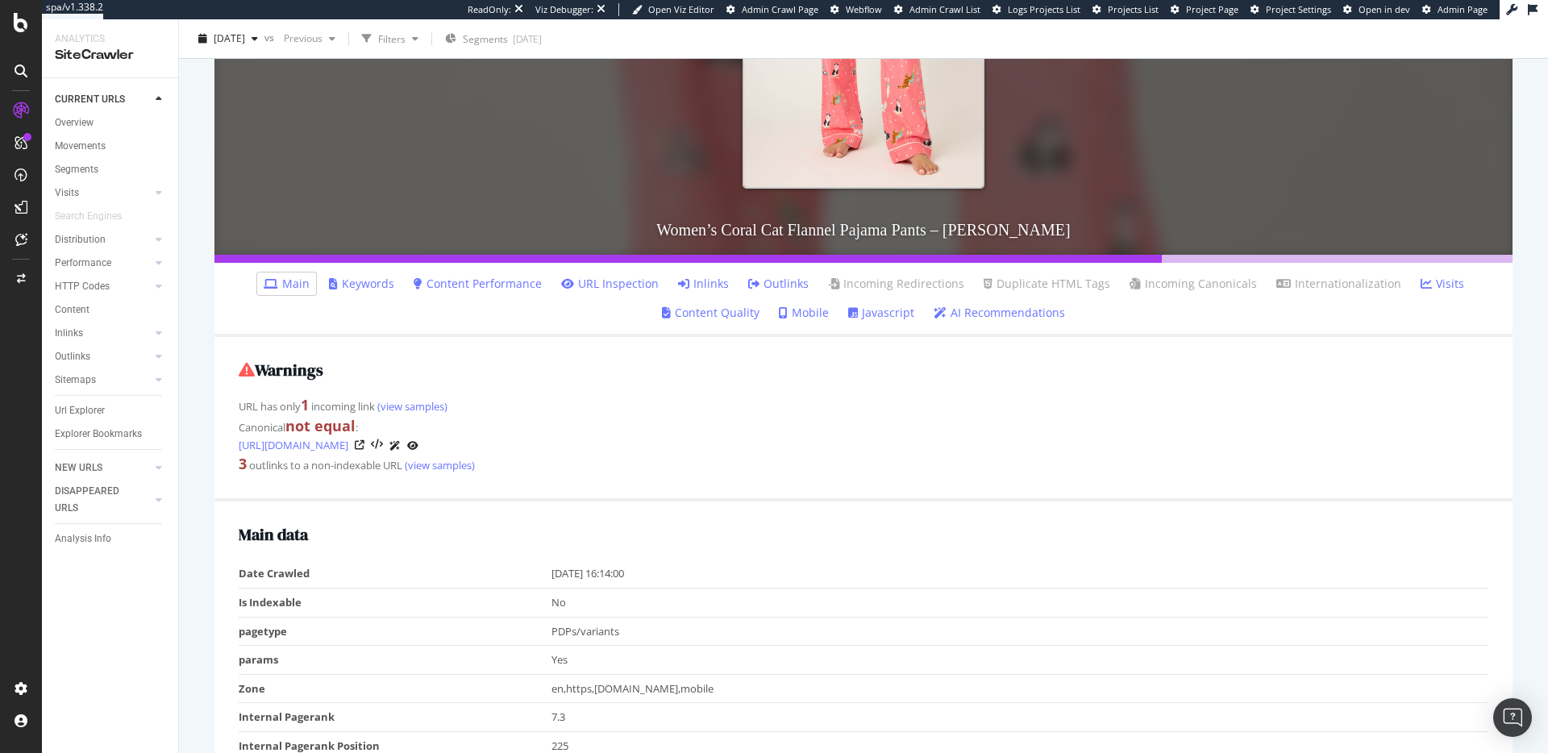
click at [718, 281] on link "Inlinks" at bounding box center [703, 284] width 51 height 16
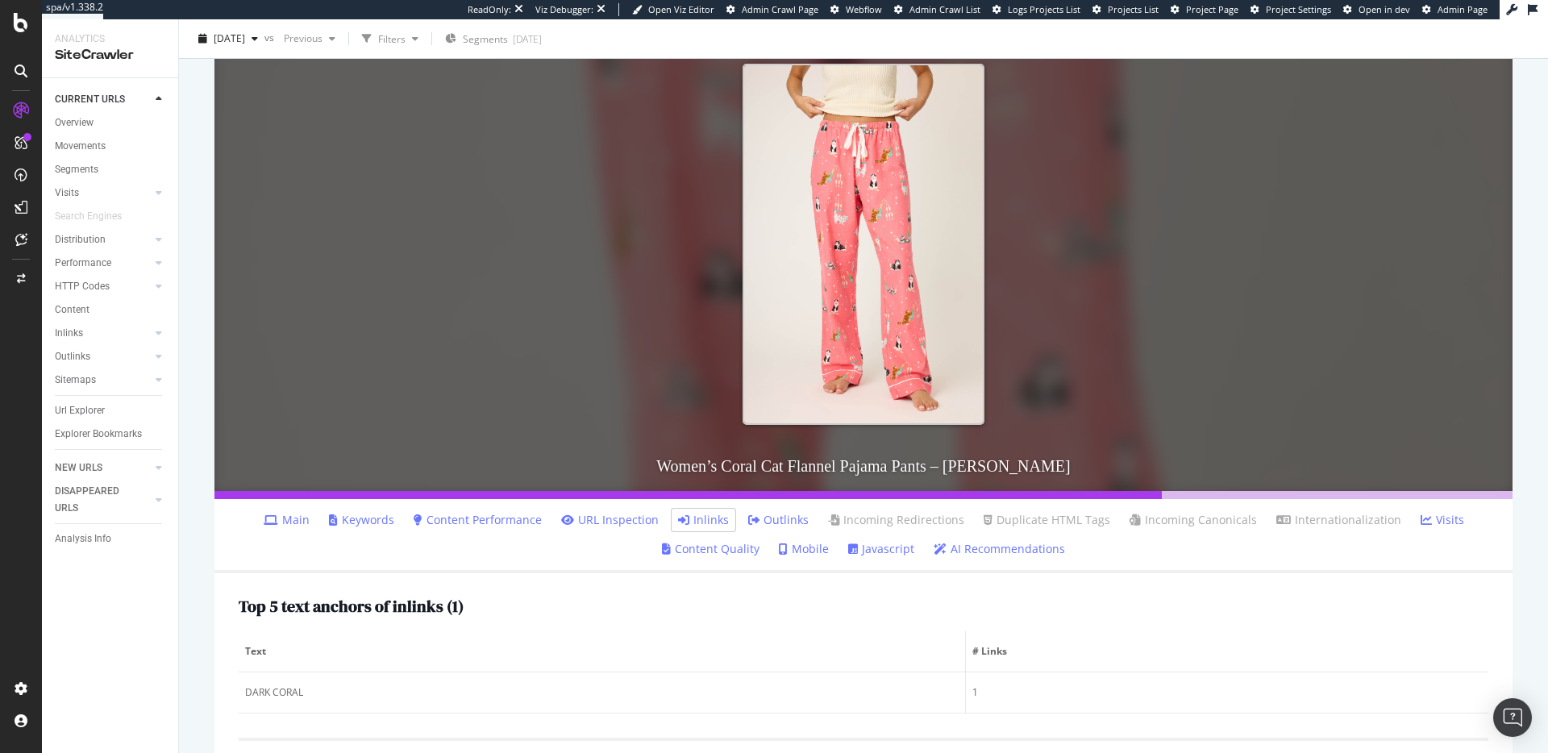
scroll to position [355, 0]
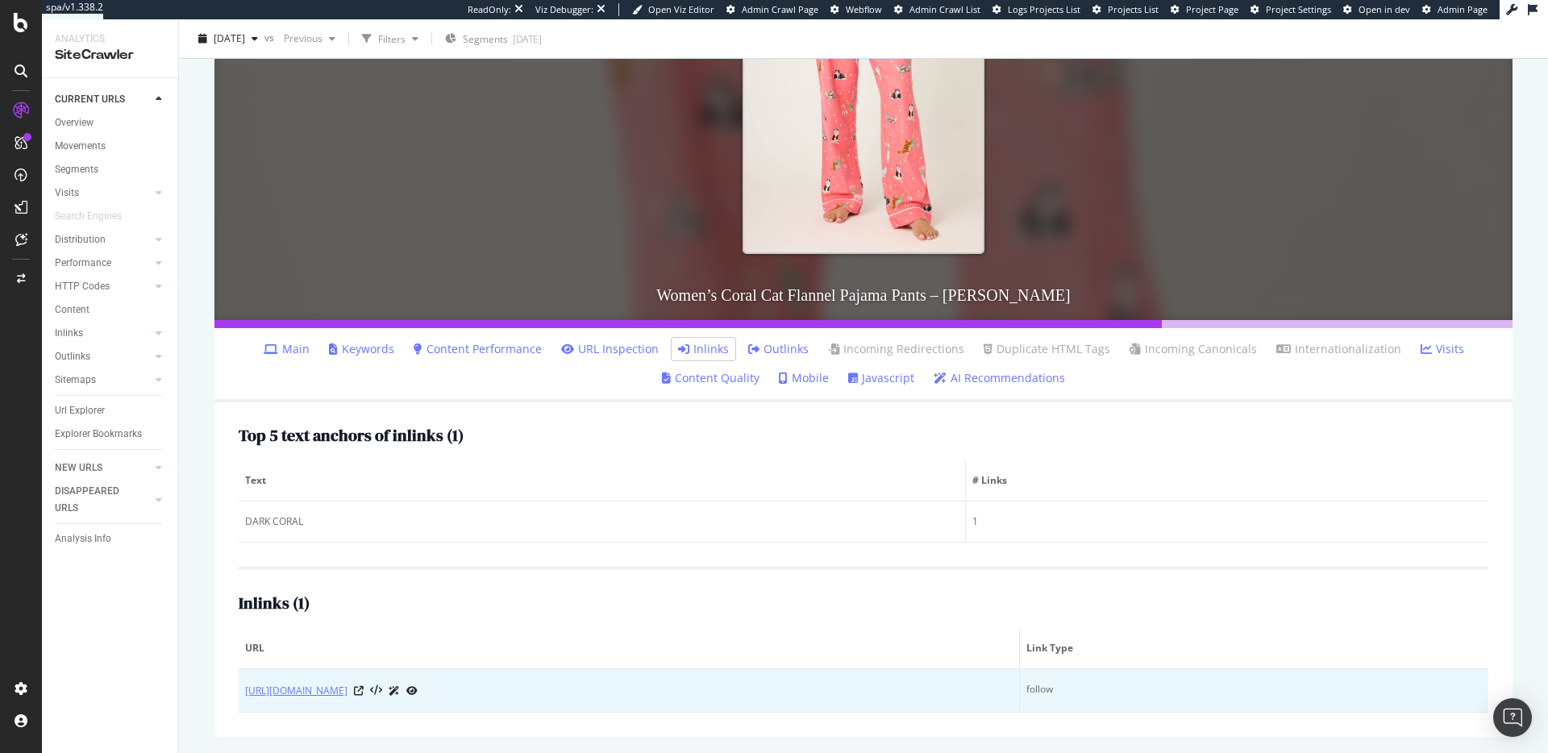
drag, startPoint x: 488, startPoint y: 696, endPoint x: 368, endPoint y: 695, distance: 120.1
click at [367, 695] on div "[URL][DOMAIN_NAME]" at bounding box center [628, 690] width 767 height 17
copy div "/products/ruflp-dark-coral"
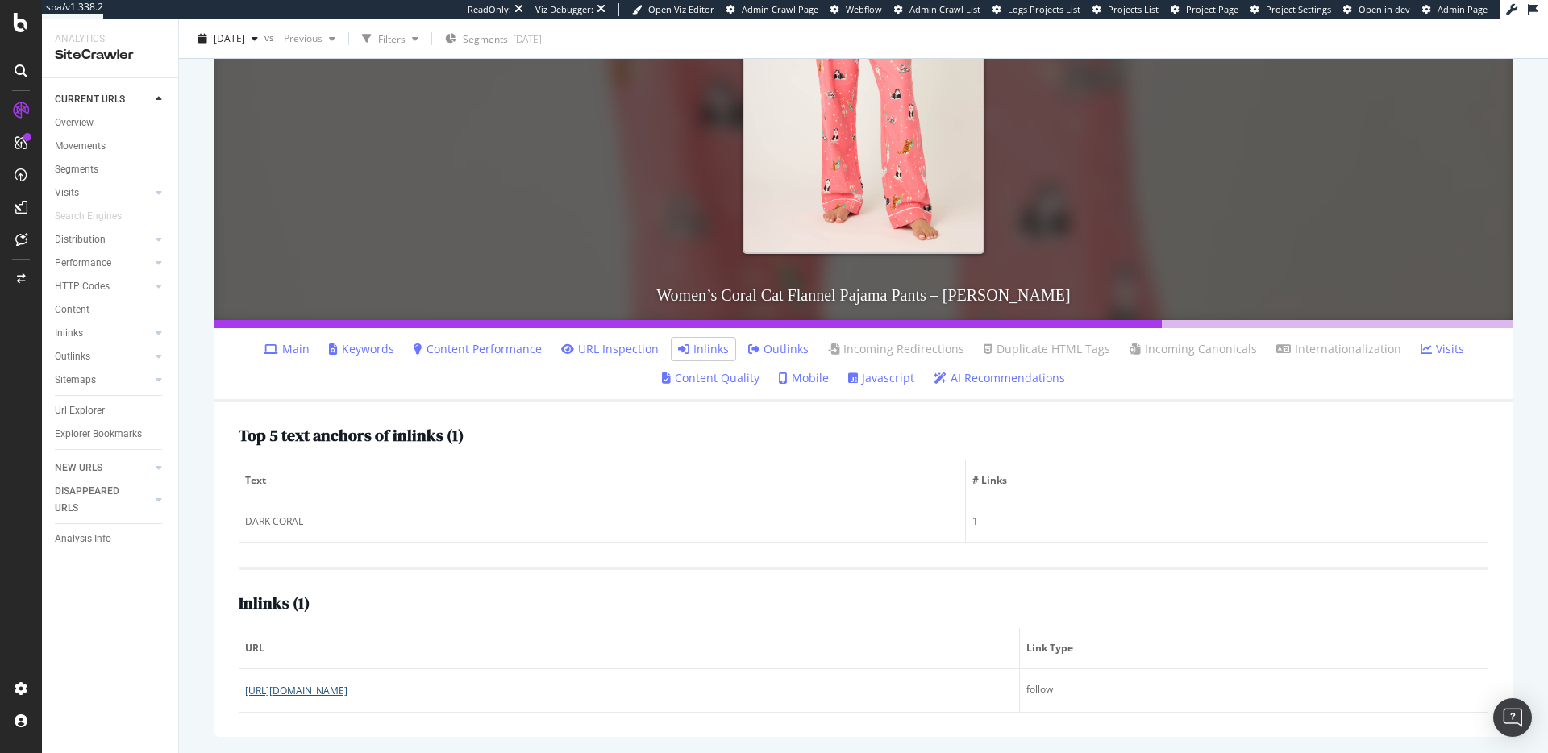
scroll to position [73, 0]
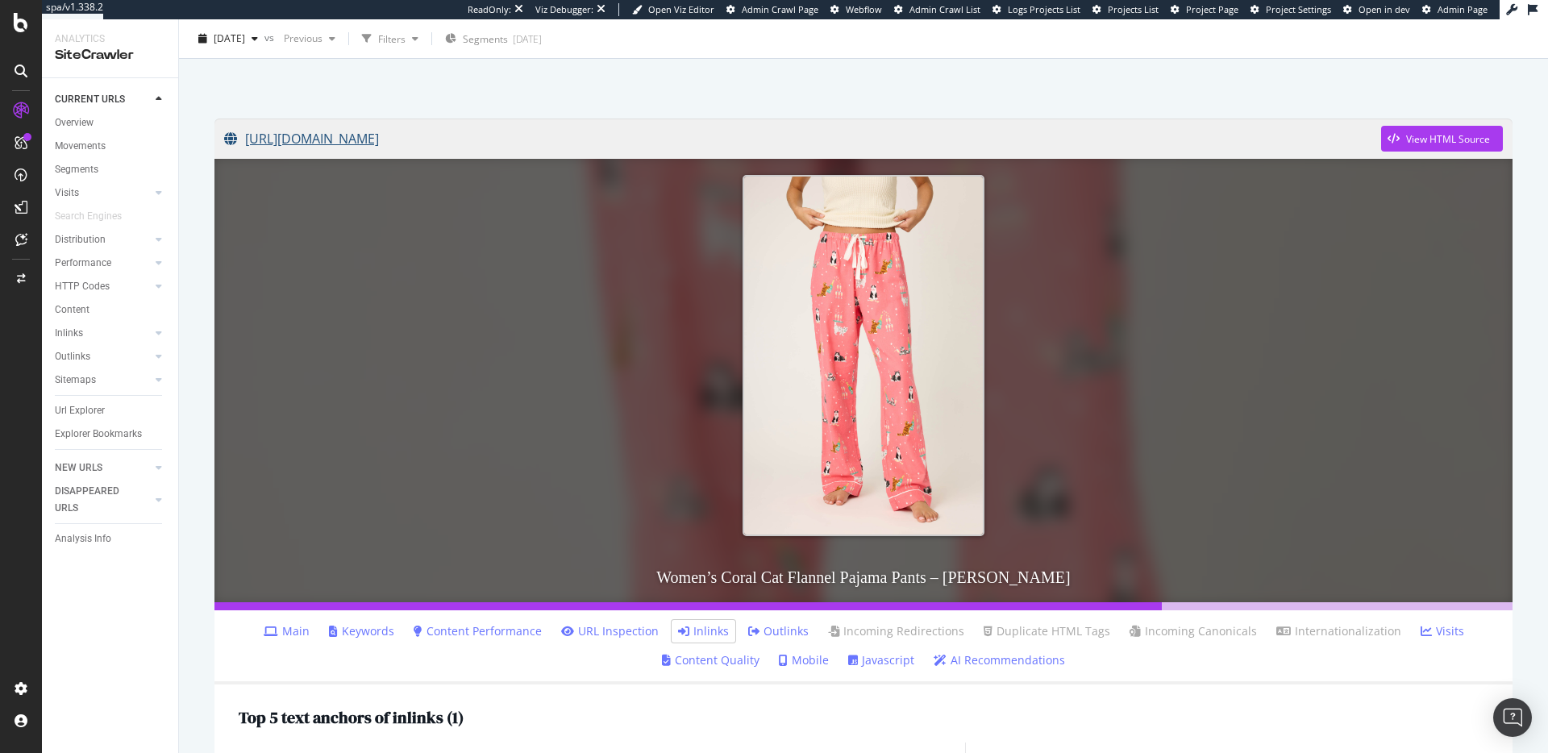
click at [704, 140] on link "[URL][DOMAIN_NAME]" at bounding box center [802, 139] width 1157 height 40
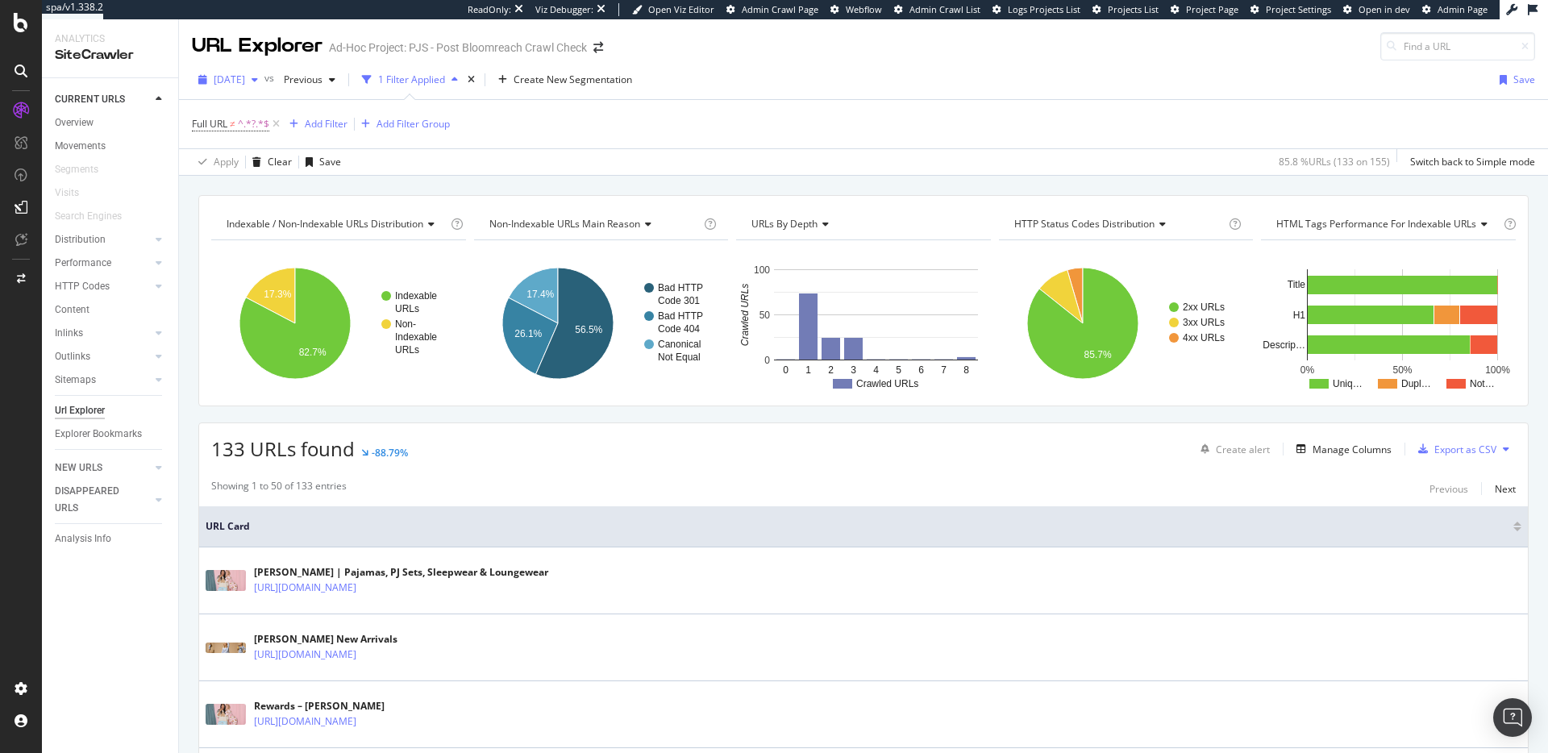
click at [245, 76] on span "[DATE]" at bounding box center [229, 80] width 31 height 14
click at [1453, 38] on input at bounding box center [1457, 46] width 155 height 28
paste input "https://www.pjsalvage.com/collections/bottoms?page=5"
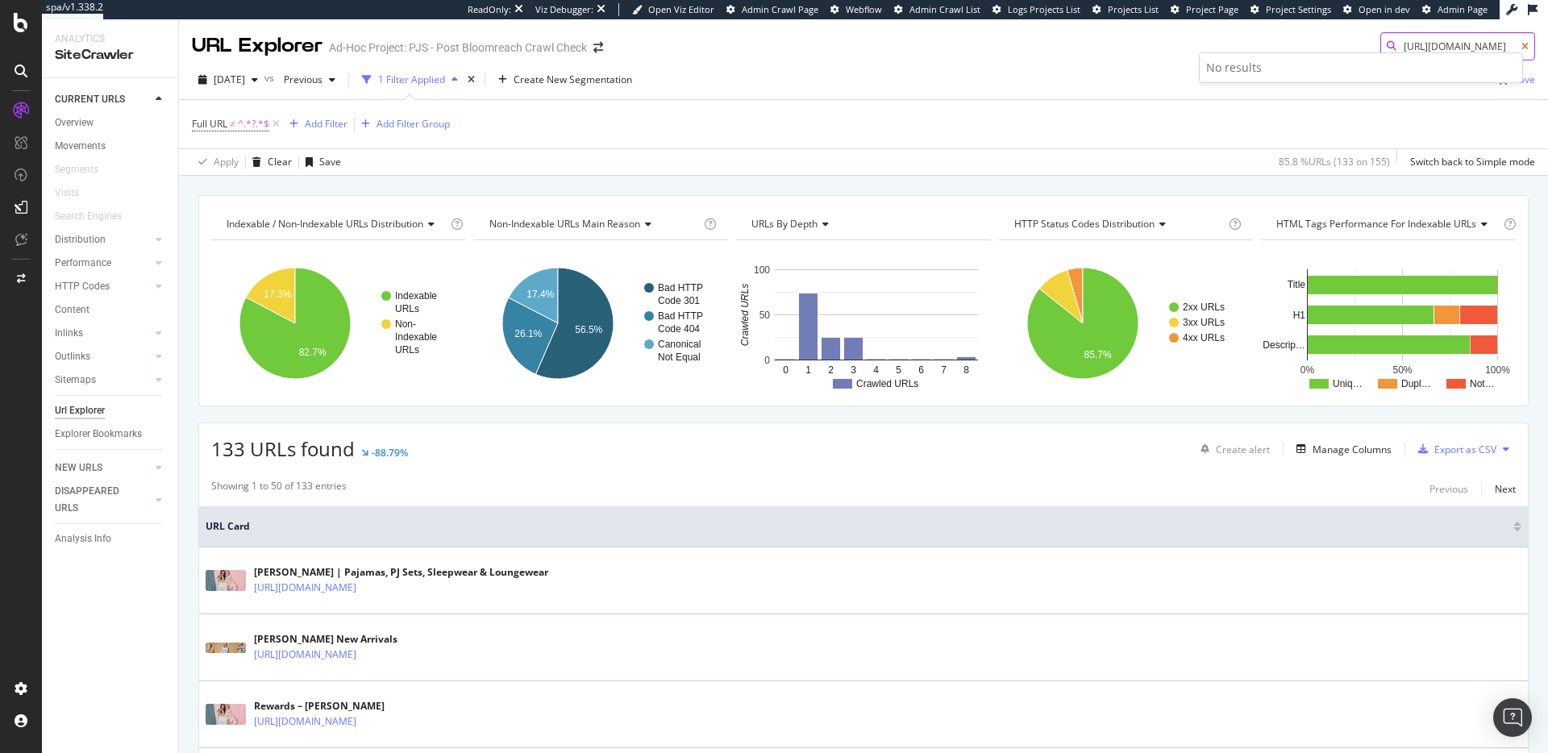
type input "https://www.pjsalvage.com/collections/bottoms?page=1"
click at [1089, 100] on div "Full URL ≠ ^.*?.*$ Add Filter Add Filter Group" at bounding box center [863, 124] width 1343 height 48
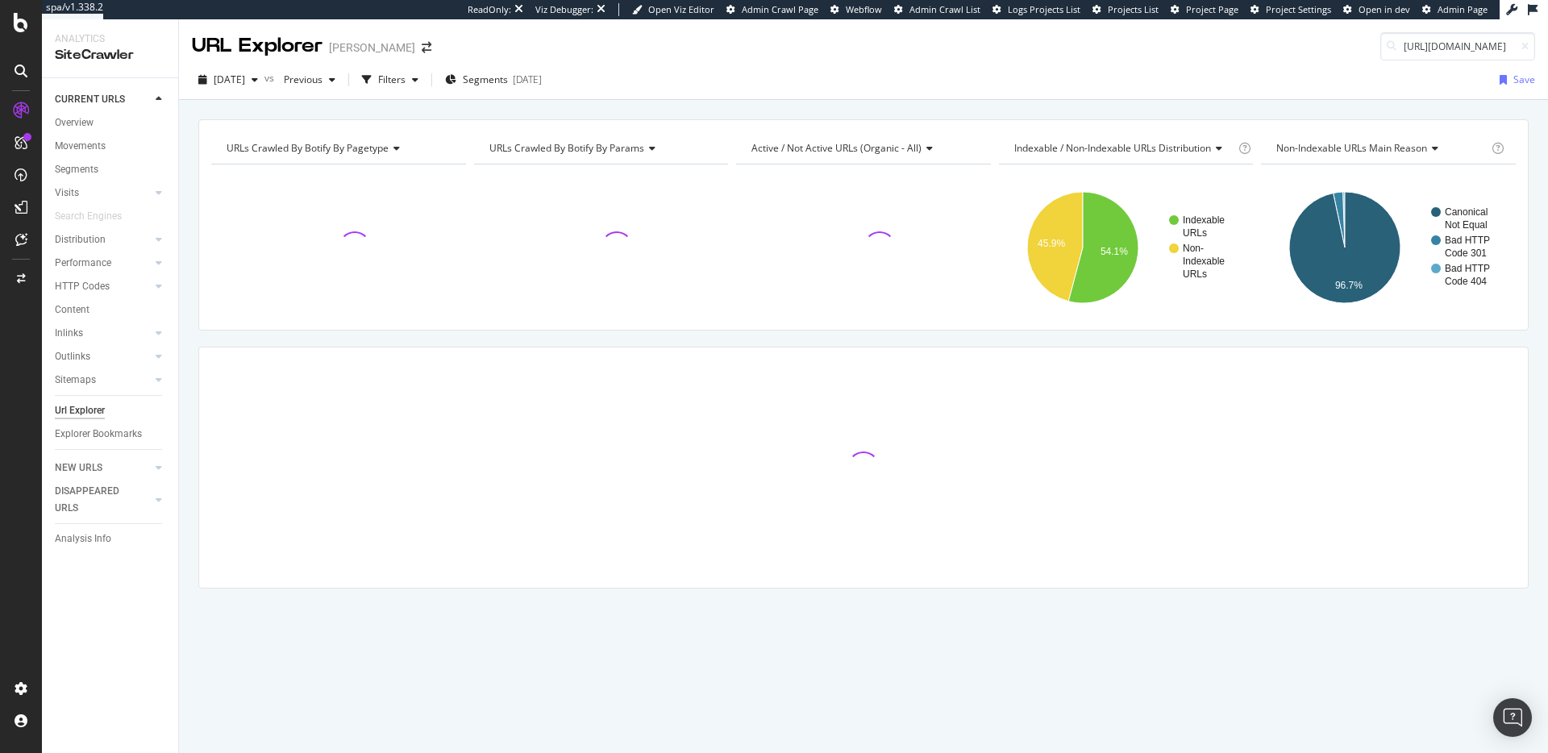
scroll to position [0, 134]
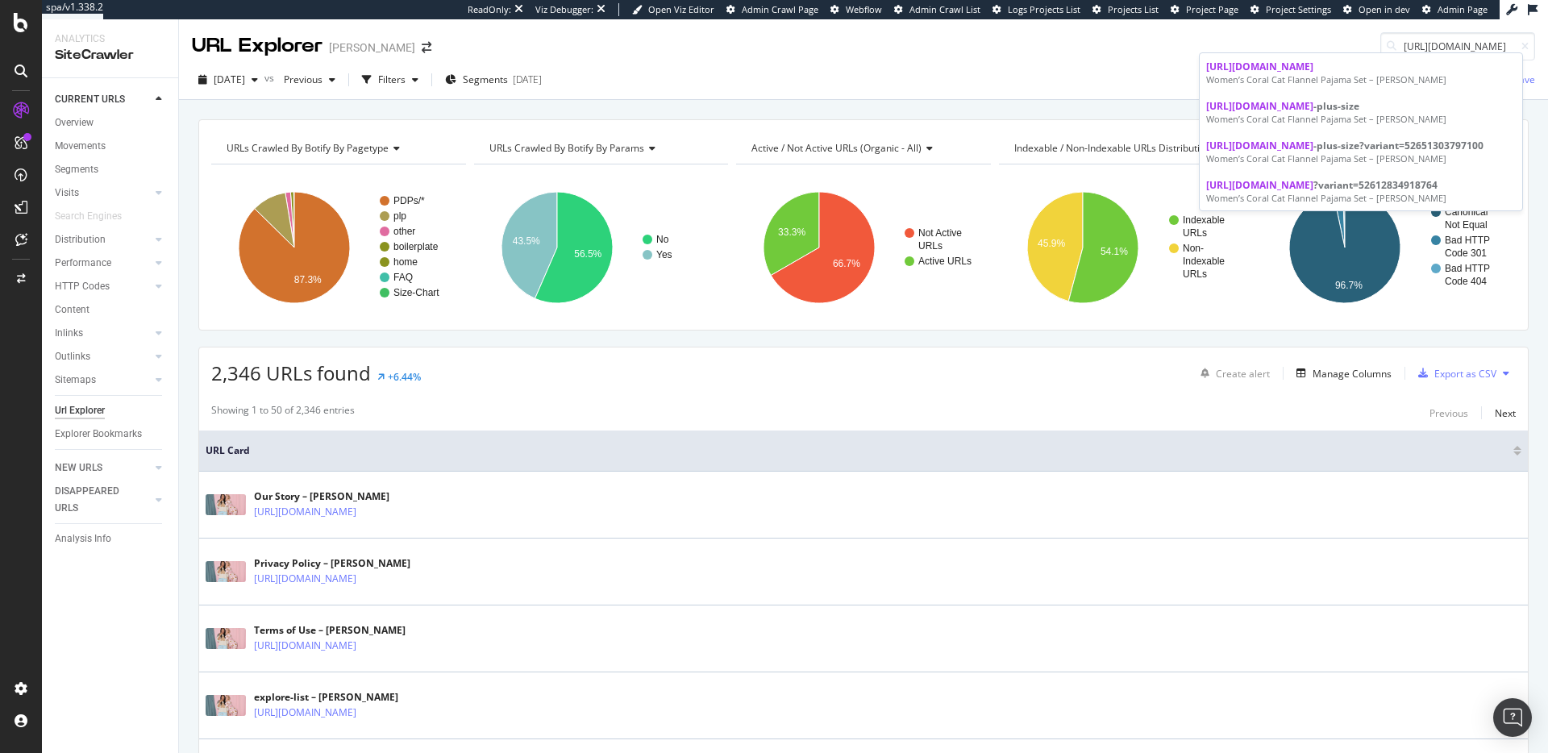
type input "[URL][DOMAIN_NAME]"
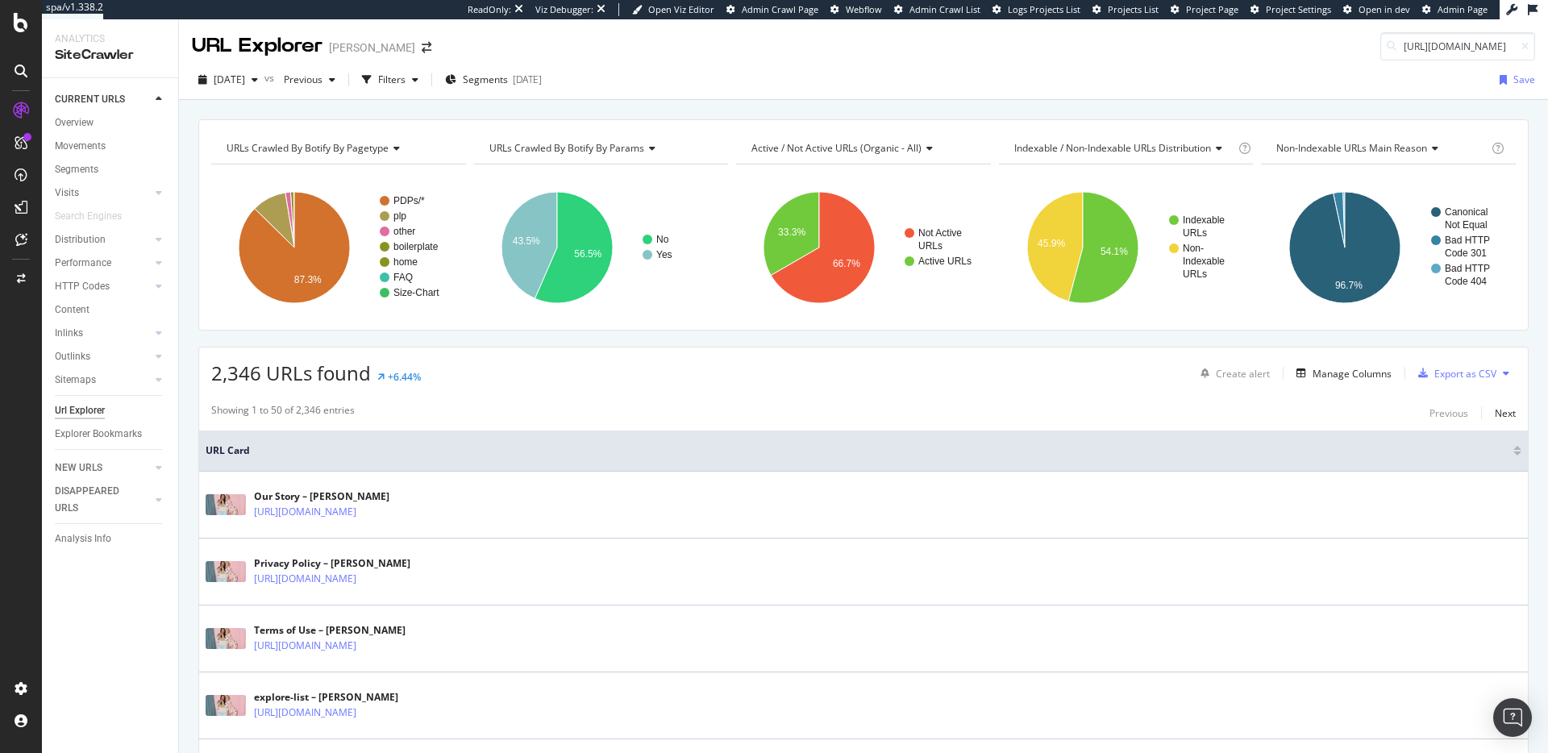
click at [1017, 38] on div "URL Explorer PJ Salvage https://www.pjsalvage.com/products/ruflpj-dark-coral" at bounding box center [863, 39] width 1369 height 41
drag, startPoint x: 1371, startPoint y: 50, endPoint x: 1413, endPoint y: 51, distance: 41.9
click at [1380, 50] on div at bounding box center [1391, 46] width 23 height 11
click at [1416, 49] on input "[URL][DOMAIN_NAME]" at bounding box center [1457, 46] width 155 height 28
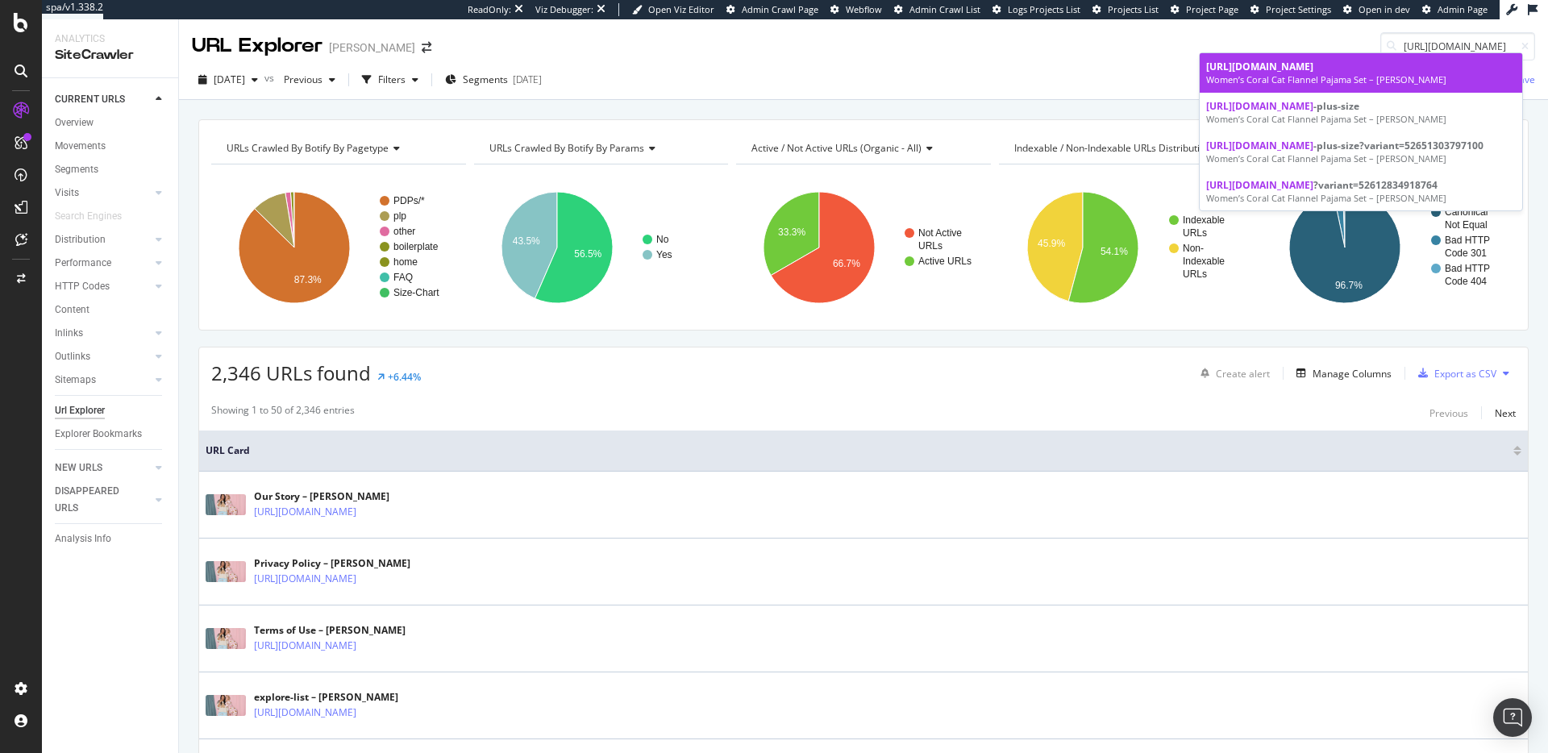
click at [1407, 79] on div "Women’s Coral Cat Flannel Pajama Set – [PERSON_NAME]" at bounding box center [1361, 79] width 310 height 13
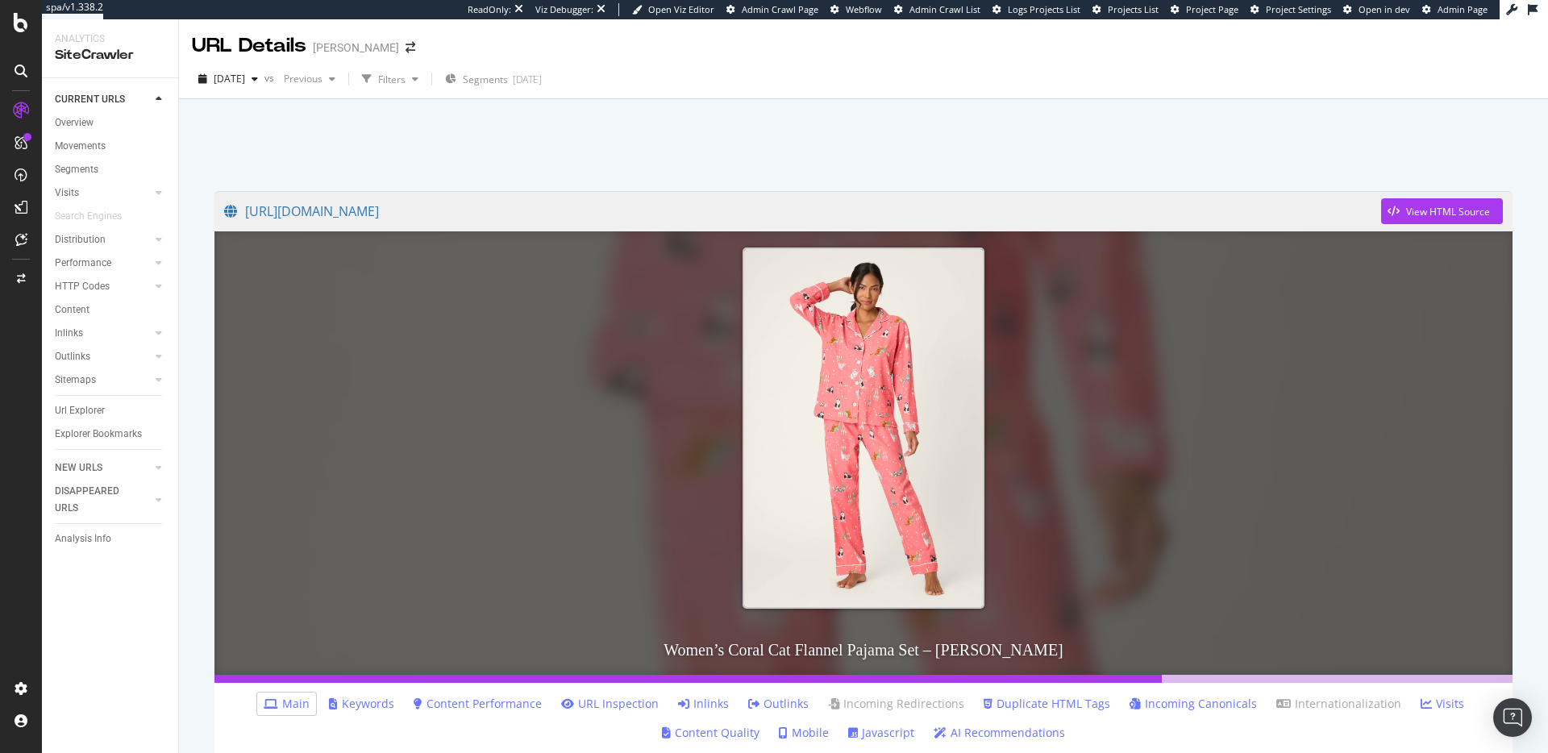
scroll to position [397, 0]
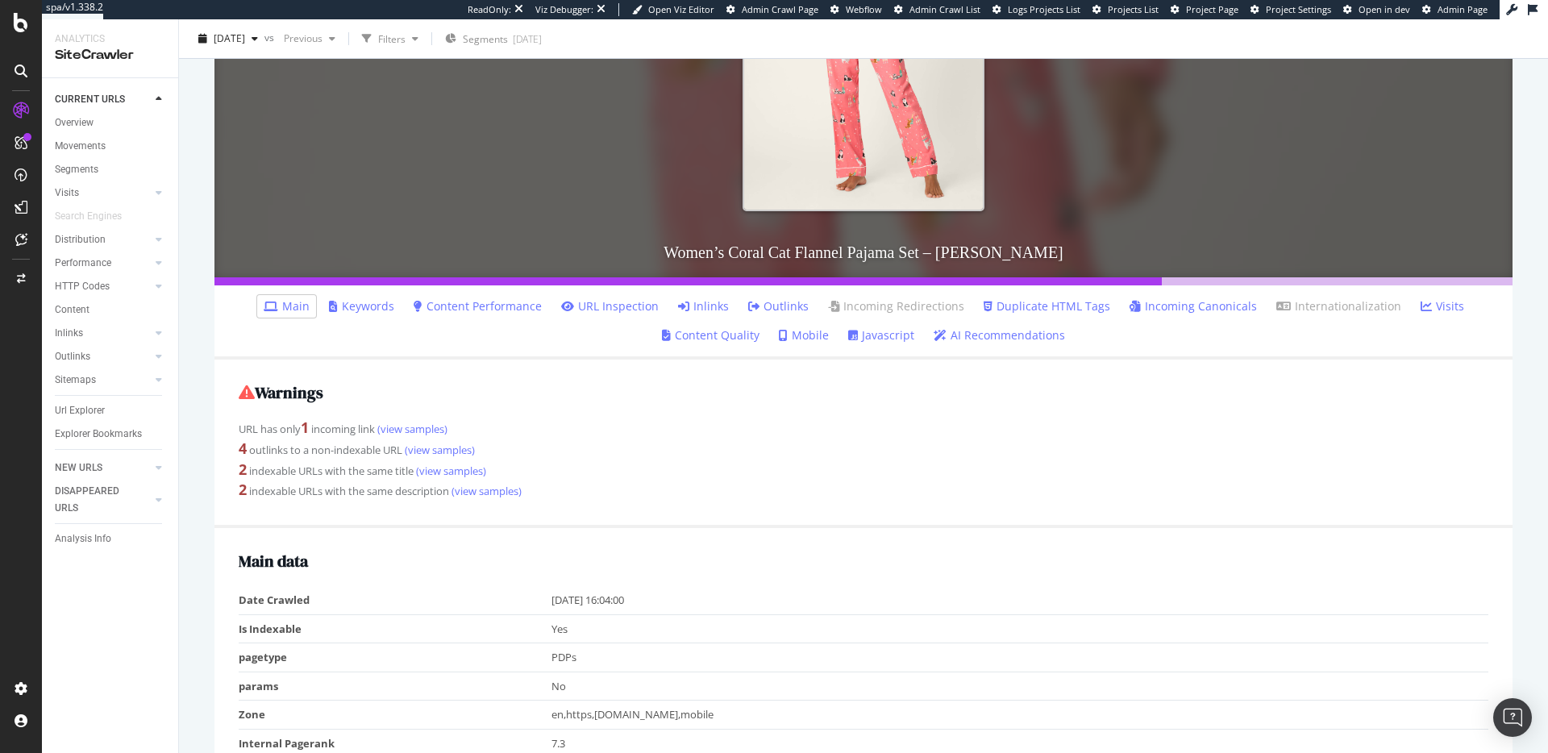
click at [696, 306] on link "Inlinks" at bounding box center [703, 306] width 51 height 16
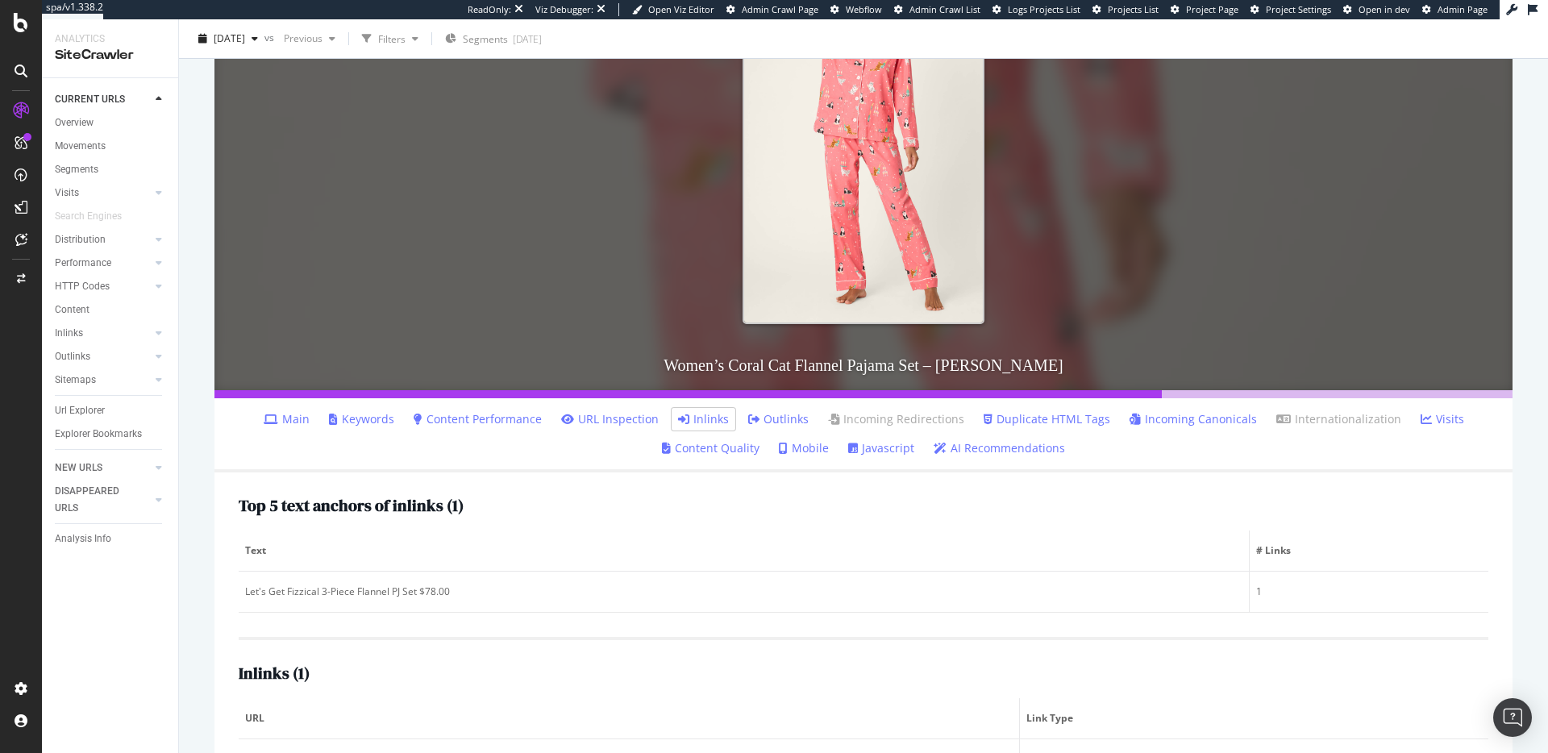
scroll to position [355, 0]
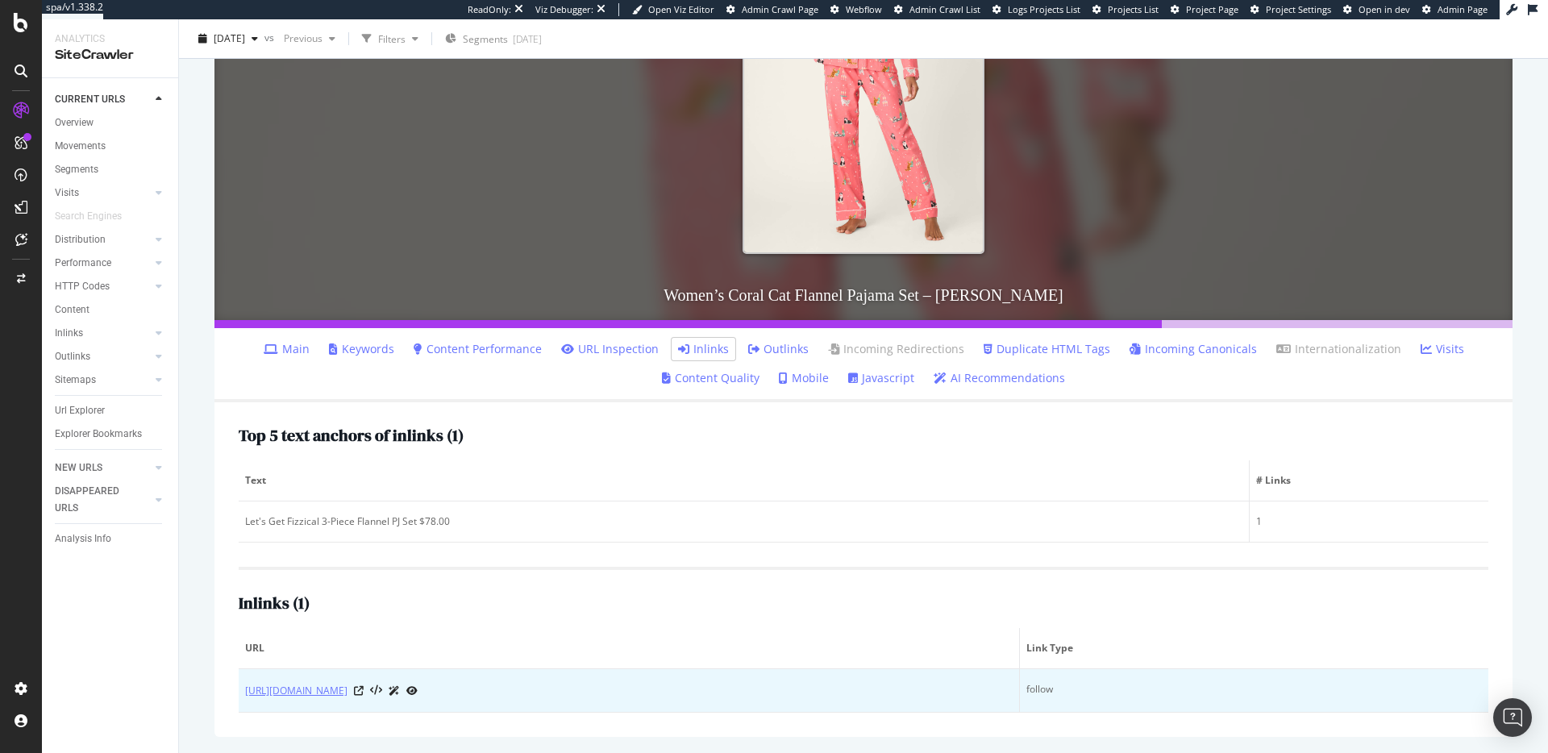
click at [347, 691] on link "[URL][DOMAIN_NAME]" at bounding box center [296, 691] width 102 height 16
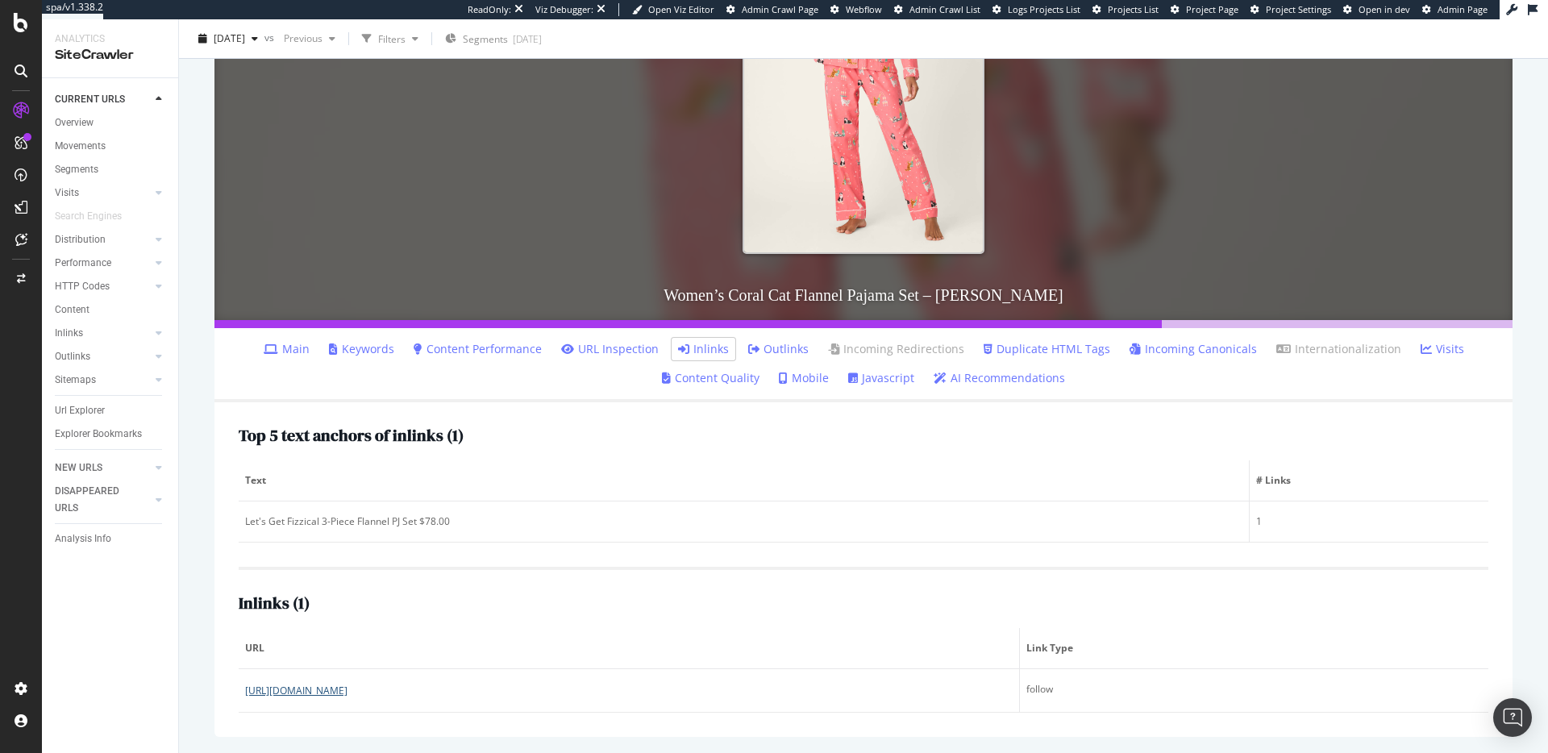
scroll to position [0, 0]
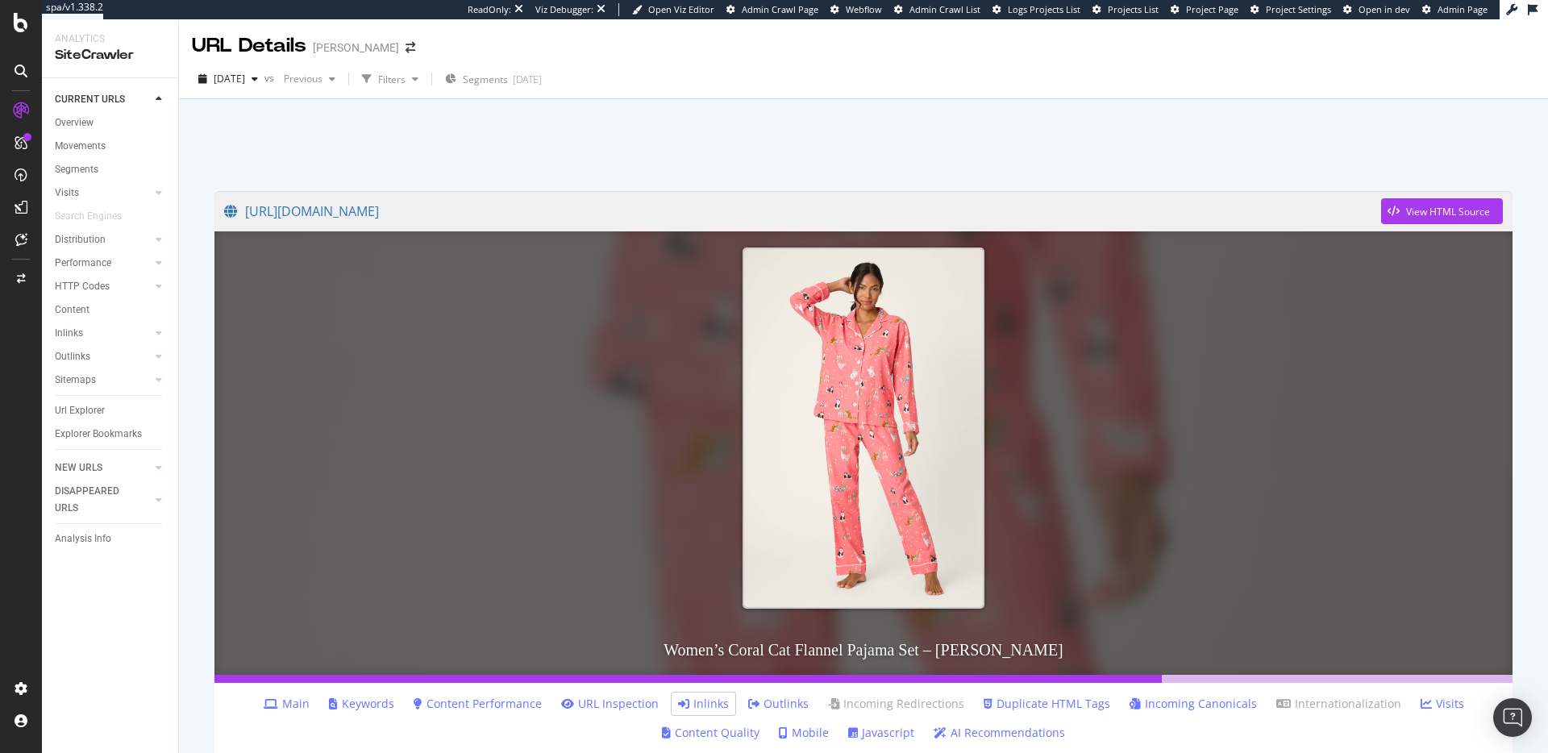
drag, startPoint x: 424, startPoint y: 214, endPoint x: 885, endPoint y: 2, distance: 507.2
click at [0, 0] on div "spa/v1.338.2 ReadOnly: Viz Debugger: Open Viz Editor Admin Crawl Page Webflow A…" at bounding box center [774, 376] width 1548 height 753
click at [703, 213] on link "[URL][DOMAIN_NAME]" at bounding box center [802, 211] width 1157 height 40
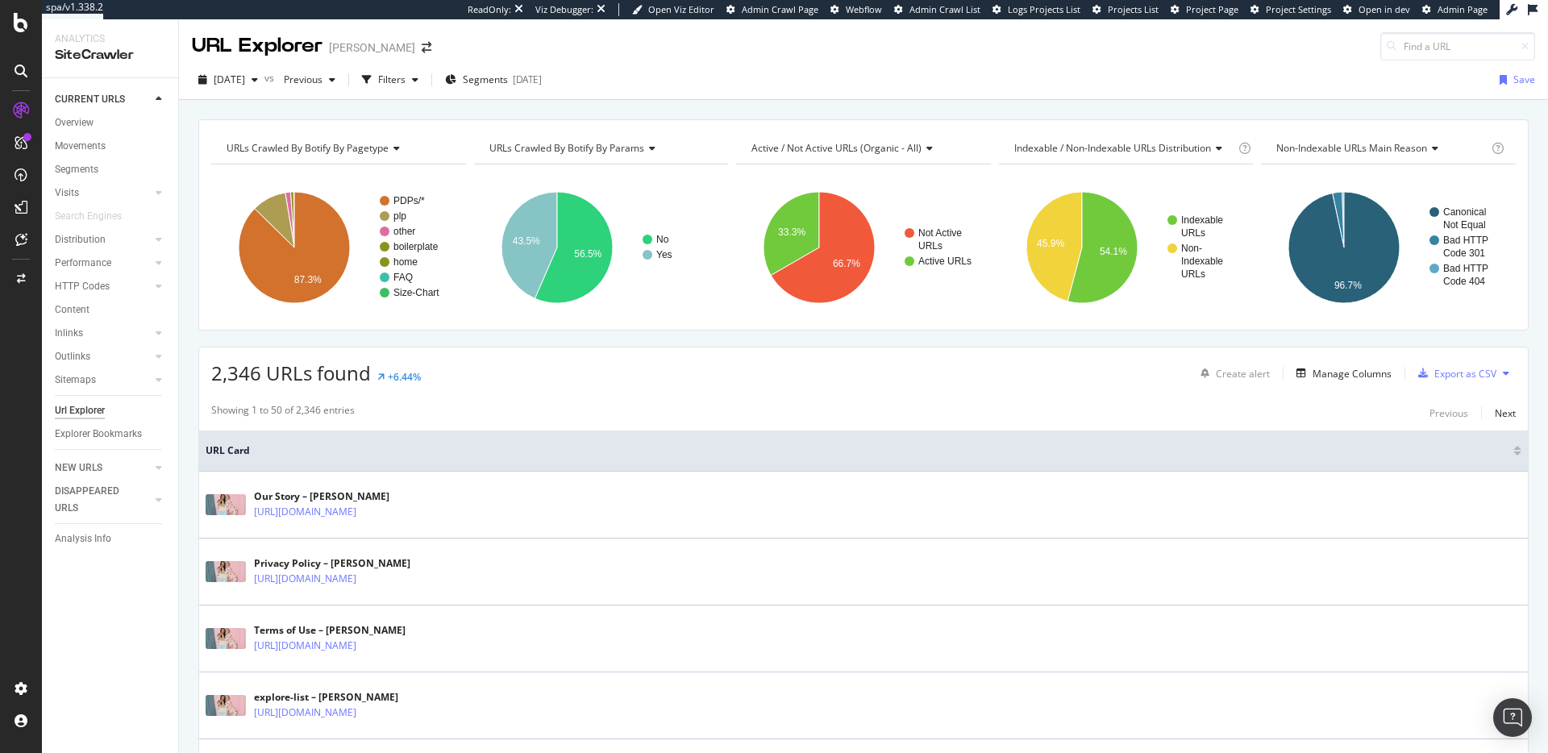
click at [1388, 50] on div at bounding box center [1391, 46] width 23 height 11
click at [1420, 47] on input at bounding box center [1457, 46] width 155 height 28
paste input "https://www.pjsalvage.com/collections/bottoms?page=2"
type input "https://www.pjsalvage.com/collections/bottoms?page=2"
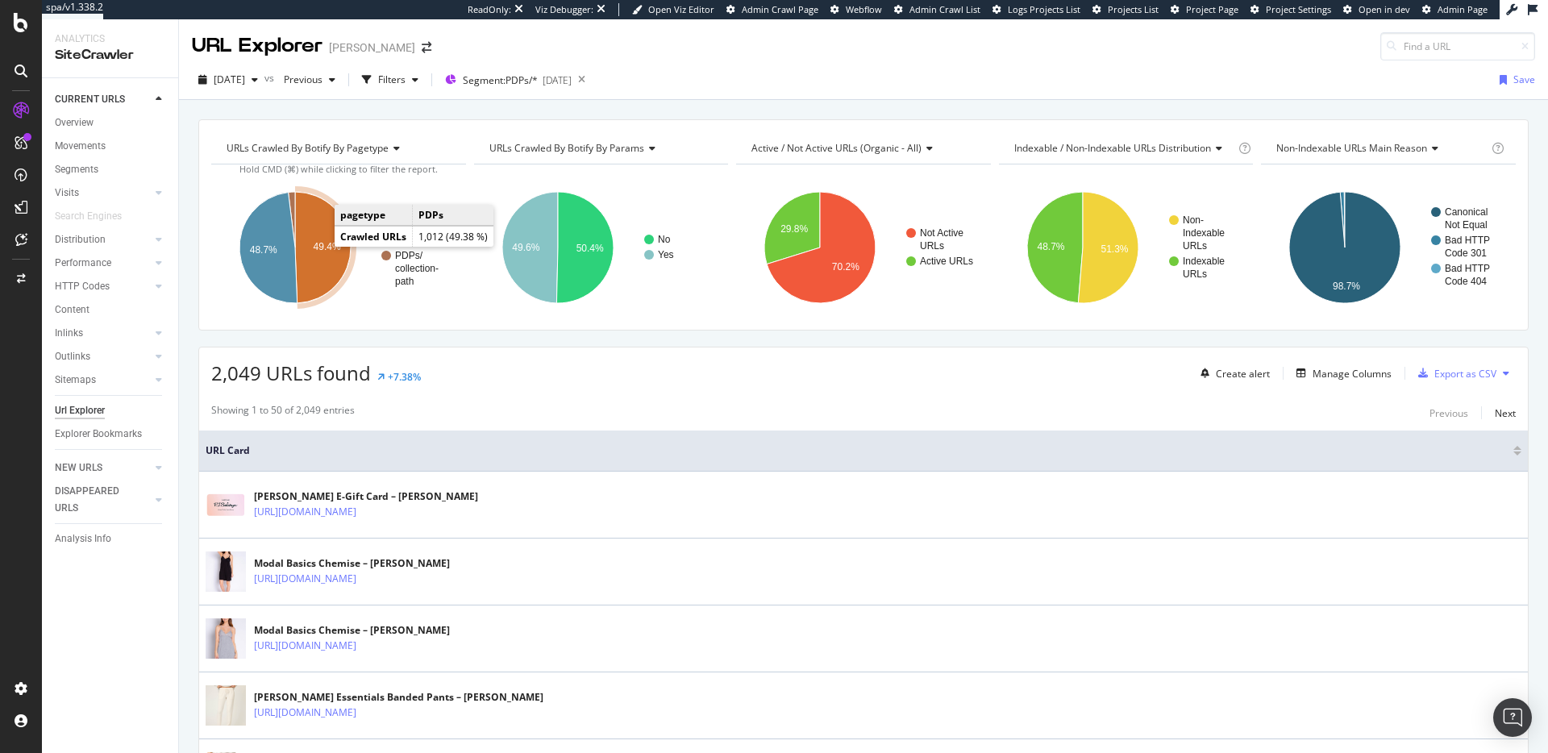
click at [315, 240] on icon "A chart." at bounding box center [323, 247] width 56 height 111
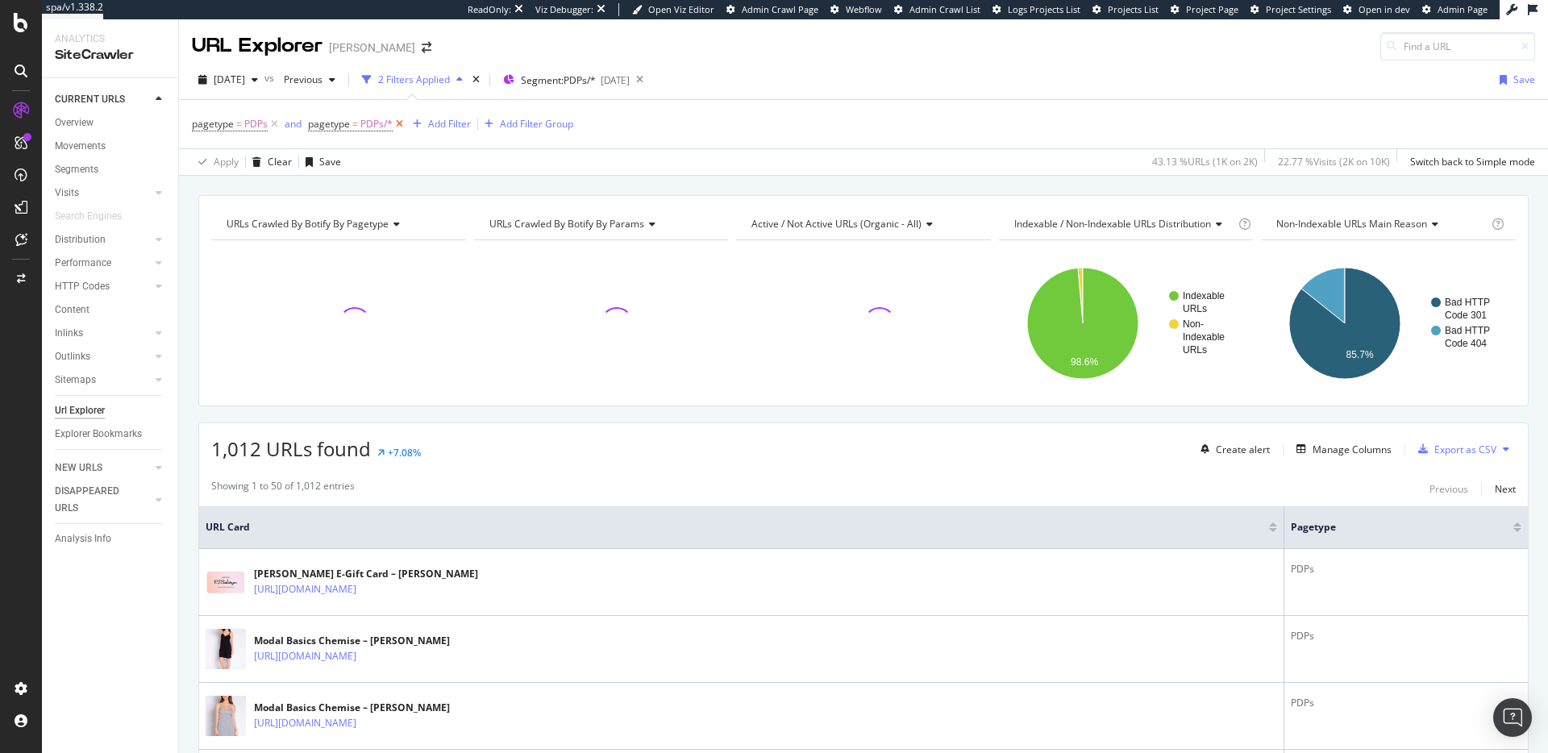
click at [397, 124] on icon at bounding box center [400, 124] width 14 height 16
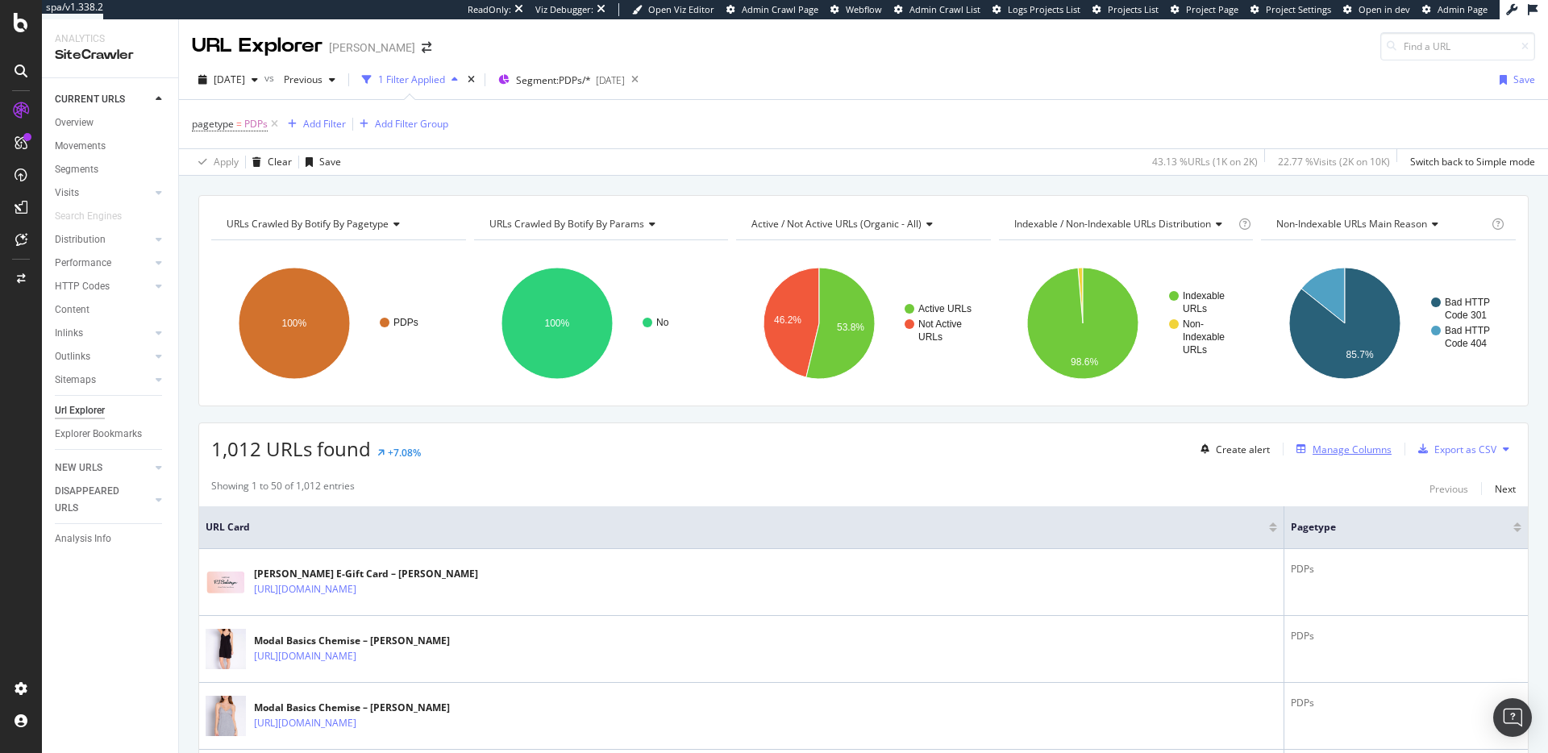
click at [1299, 441] on div "Manage Columns" at bounding box center [1341, 449] width 102 height 18
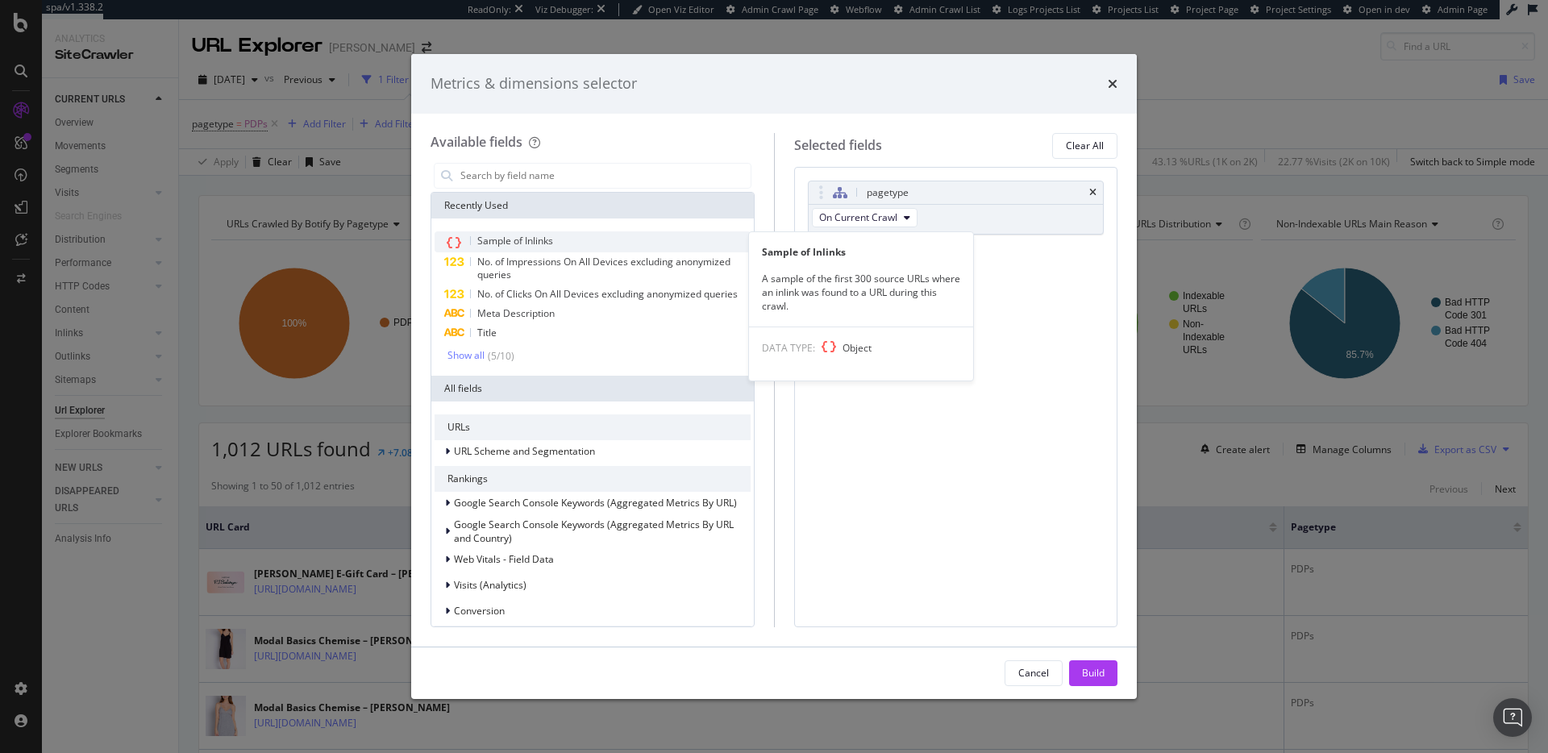
click at [569, 240] on div "Sample of Inlinks" at bounding box center [593, 241] width 316 height 21
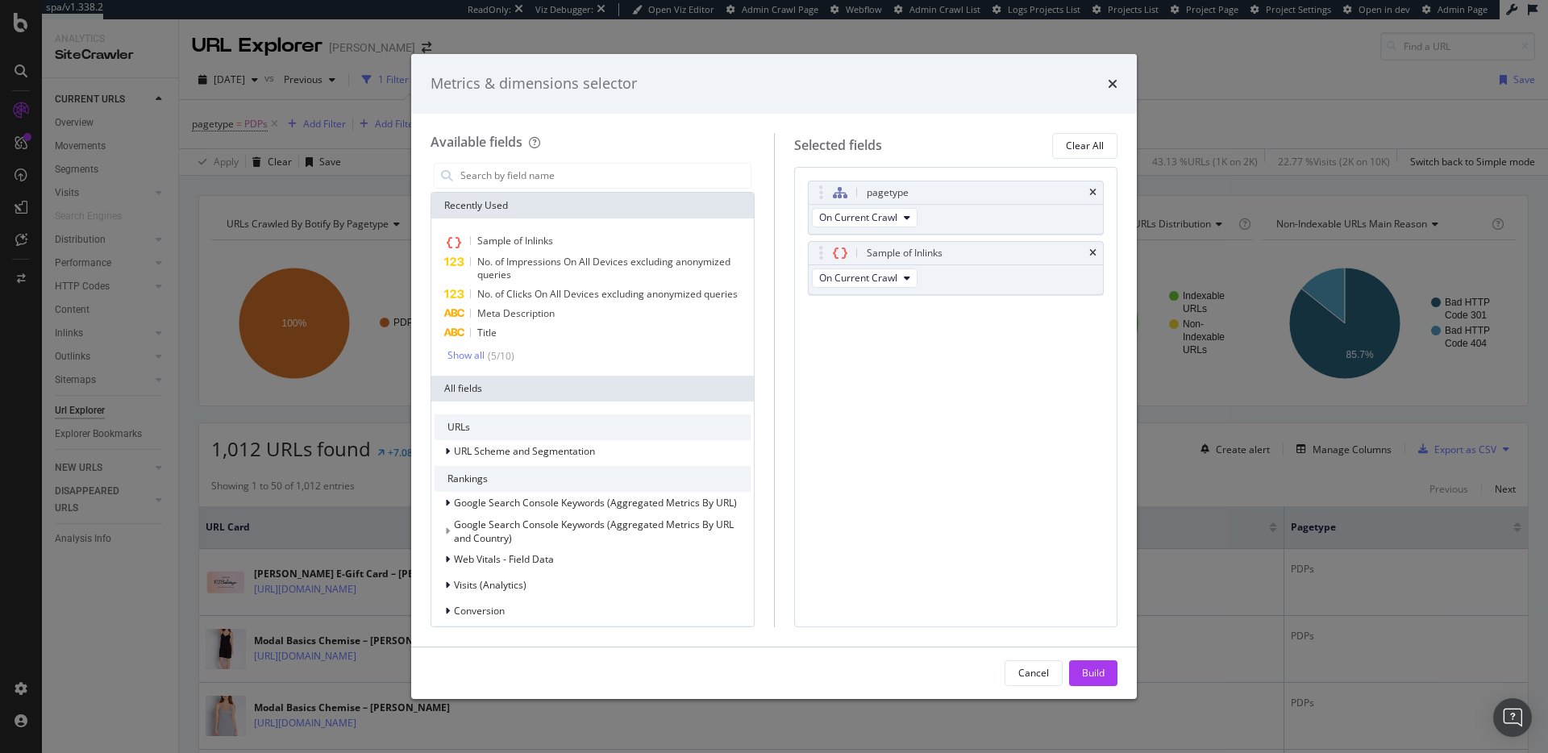
click at [1104, 672] on button "Build" at bounding box center [1093, 673] width 48 height 26
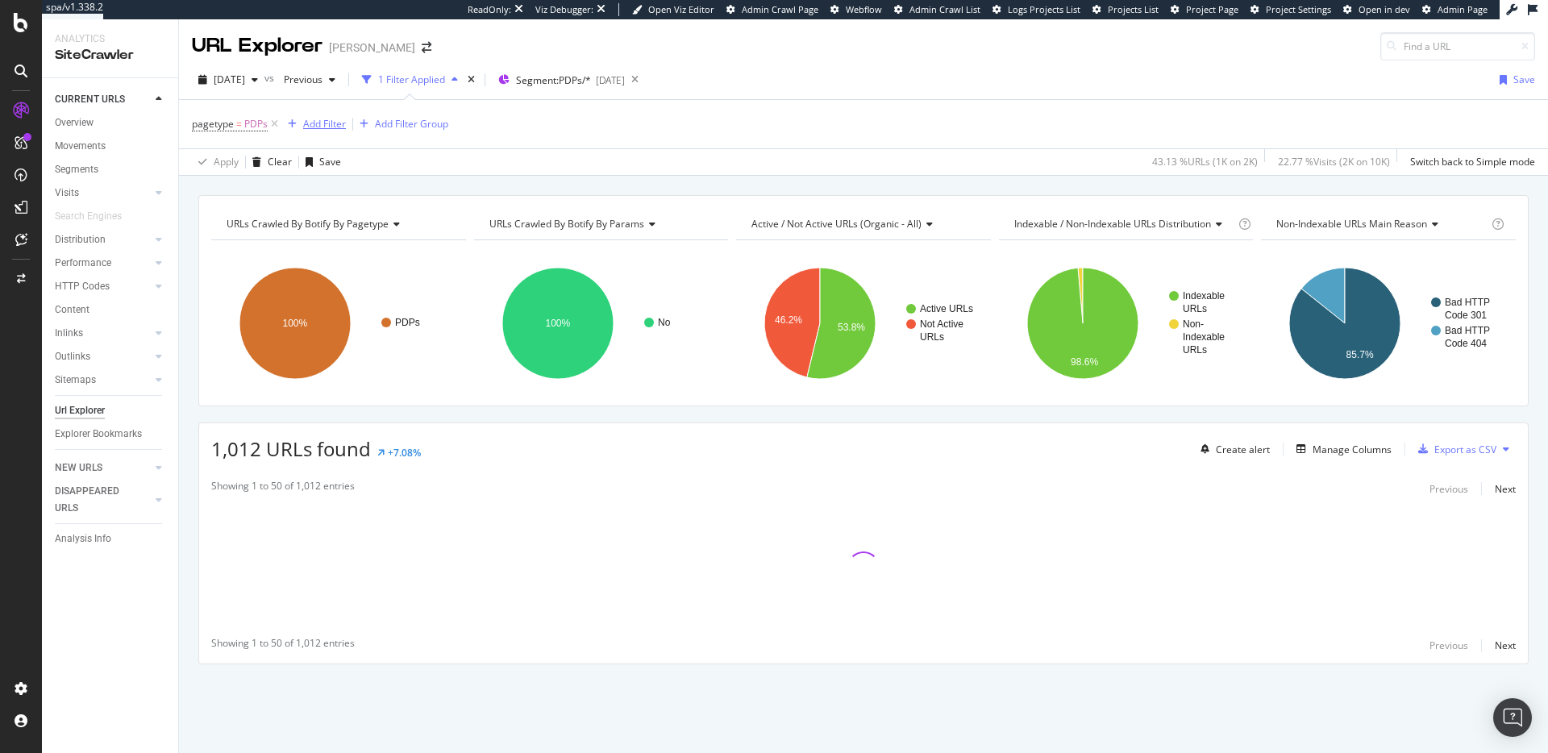
click at [311, 118] on div "Add Filter" at bounding box center [324, 124] width 43 height 14
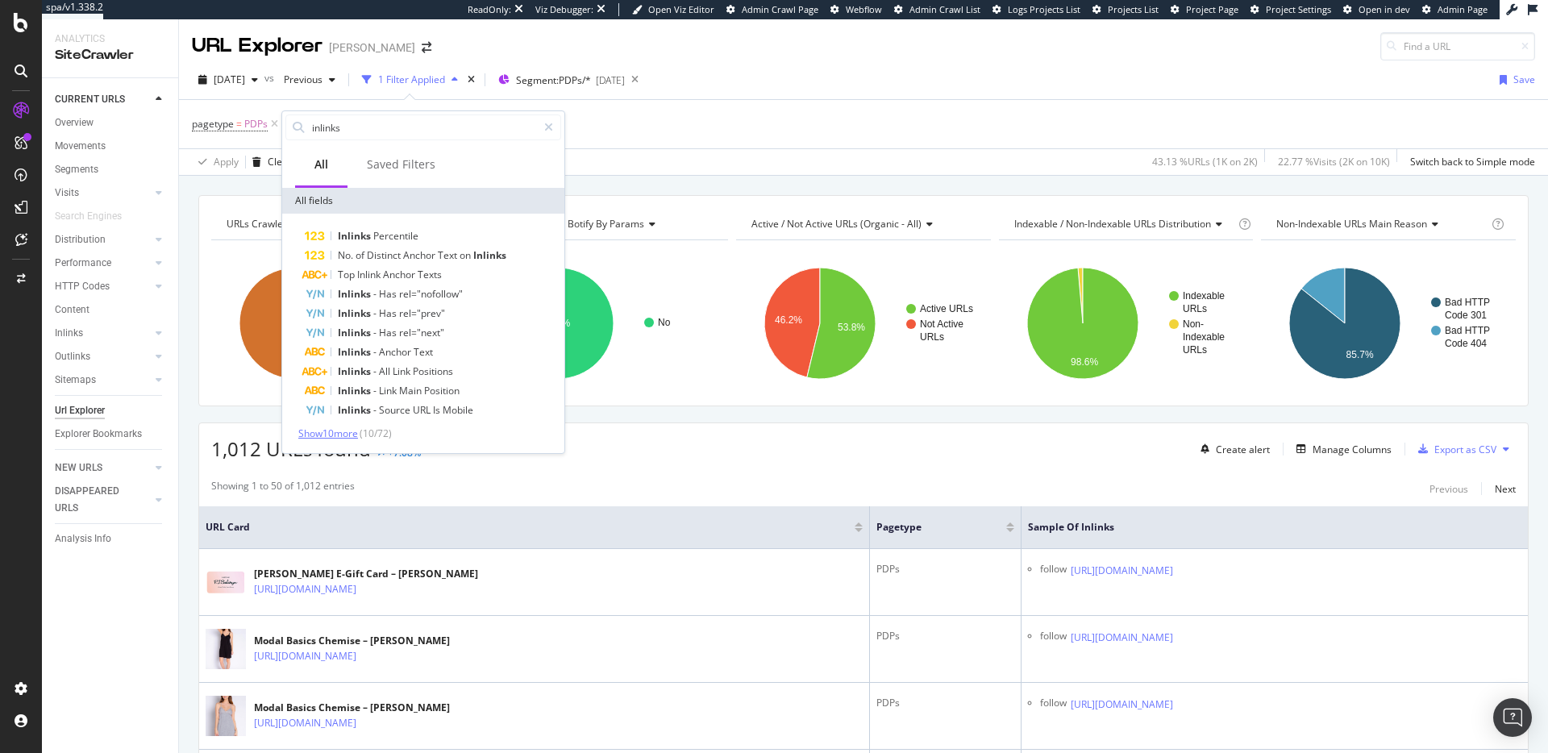
type input "inlinks"
click at [349, 437] on span "Show 10 more" at bounding box center [328, 433] width 60 height 14
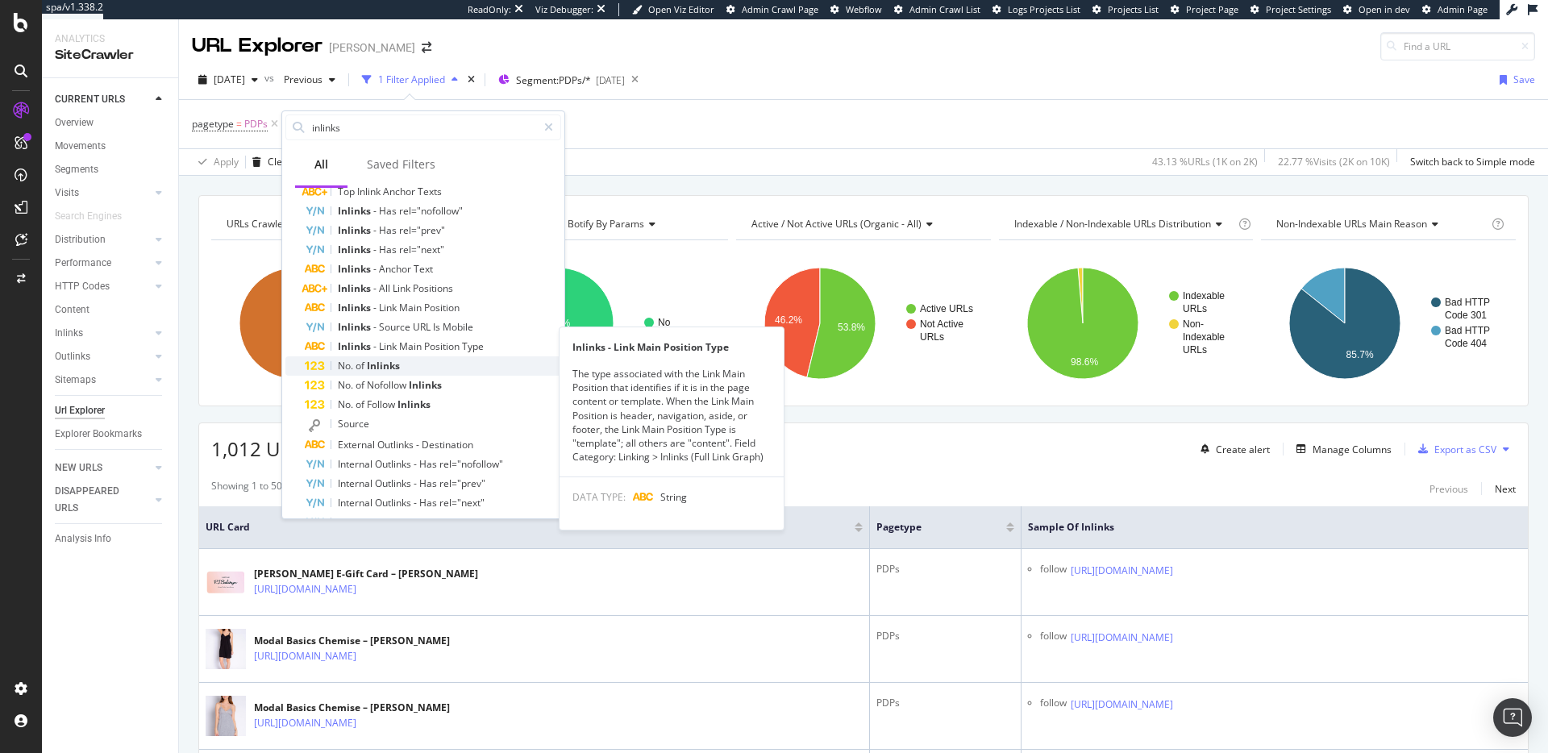
scroll to position [94, 0]
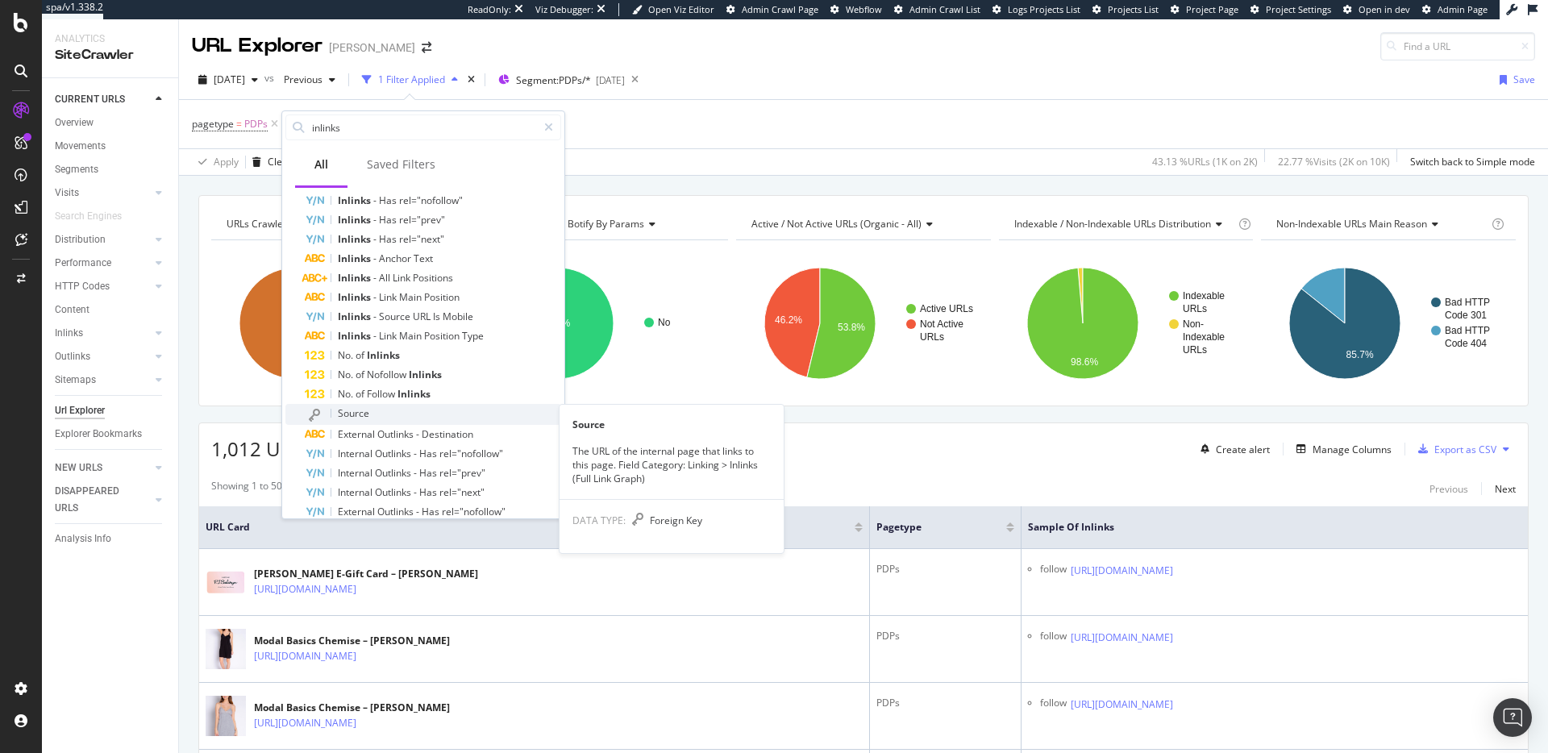
click at [422, 419] on div "Source" at bounding box center [433, 414] width 256 height 21
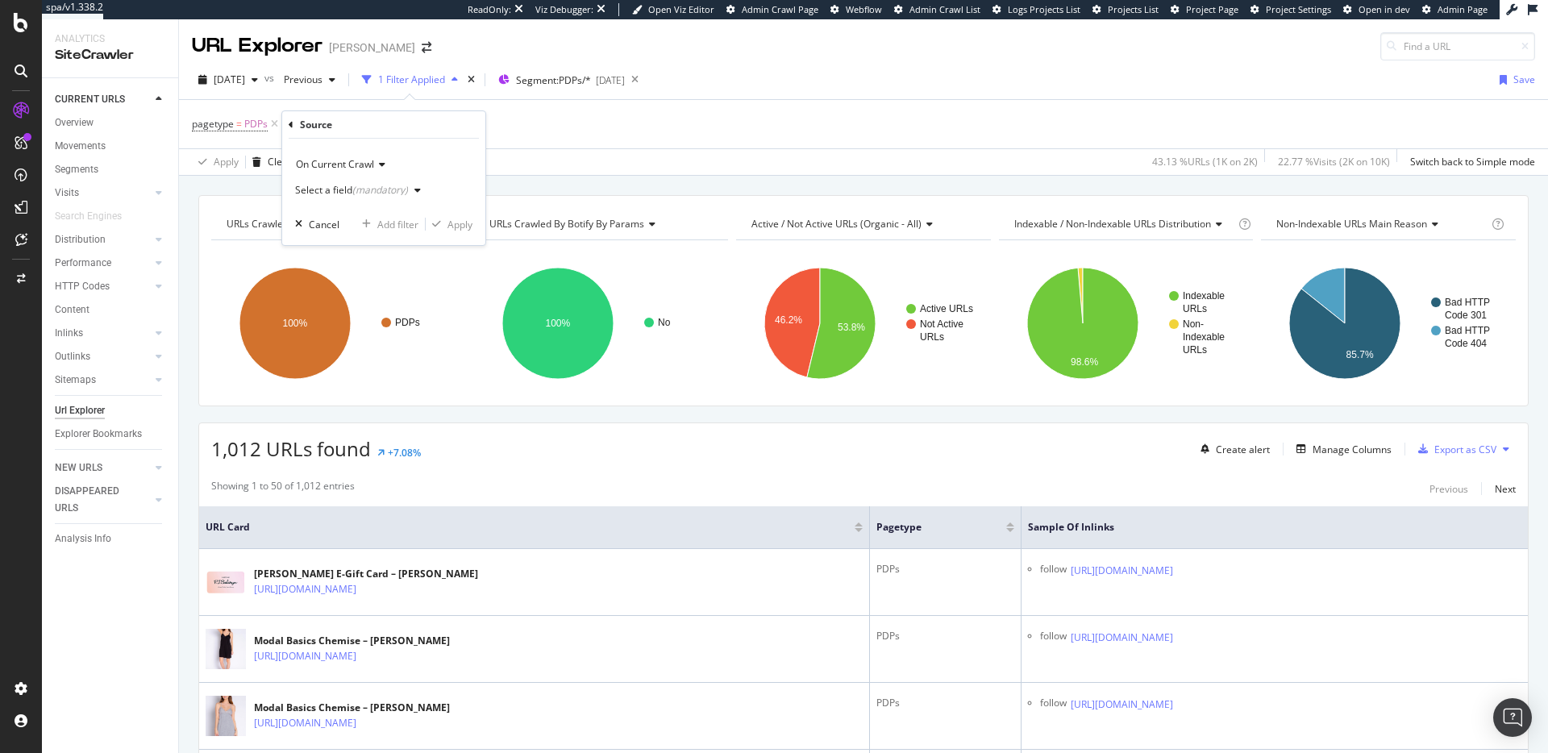
click at [373, 185] on div "(mandatory)" at bounding box center [380, 190] width 56 height 14
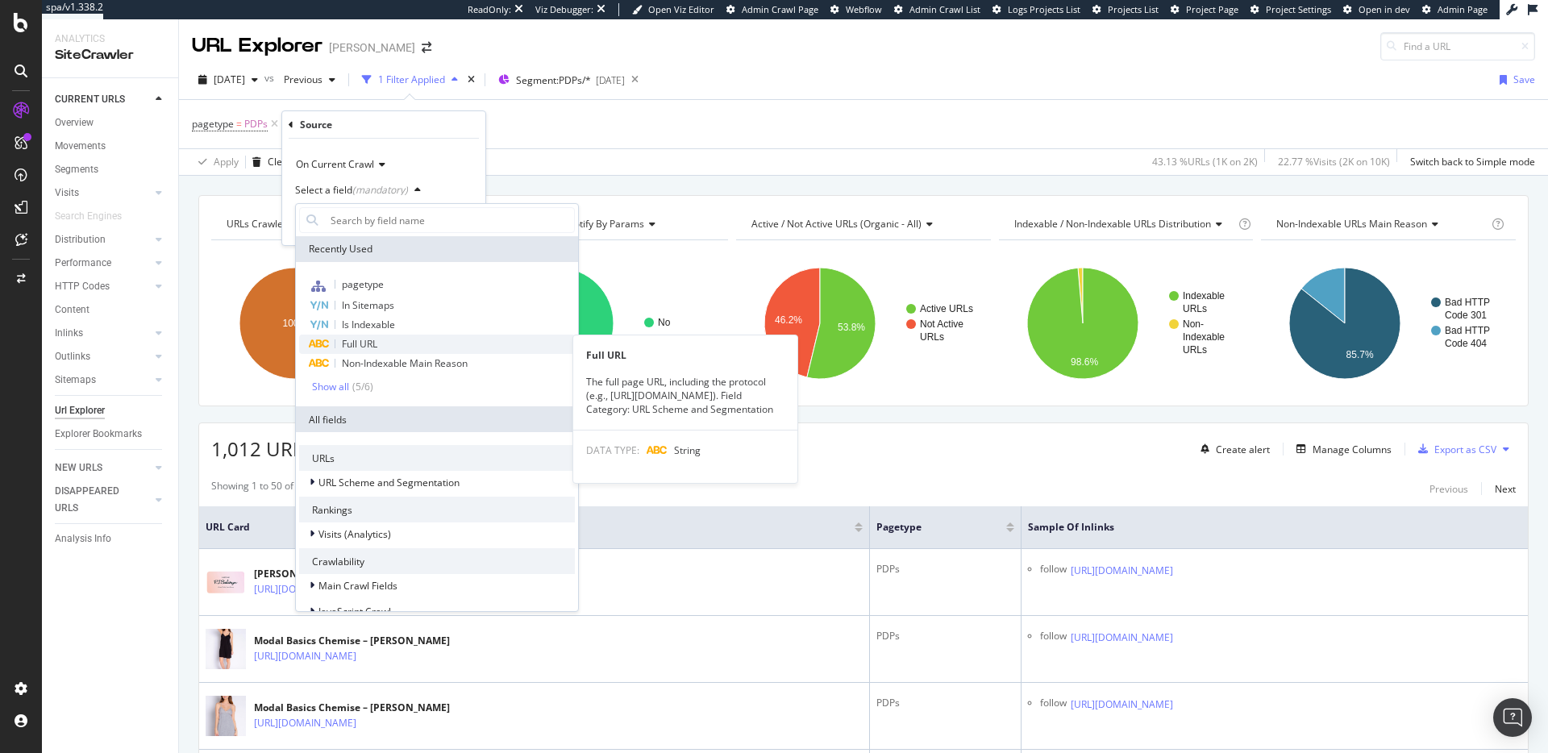
click at [369, 349] on span "Full URL" at bounding box center [359, 344] width 35 height 14
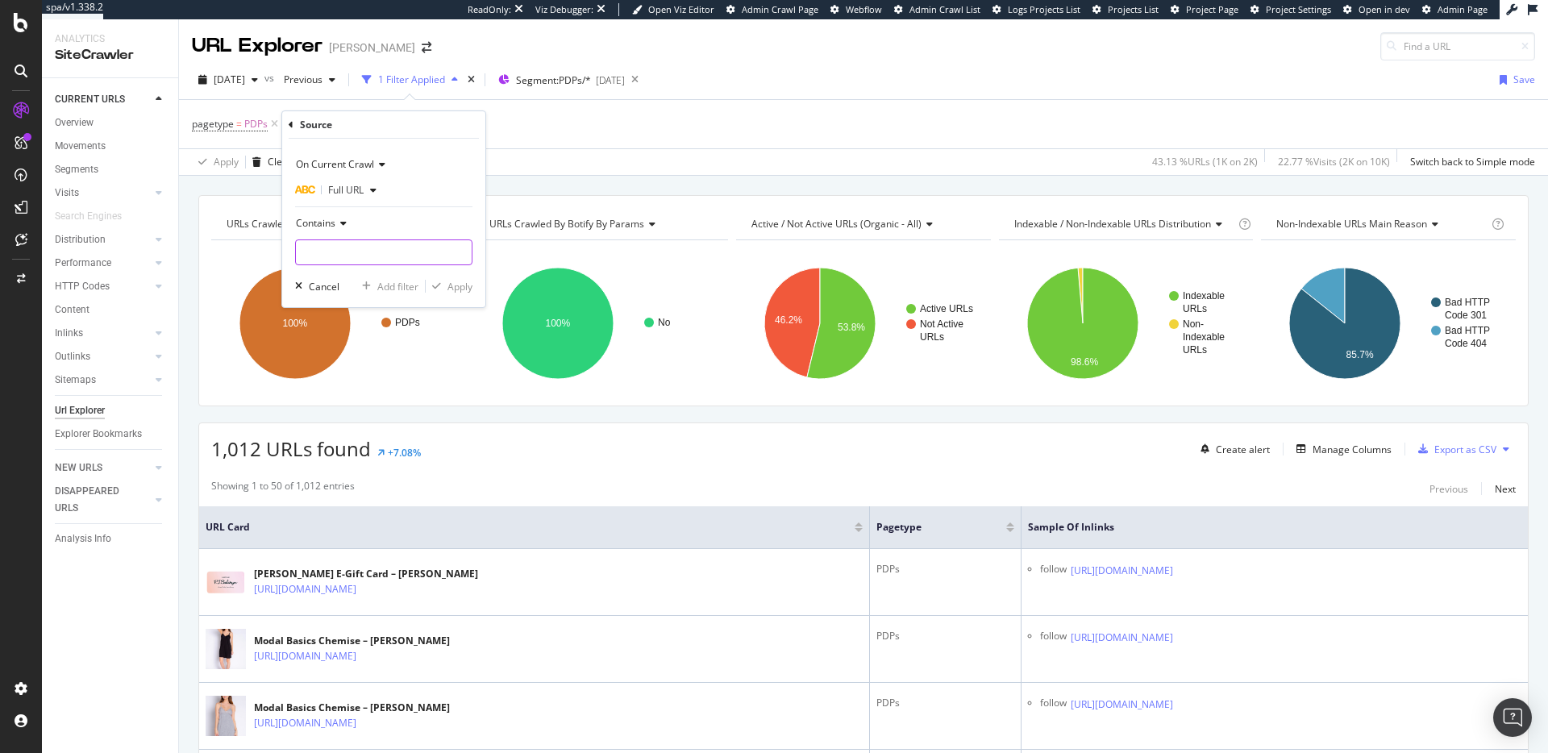
click at [335, 248] on input "text" at bounding box center [384, 252] width 176 height 26
type input "collection"
click at [475, 283] on div "On Current Crawl Full URL Contains collection Cancel Add filter Apply" at bounding box center [383, 223] width 203 height 168
click at [471, 282] on div "Apply" at bounding box center [459, 287] width 25 height 14
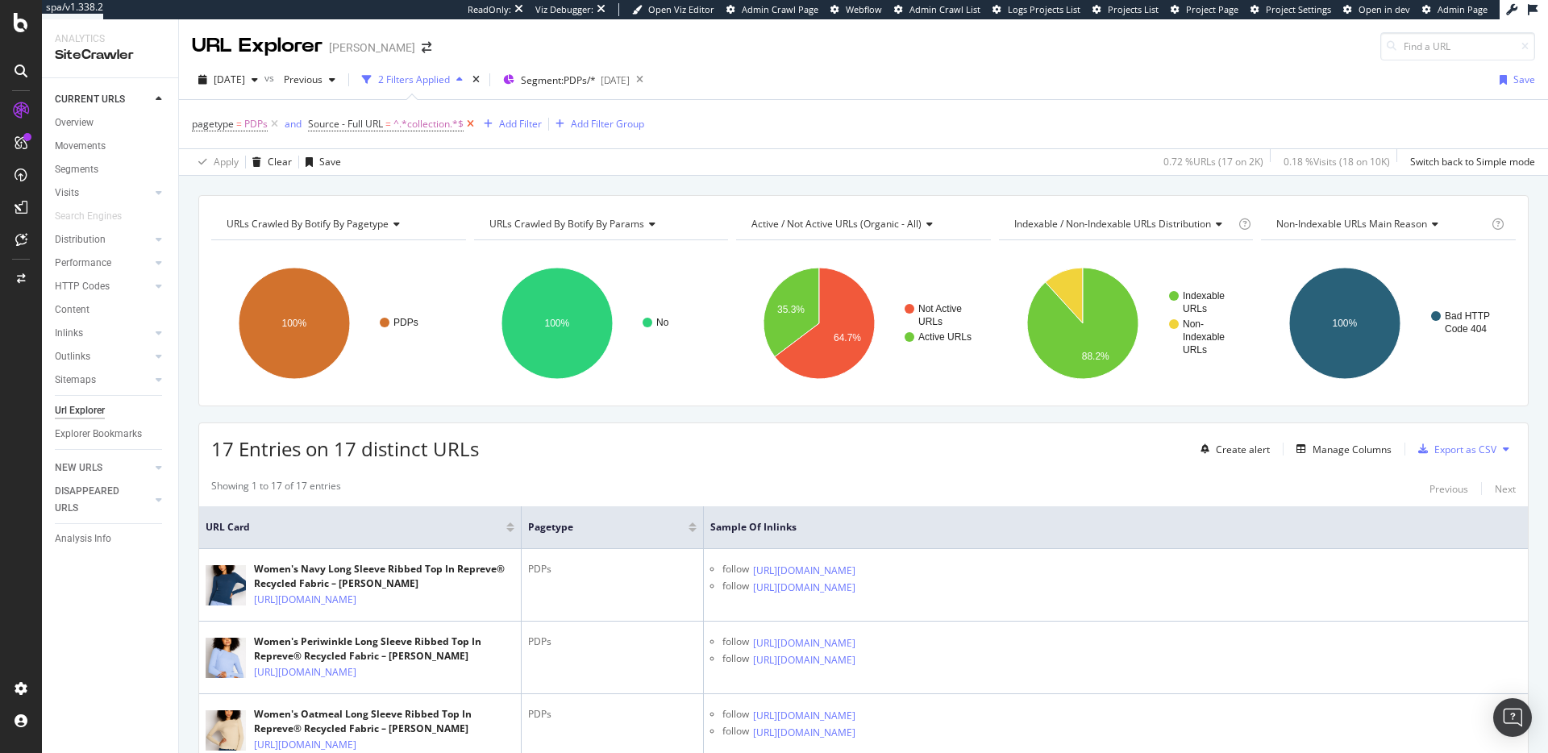
click at [472, 124] on icon at bounding box center [471, 124] width 14 height 16
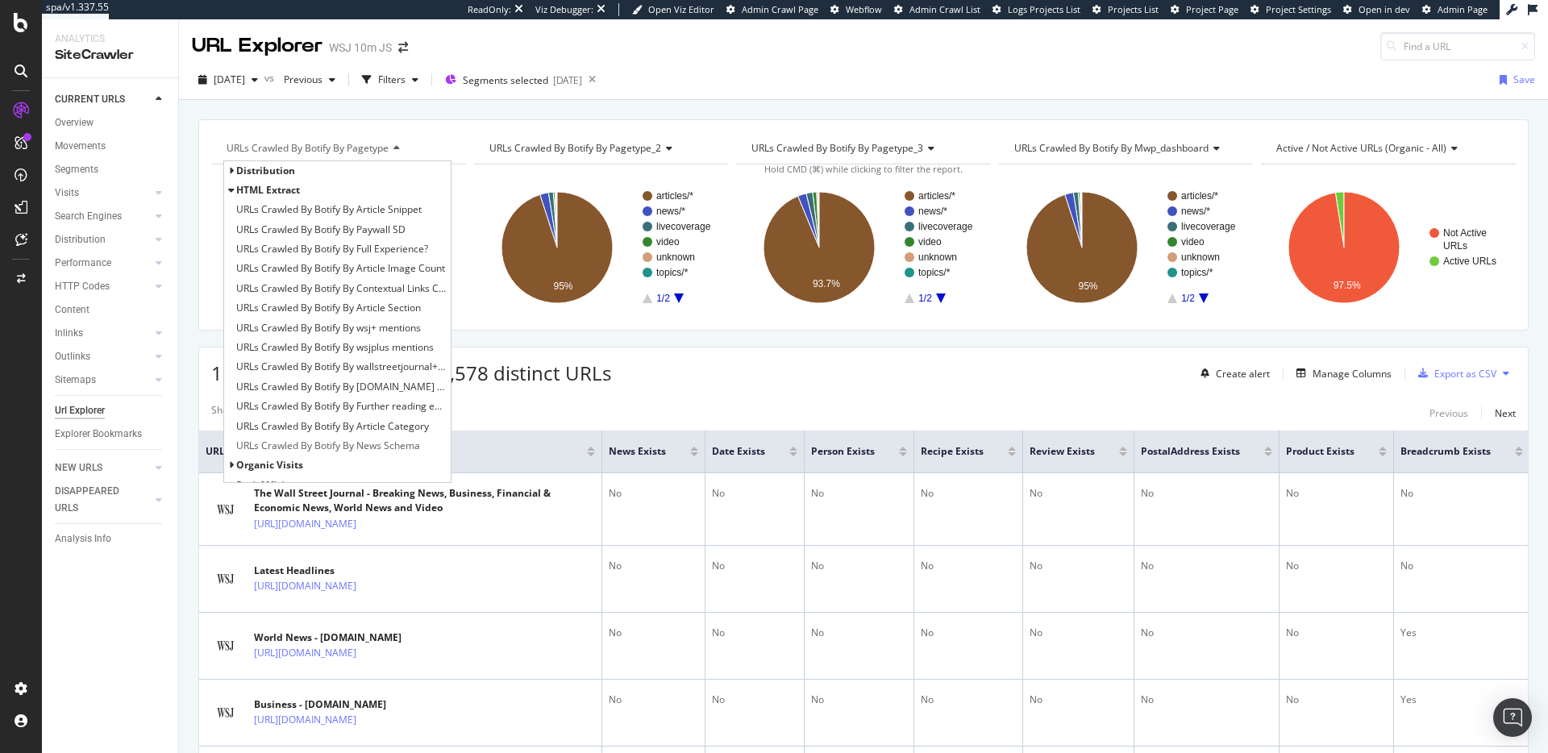
scroll to position [11, 0]
